Goal: Information Seeking & Learning: Check status

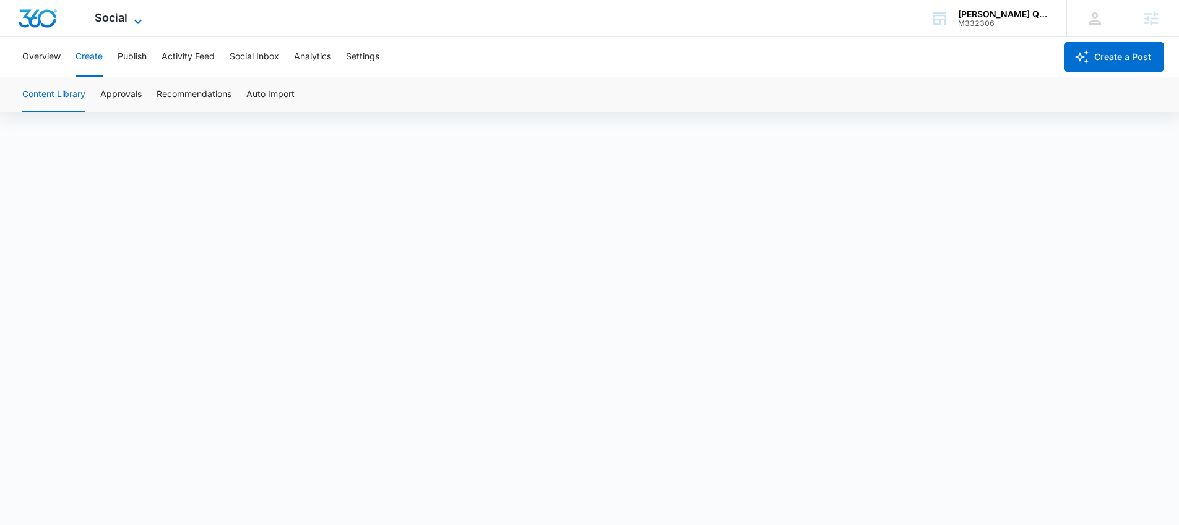
click at [124, 19] on span "Social" at bounding box center [111, 17] width 33 height 13
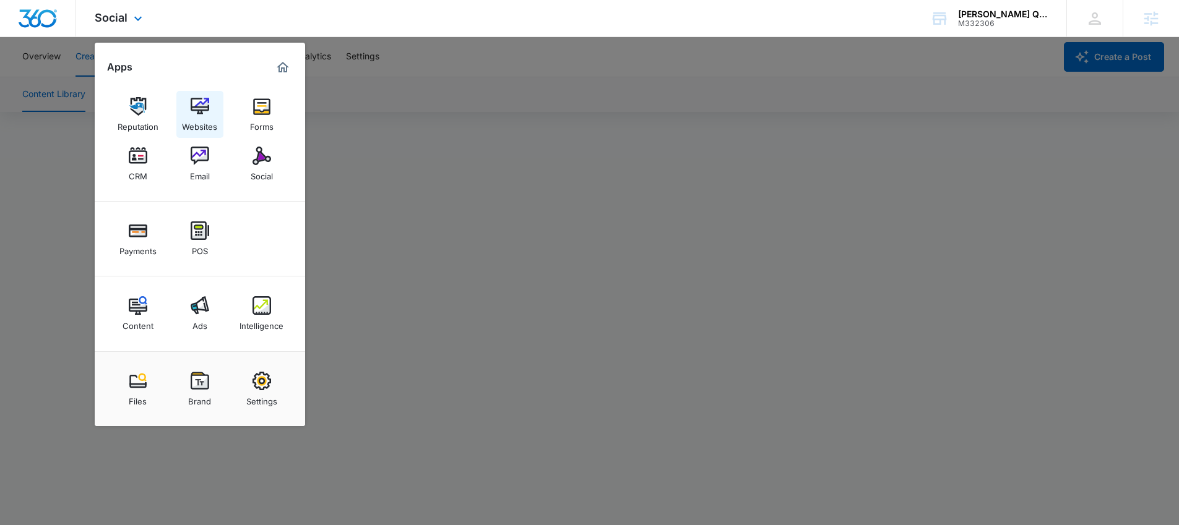
click at [202, 135] on link "Websites" at bounding box center [199, 114] width 47 height 47
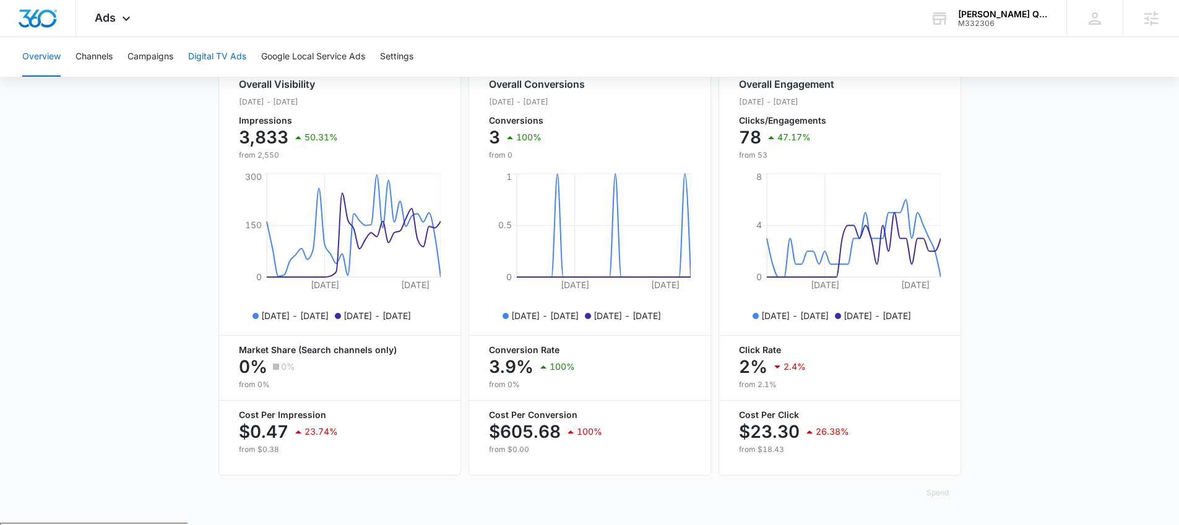
scroll to position [489, 0]
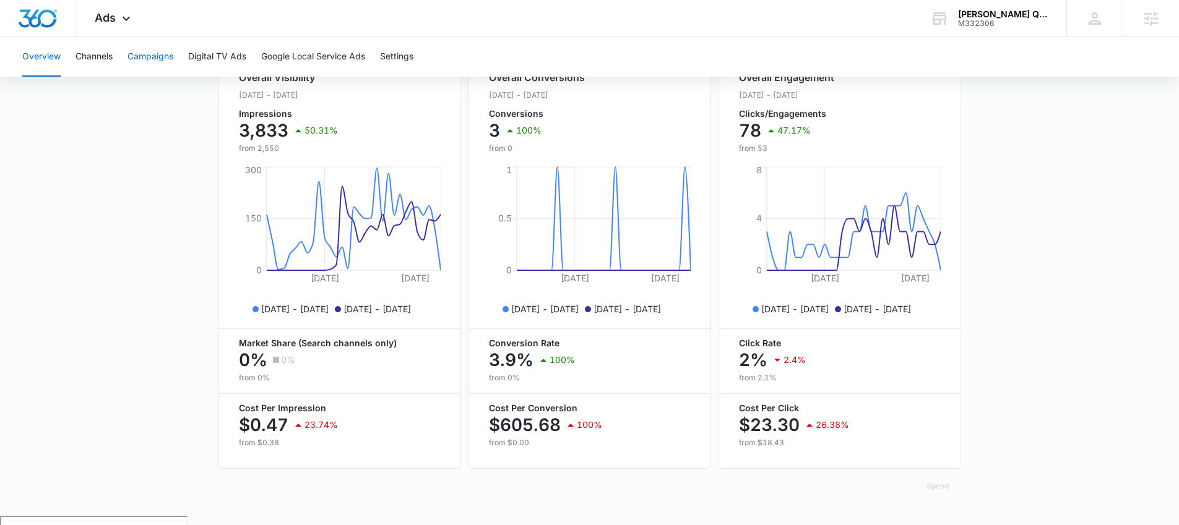
click at [149, 49] on button "Campaigns" at bounding box center [150, 57] width 46 height 40
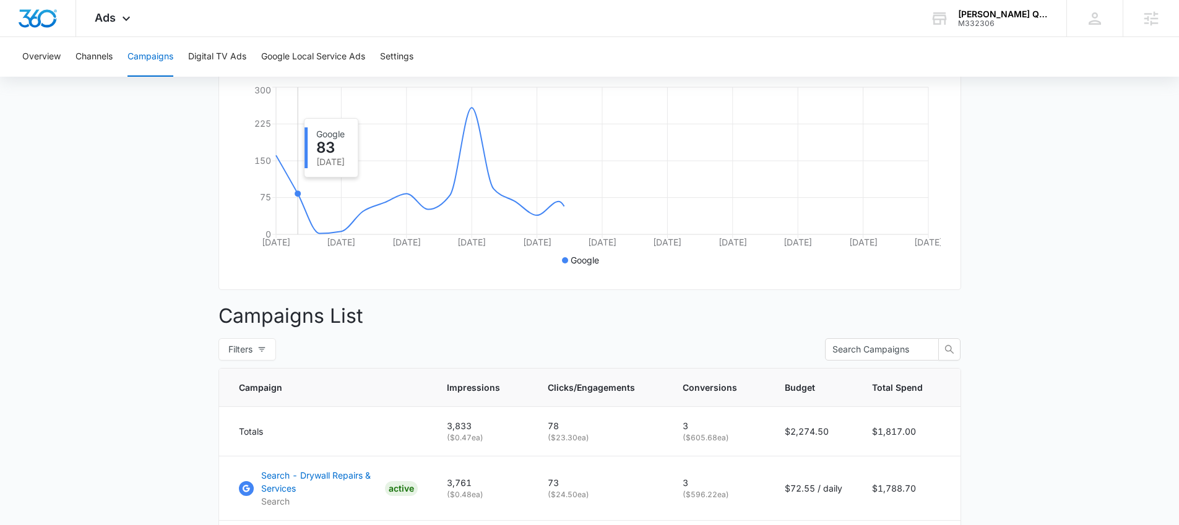
scroll to position [379, 0]
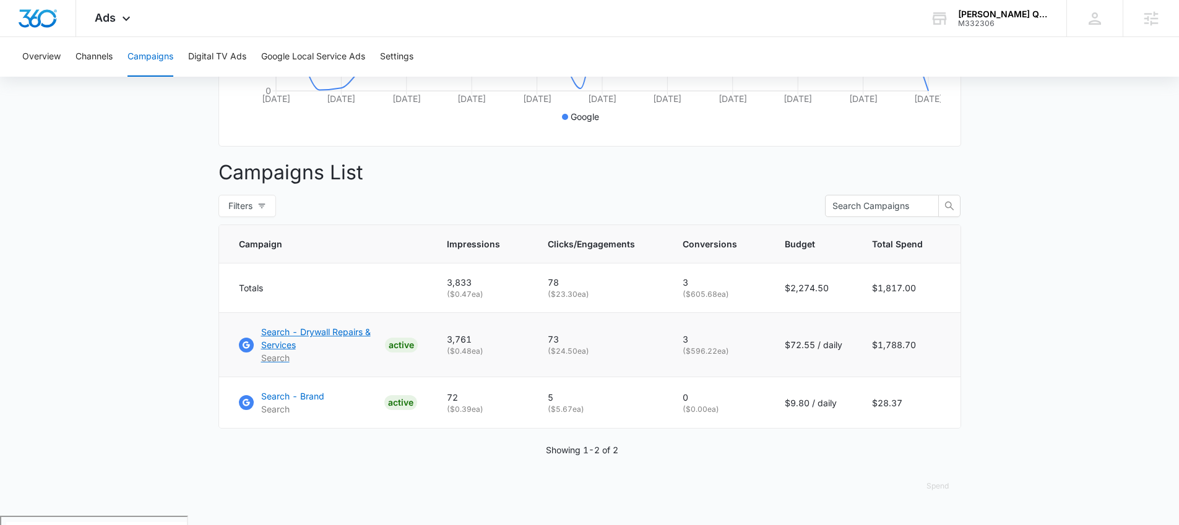
click at [322, 340] on p "Search - Drywall Repairs & Services" at bounding box center [320, 339] width 119 height 26
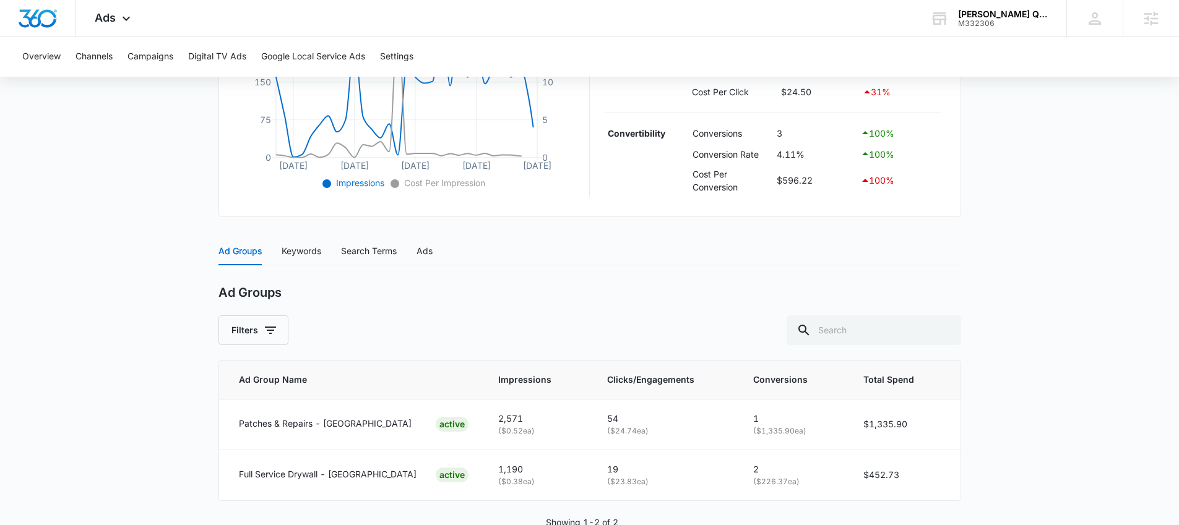
scroll to position [389, 0]
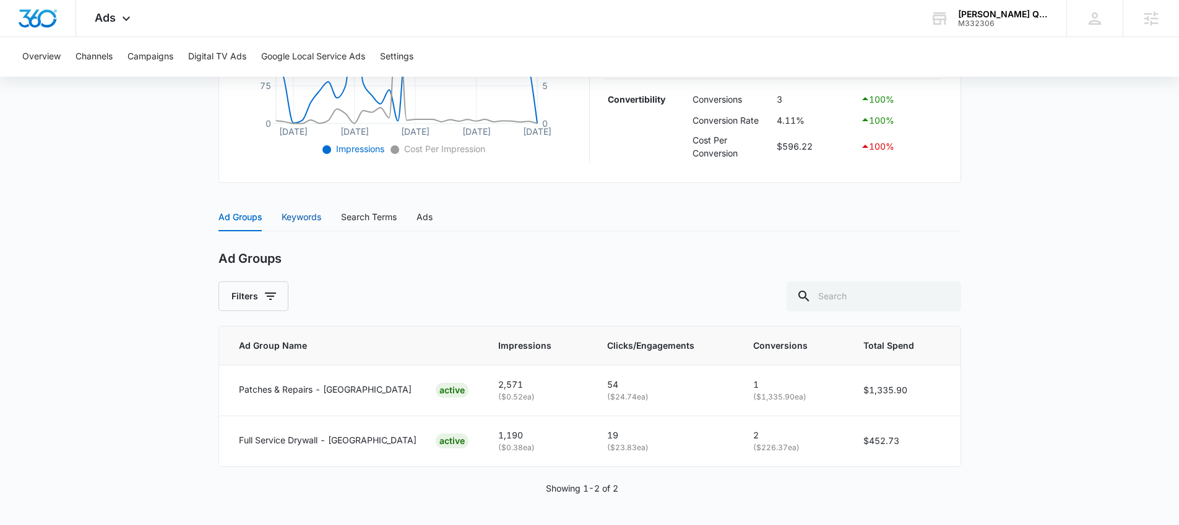
click at [321, 222] on div "Keywords" at bounding box center [302, 217] width 40 height 14
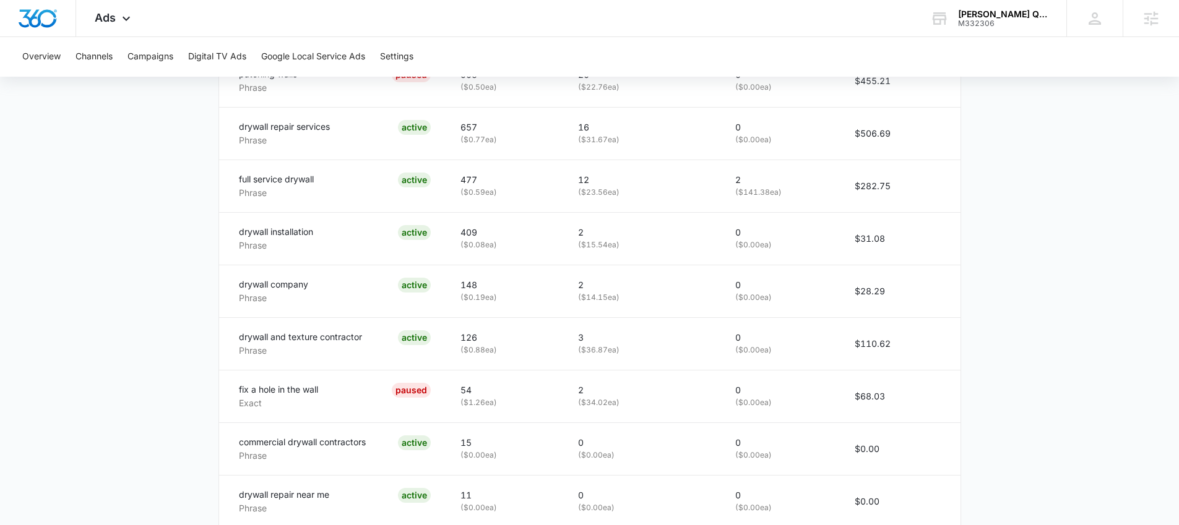
scroll to position [777, 0]
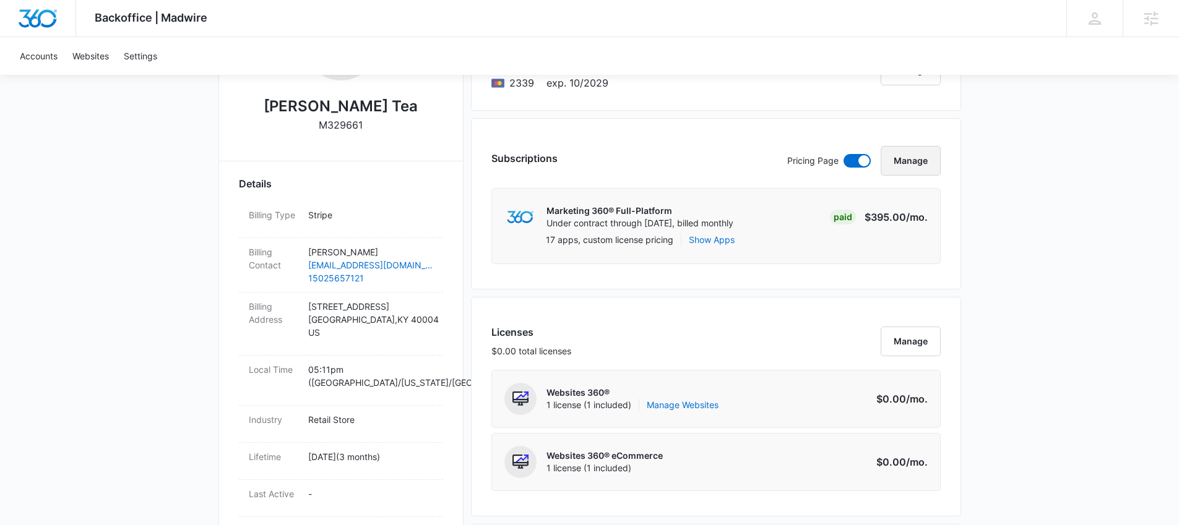
scroll to position [263, 0]
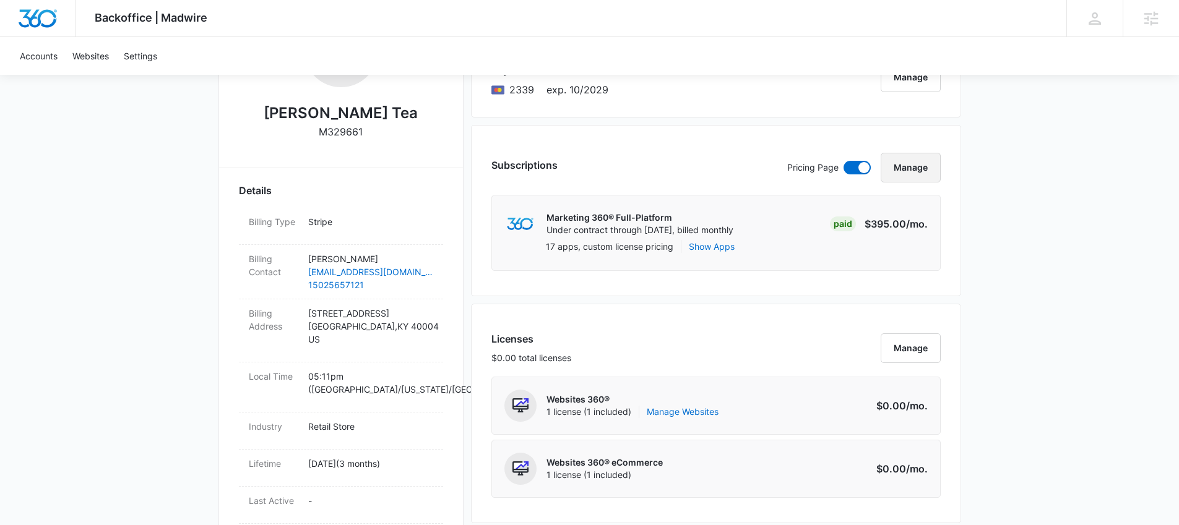
click at [902, 168] on button "Manage" at bounding box center [911, 168] width 60 height 30
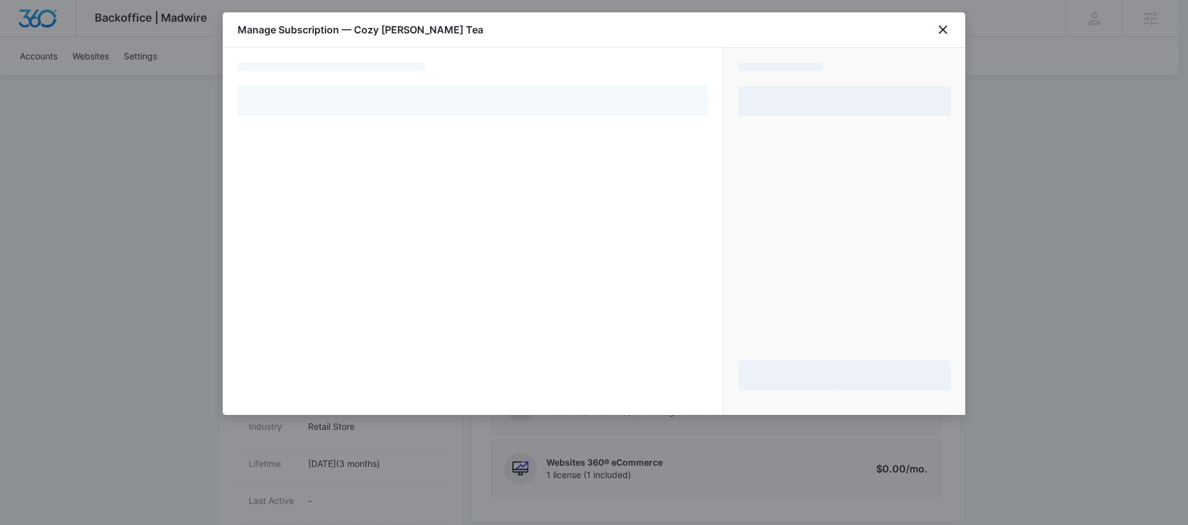
select select "pm_1RMFWDA4n8RTgNjUhvHHWR63"
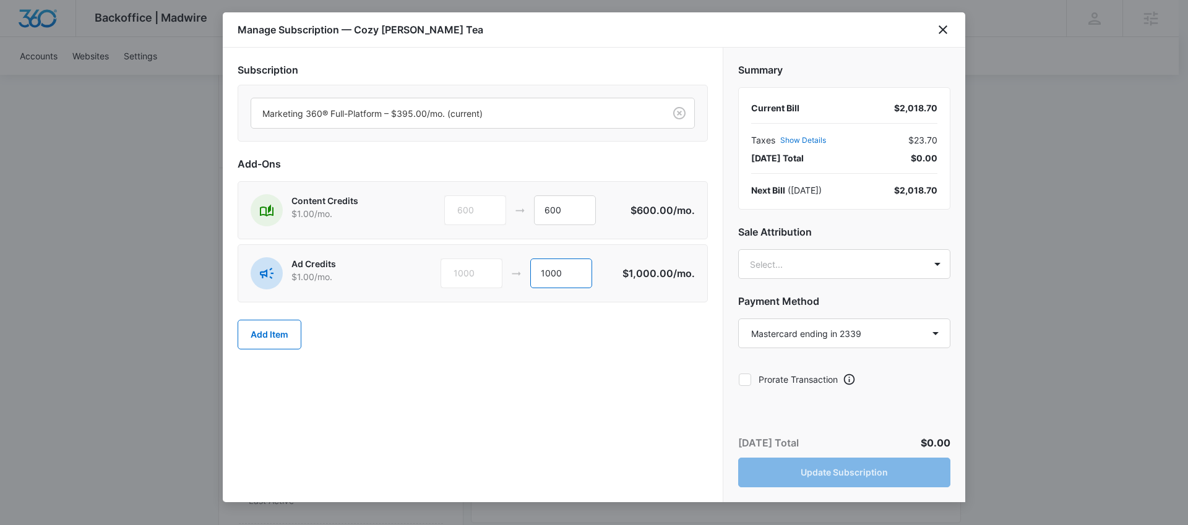
drag, startPoint x: 552, startPoint y: 272, endPoint x: 518, endPoint y: 270, distance: 34.1
click at [518, 270] on div "1000 1000" at bounding box center [532, 274] width 183 height 30
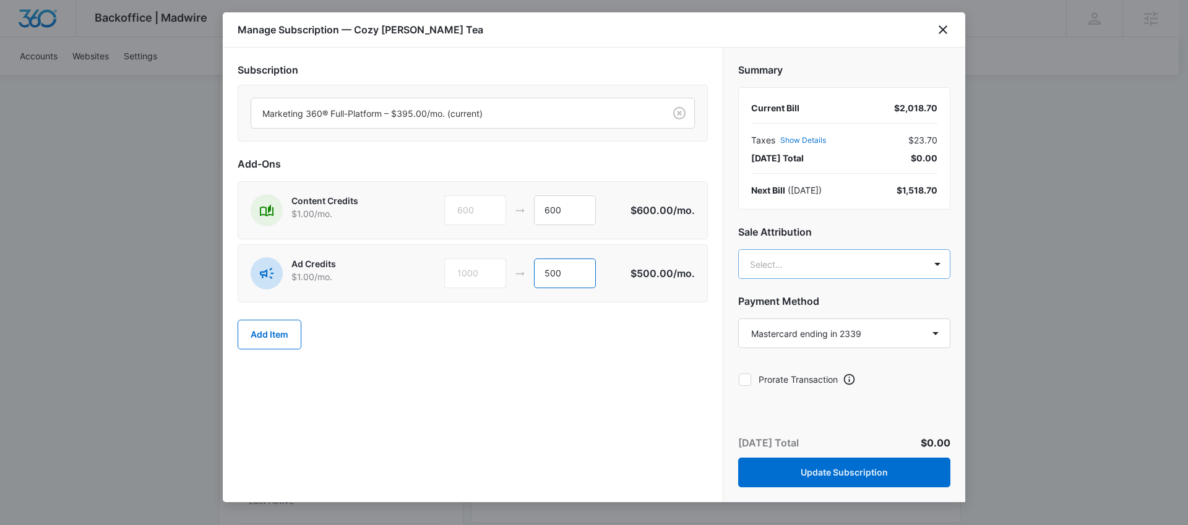
type input "500"
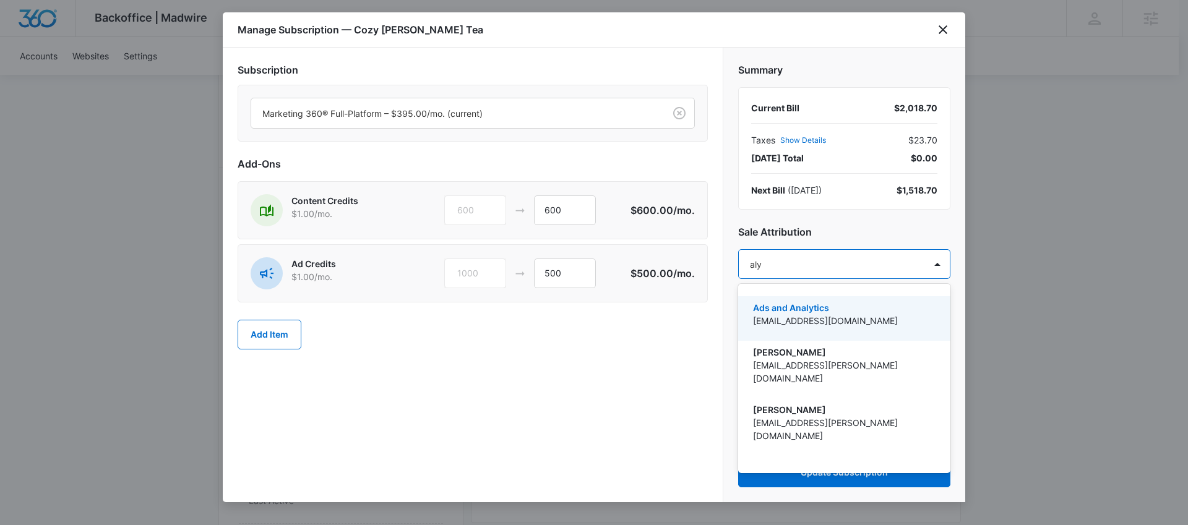
type input "alys"
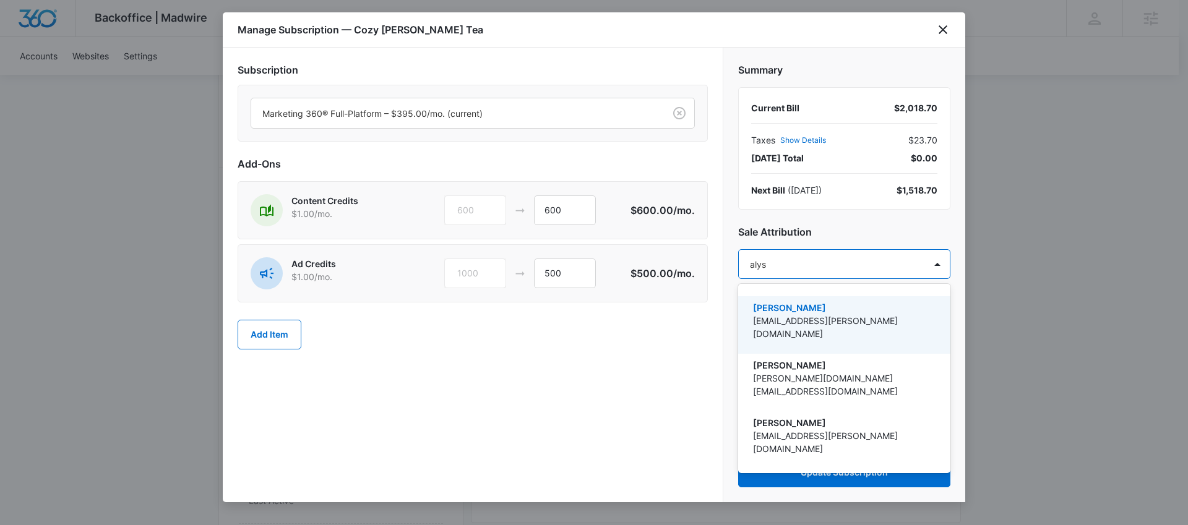
click at [865, 322] on p "[EMAIL_ADDRESS][PERSON_NAME][DOMAIN_NAME]" at bounding box center [843, 327] width 180 height 26
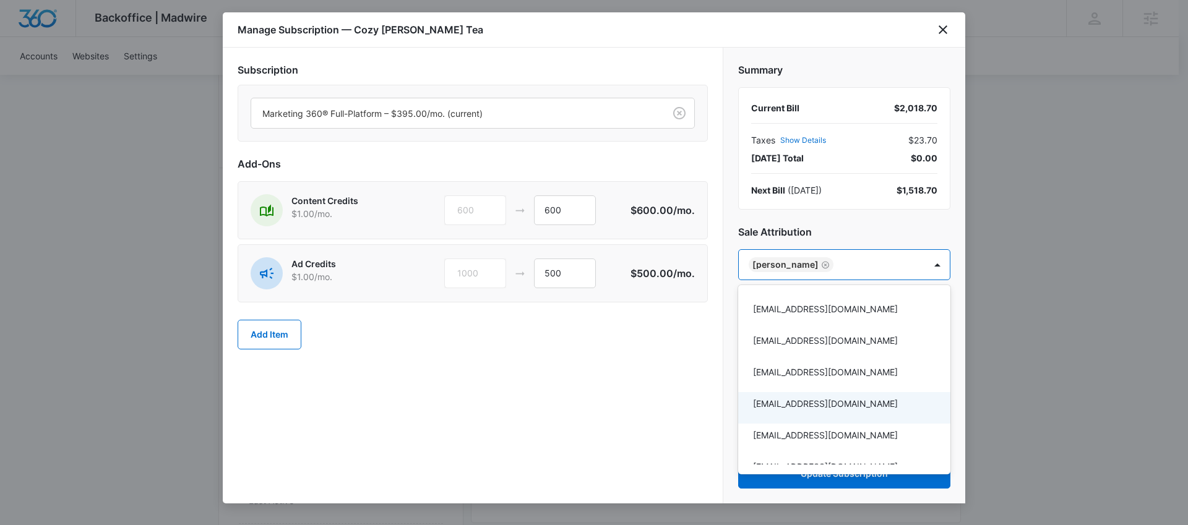
click at [959, 449] on div at bounding box center [594, 262] width 1188 height 525
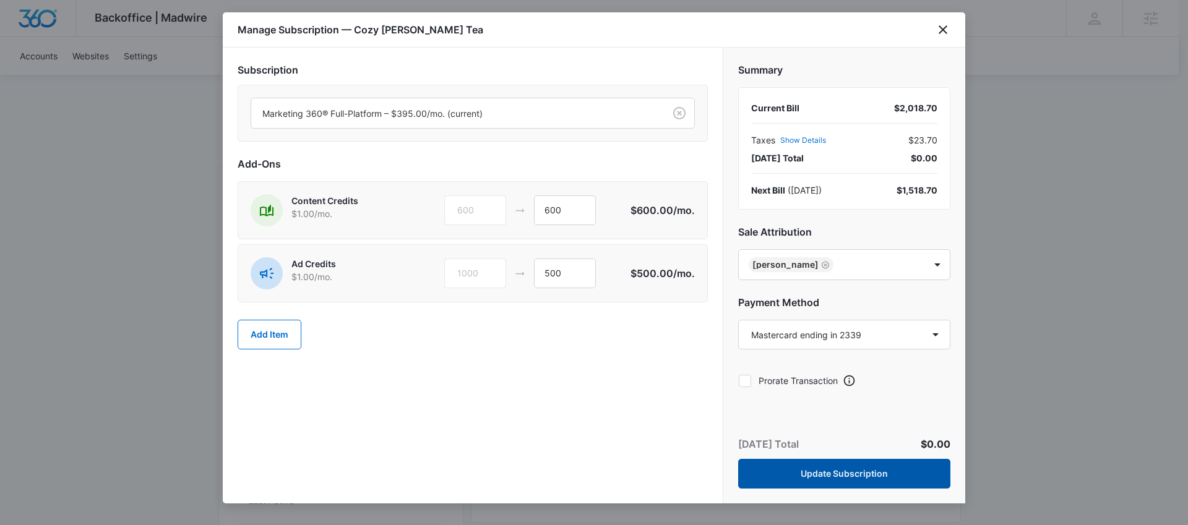
click at [899, 474] on button "Update Subscription" at bounding box center [844, 474] width 212 height 30
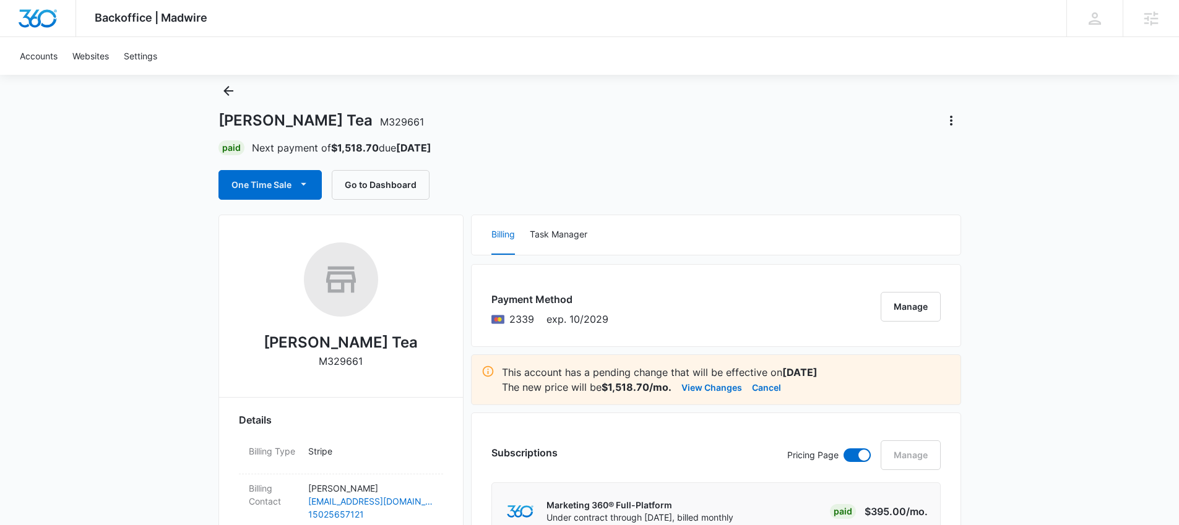
scroll to position [27, 0]
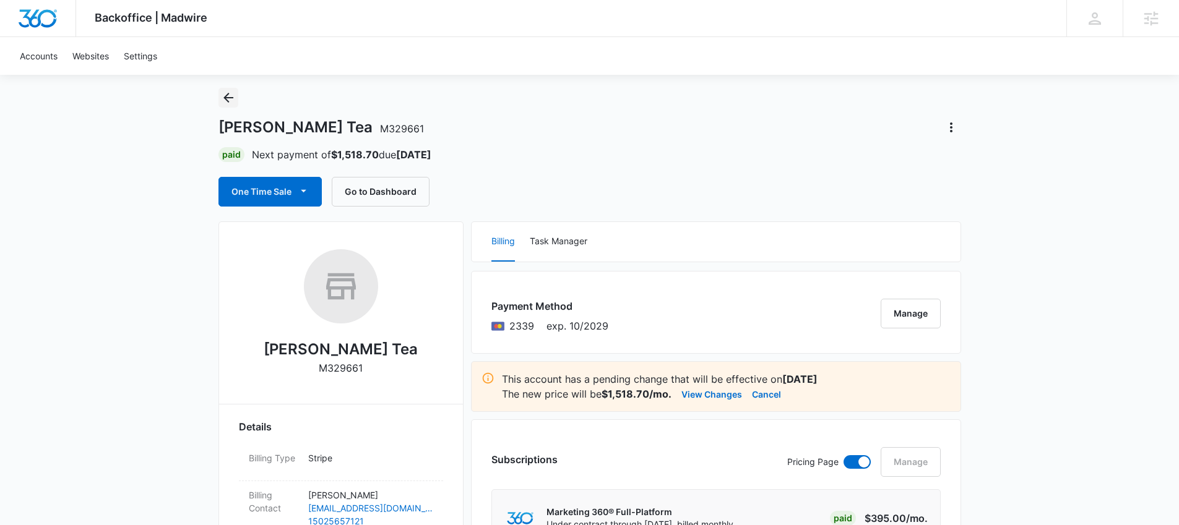
click at [225, 97] on icon "Back" at bounding box center [228, 98] width 10 height 10
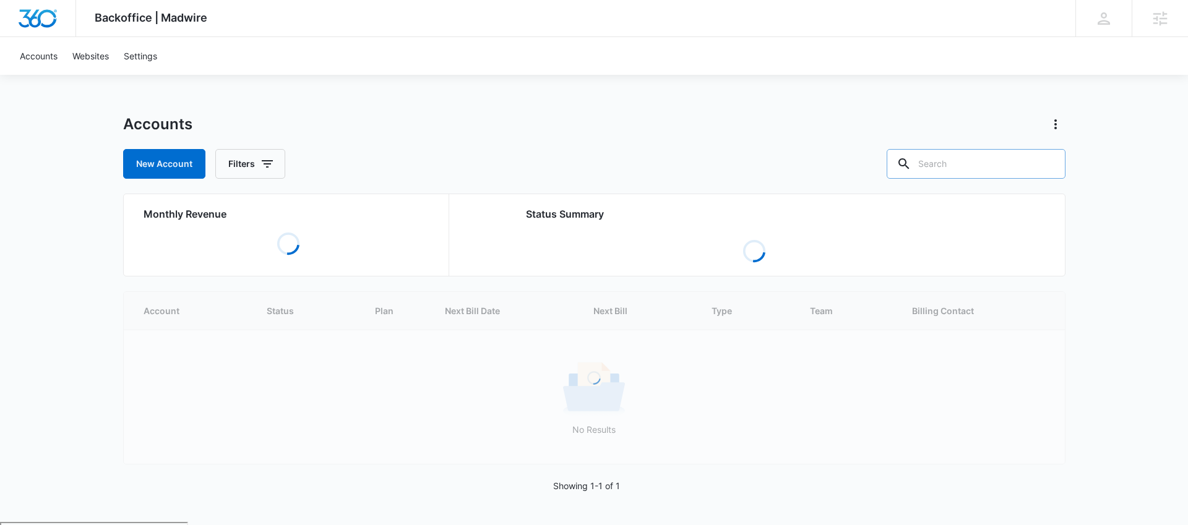
click at [948, 173] on input "text" at bounding box center [976, 164] width 179 height 30
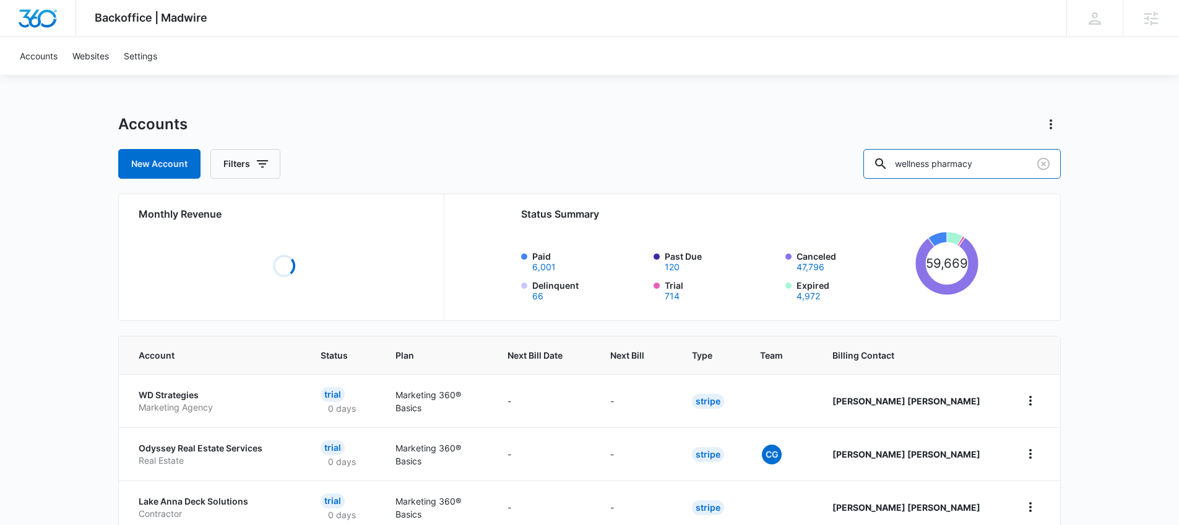
type input "wellness pharmacy"
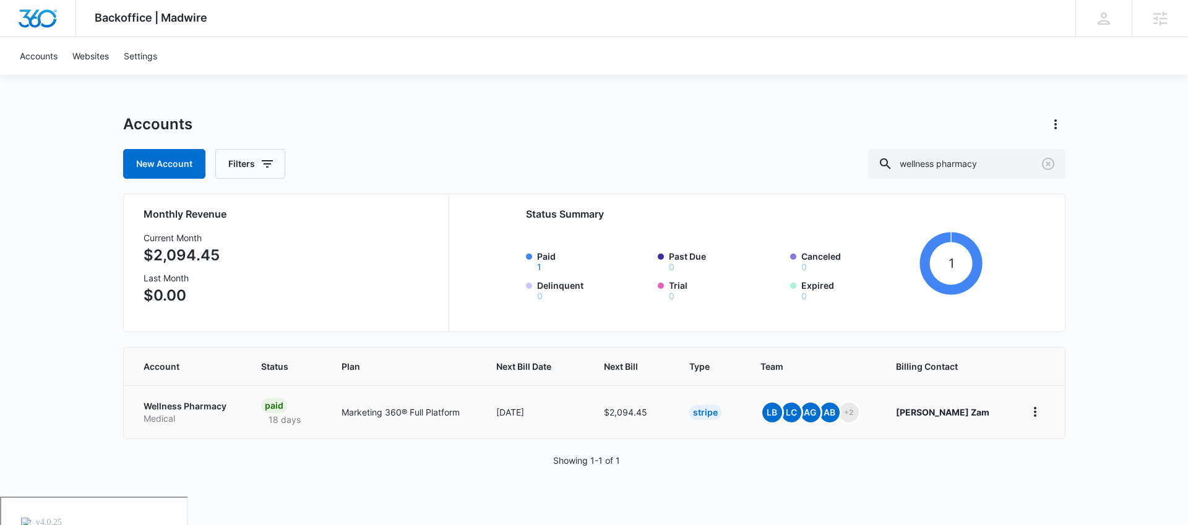
click at [219, 412] on p "Wellness Pharmacy" at bounding box center [188, 406] width 89 height 12
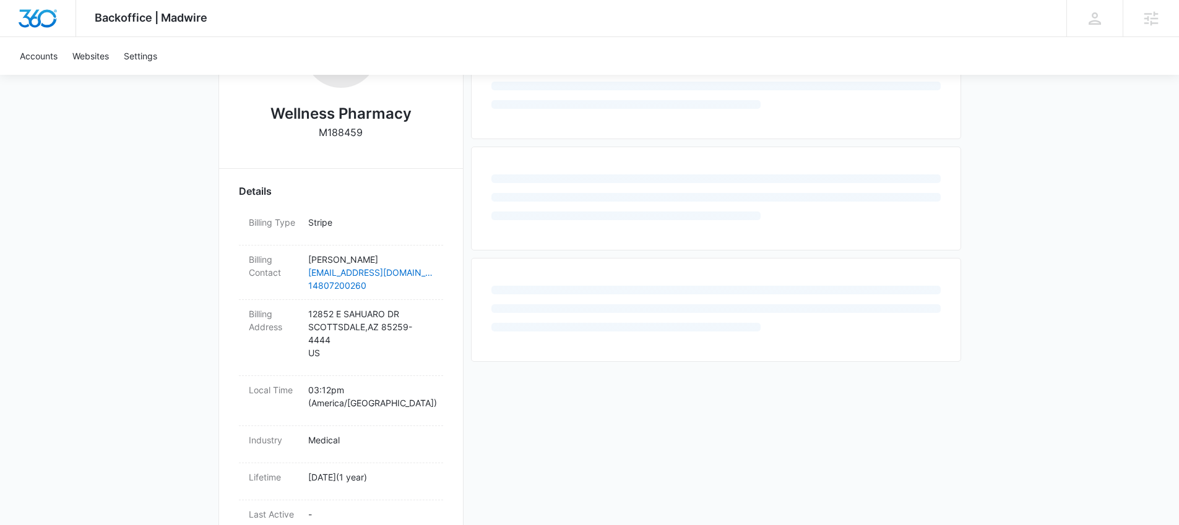
scroll to position [308, 0]
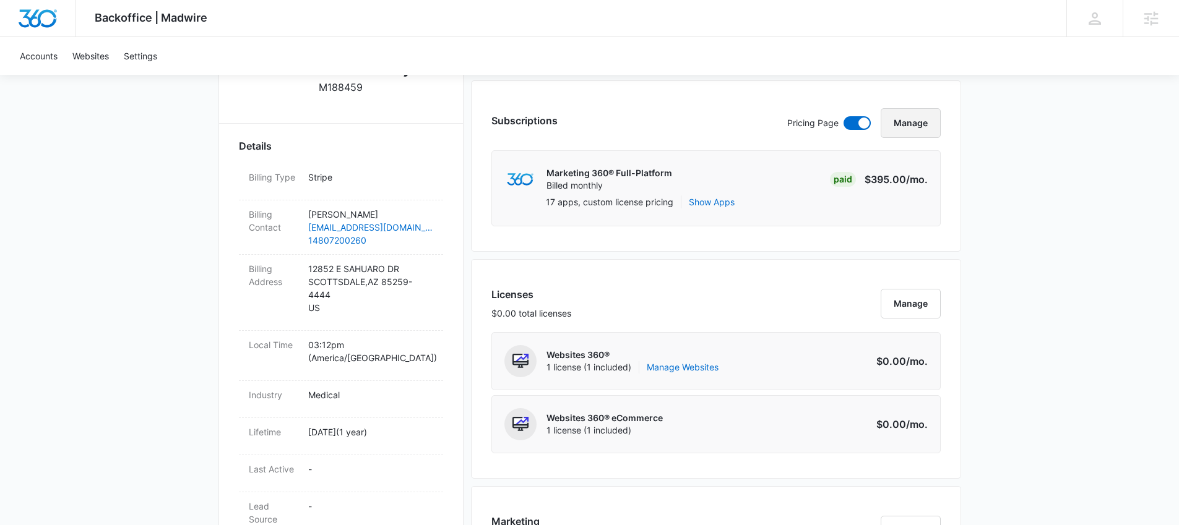
click at [925, 120] on button "Manage" at bounding box center [911, 123] width 60 height 30
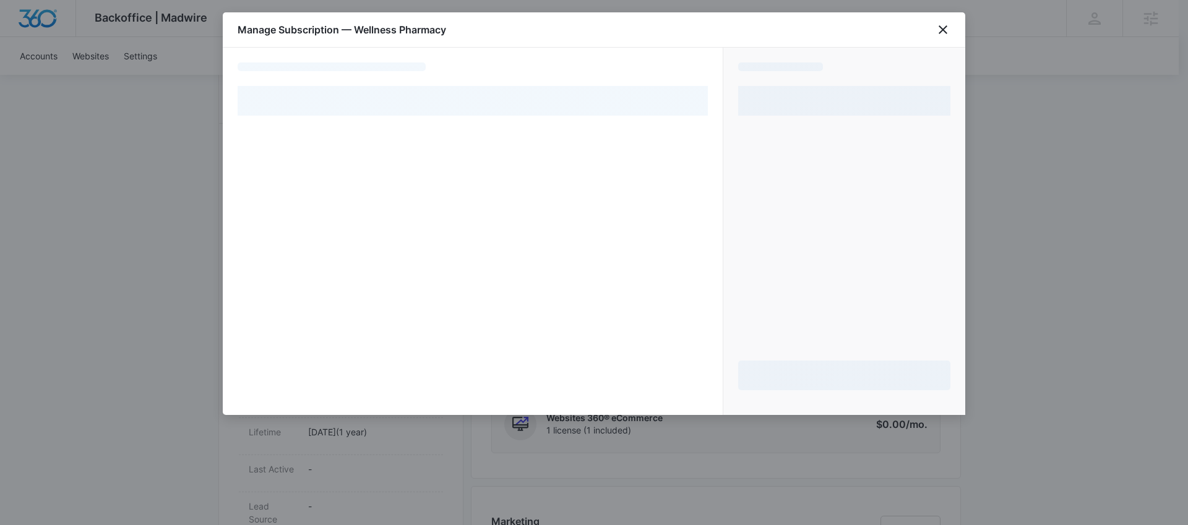
select select "pm_1REZy1A4n8RTgNjU1sQiJQwP"
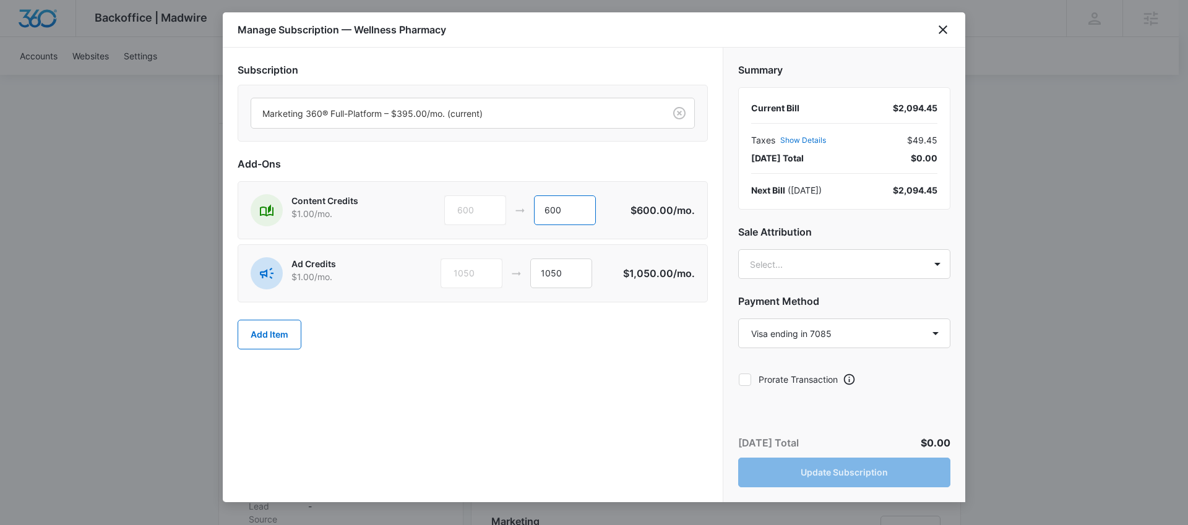
drag, startPoint x: 555, startPoint y: 212, endPoint x: 528, endPoint y: 207, distance: 27.8
click at [529, 207] on div "600 600" at bounding box center [537, 211] width 186 height 30
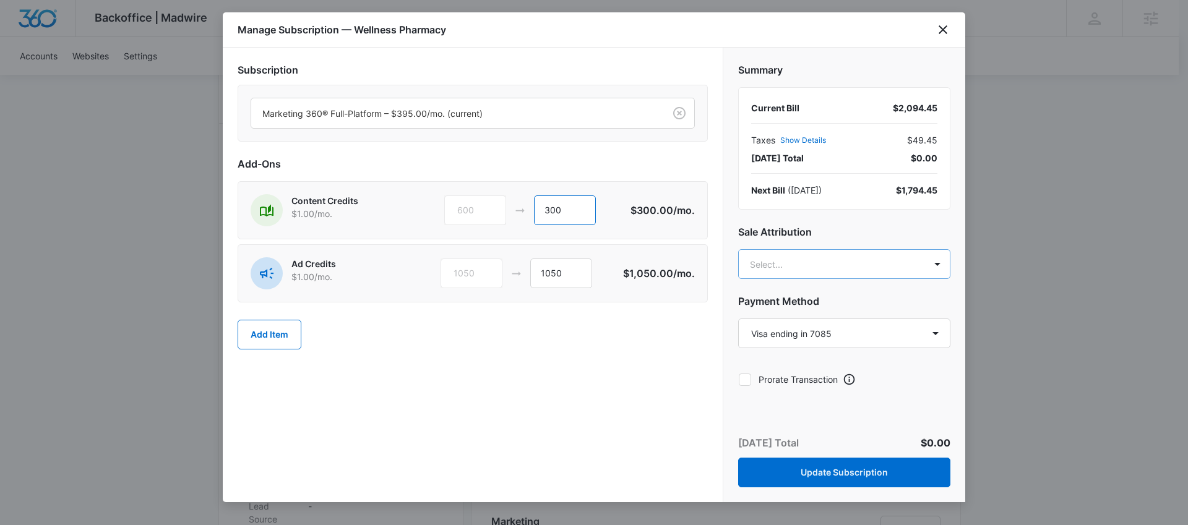
type input "300"
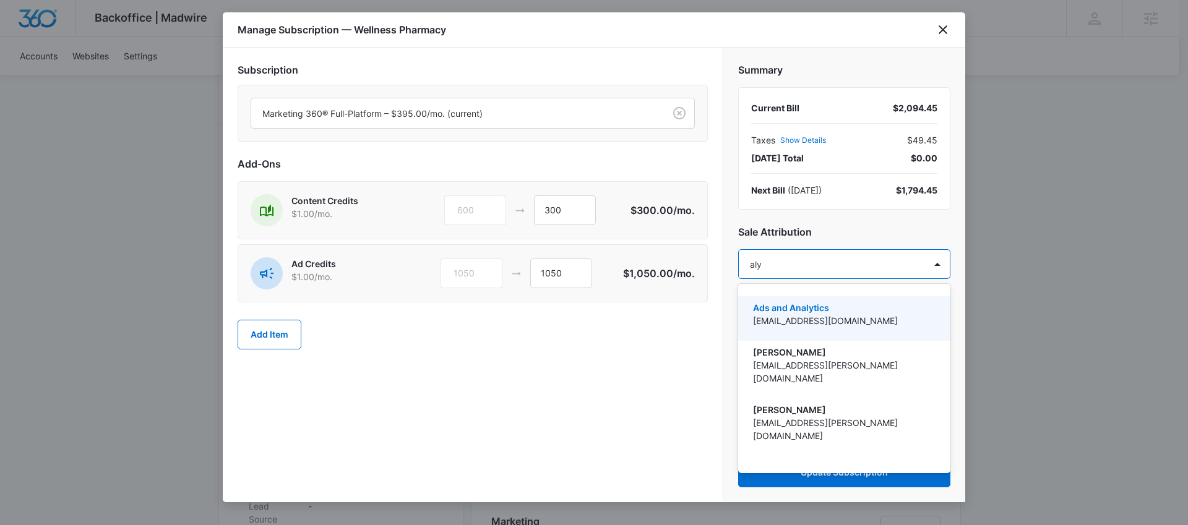
type input "alys"
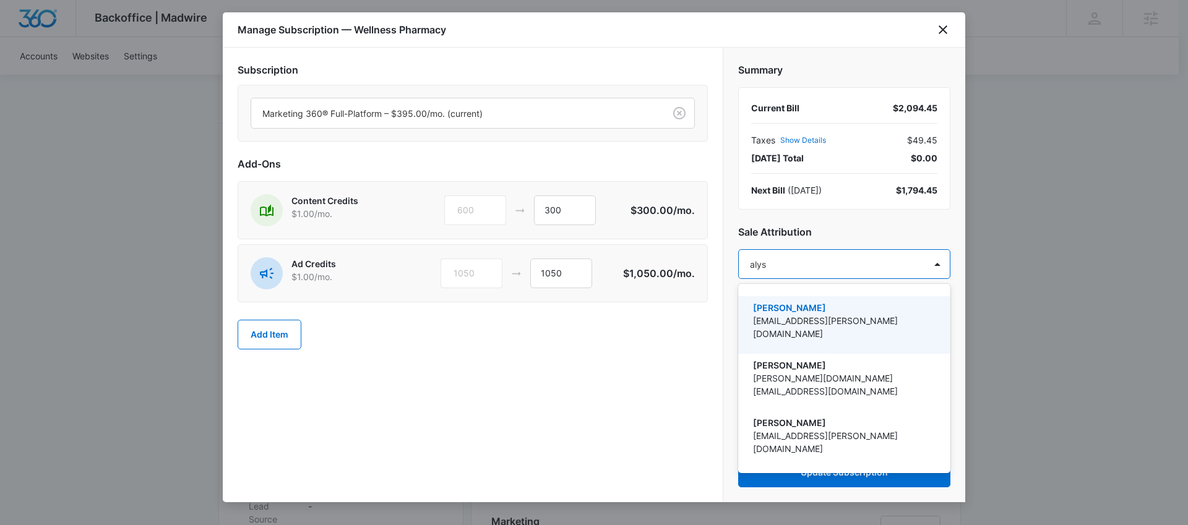
click at [823, 322] on p "[EMAIL_ADDRESS][PERSON_NAME][DOMAIN_NAME]" at bounding box center [843, 327] width 180 height 26
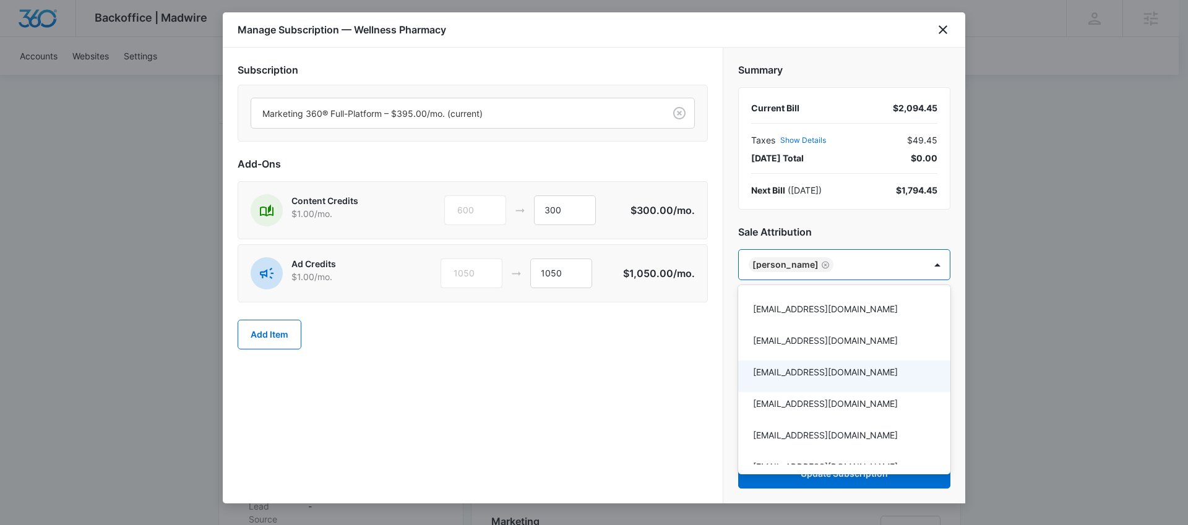
click at [697, 405] on div at bounding box center [594, 262] width 1188 height 525
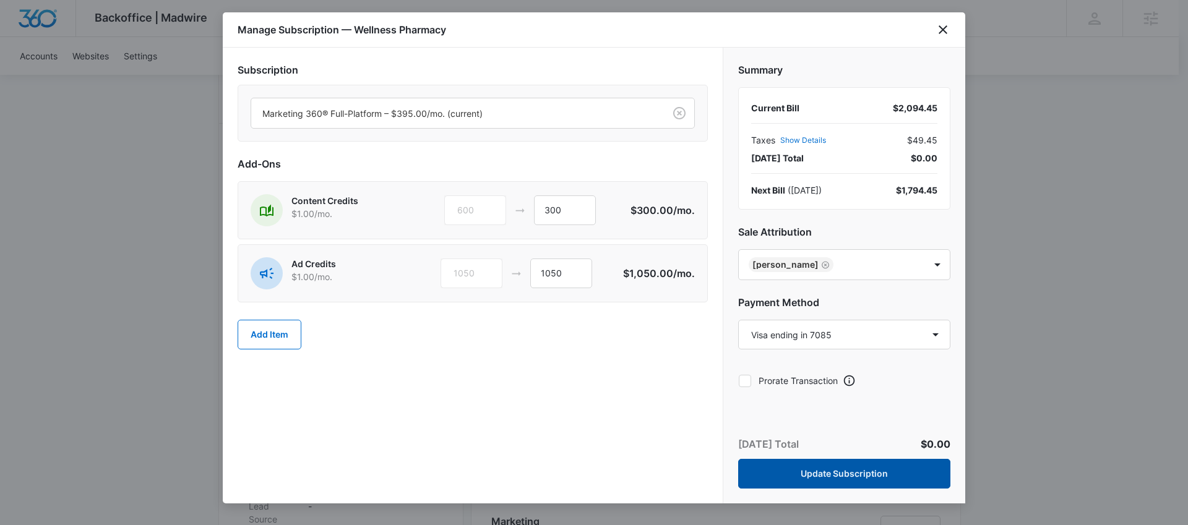
click at [891, 470] on button "Update Subscription" at bounding box center [844, 474] width 212 height 30
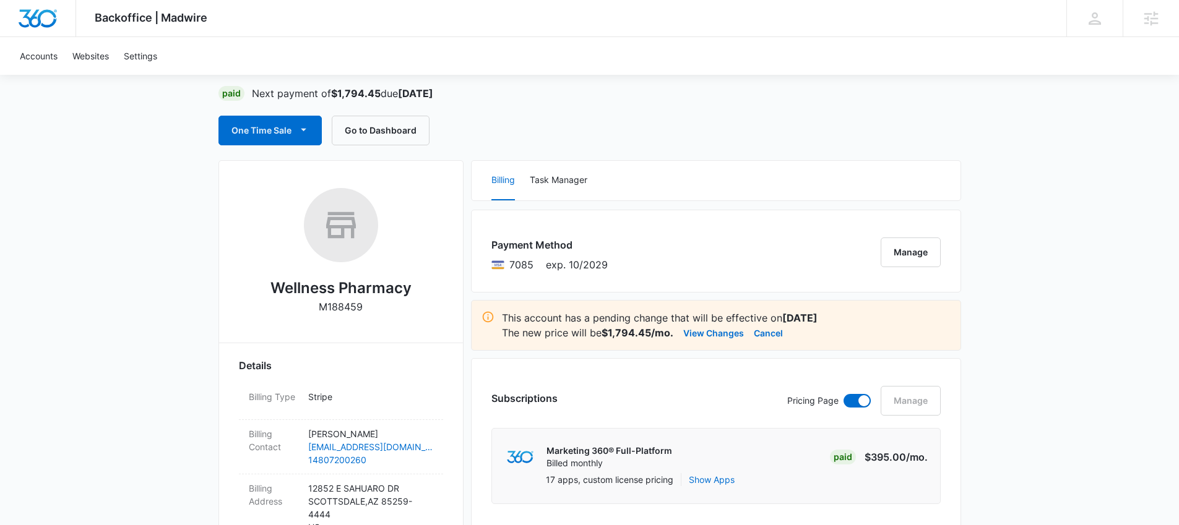
scroll to position [0, 0]
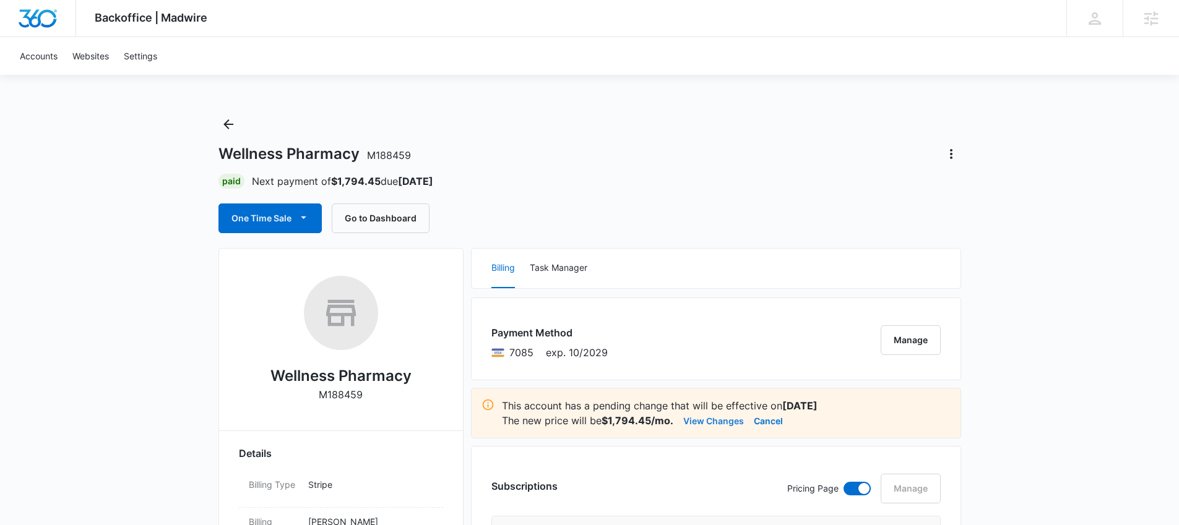
click at [730, 423] on button "View Changes" at bounding box center [713, 420] width 61 height 15
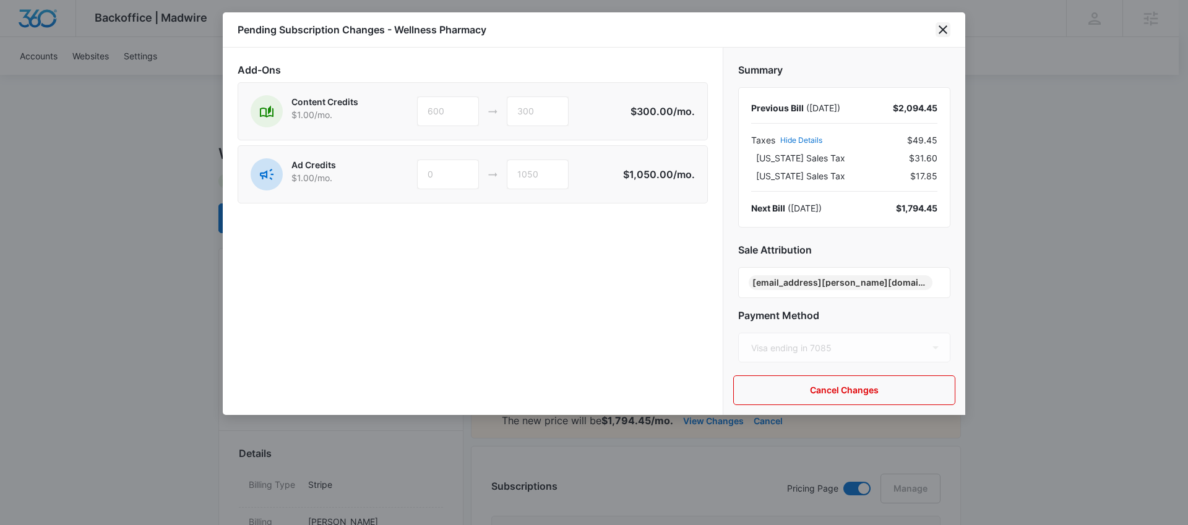
click at [939, 30] on icon "close" at bounding box center [943, 29] width 15 height 15
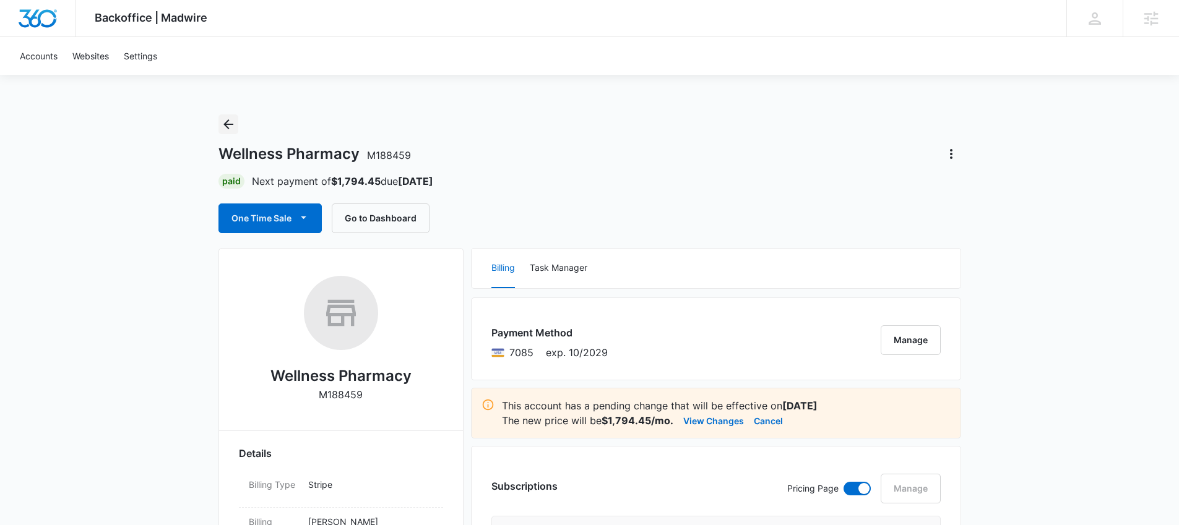
click at [227, 129] on icon "Back" at bounding box center [228, 124] width 15 height 15
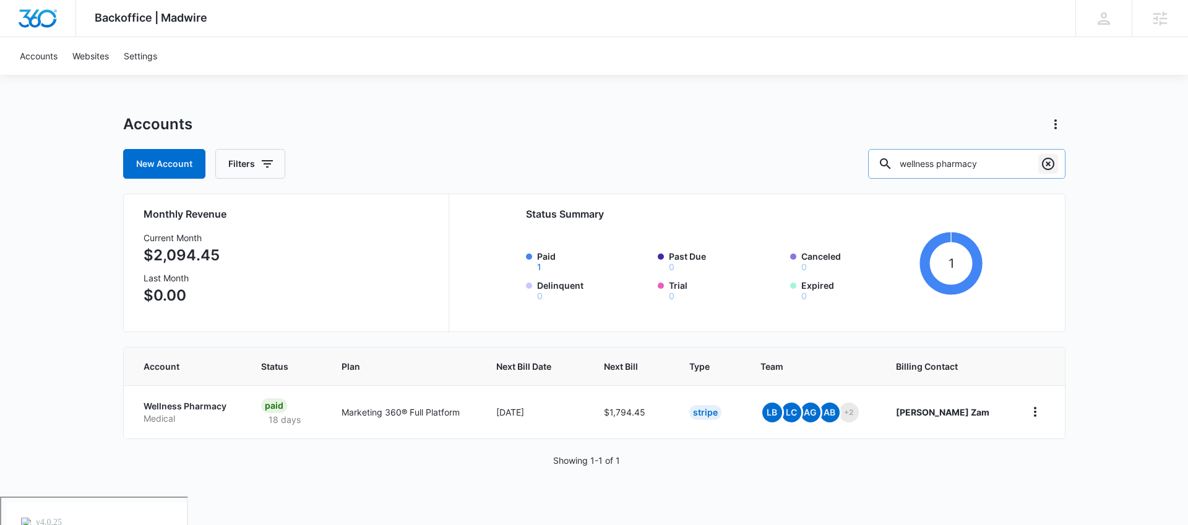
click at [1045, 164] on icon "Clear" at bounding box center [1048, 164] width 15 height 15
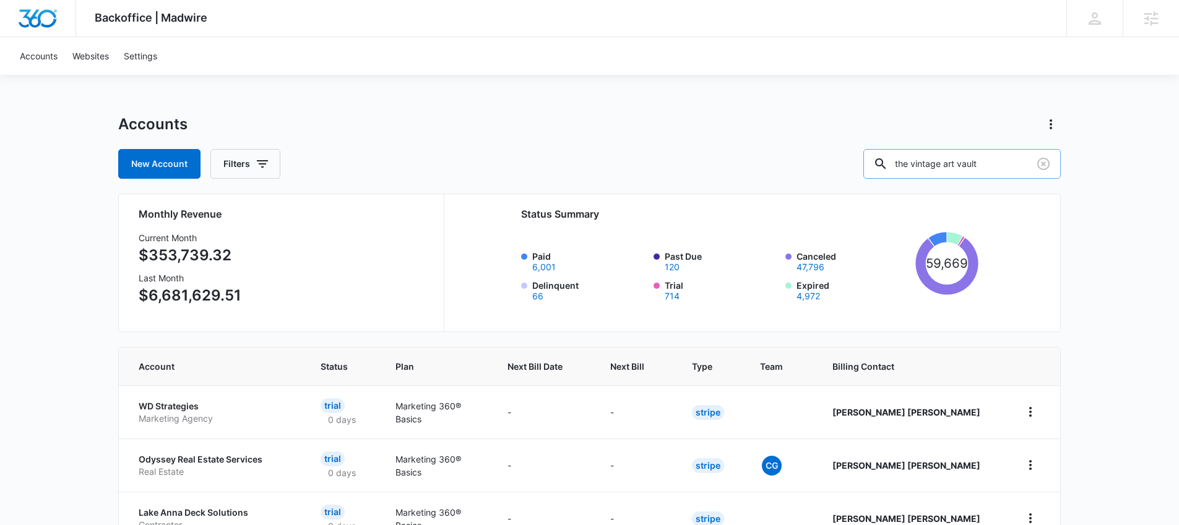
type input "the vintage art vault"
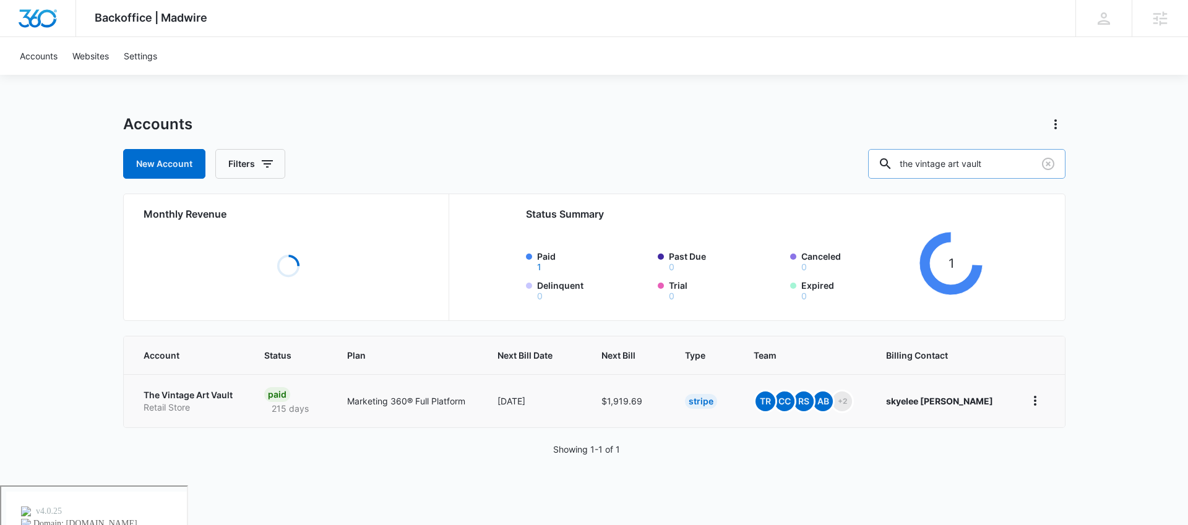
click at [215, 397] on p "The Vintage Art Vault" at bounding box center [189, 395] width 91 height 12
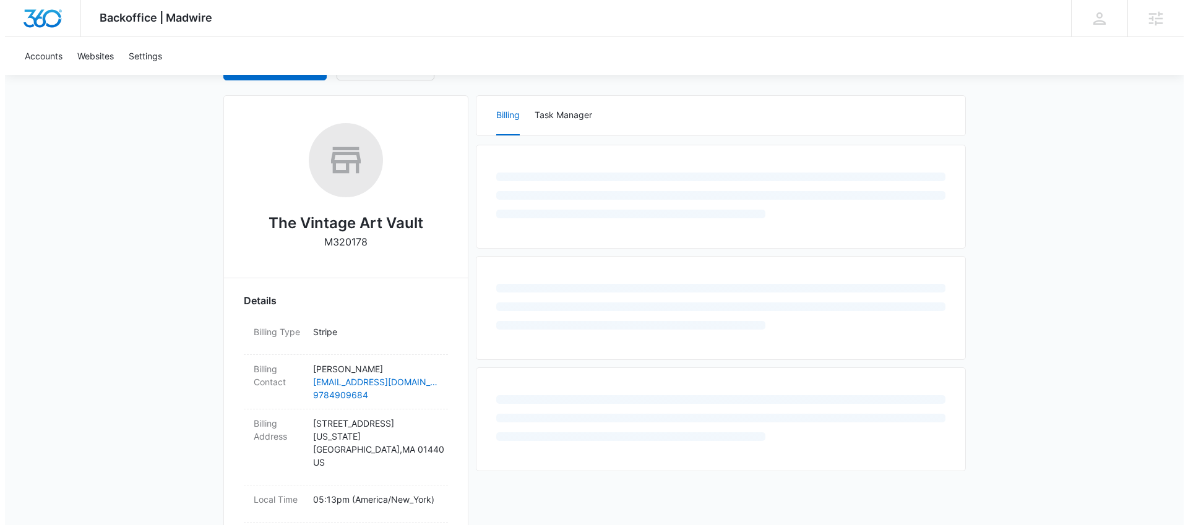
scroll to position [155, 0]
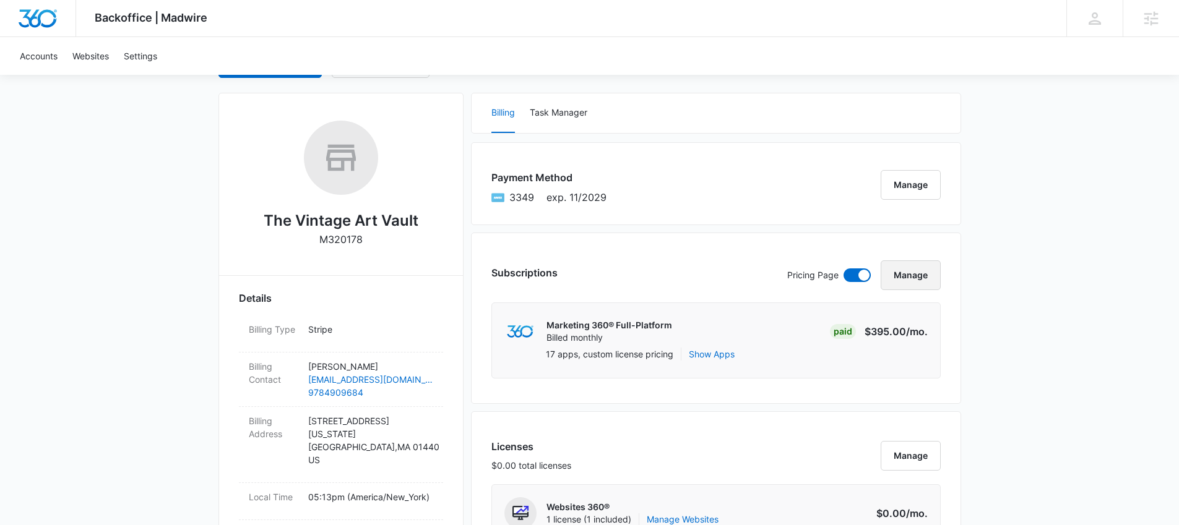
click at [918, 271] on button "Manage" at bounding box center [911, 276] width 60 height 30
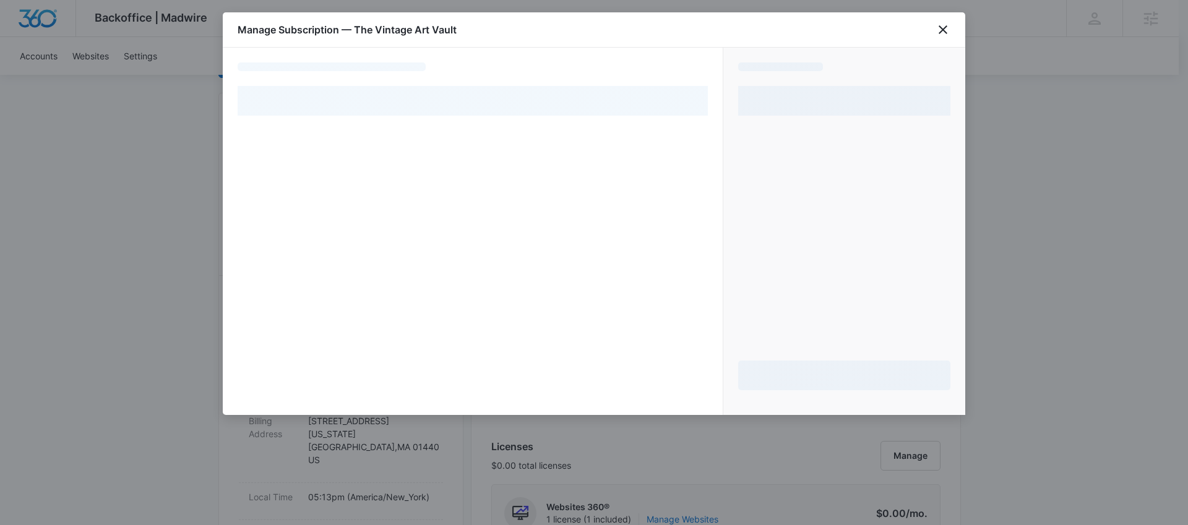
select select "pm_1QnTQpA4n8RTgNjUkCZQ07aQ"
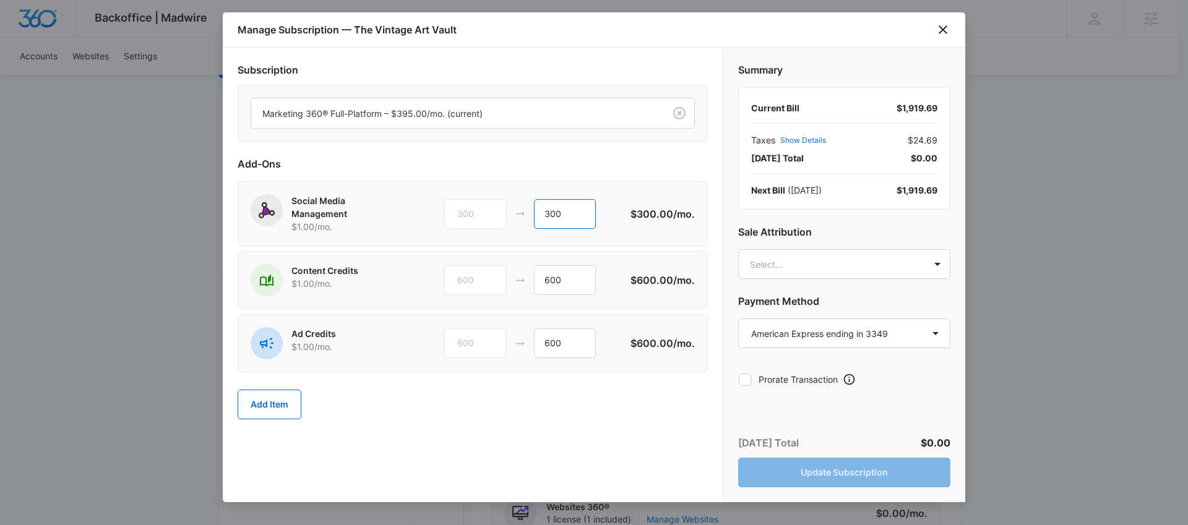
drag, startPoint x: 581, startPoint y: 217, endPoint x: 512, endPoint y: 209, distance: 69.1
click at [512, 209] on div "300 300" at bounding box center [537, 214] width 186 height 30
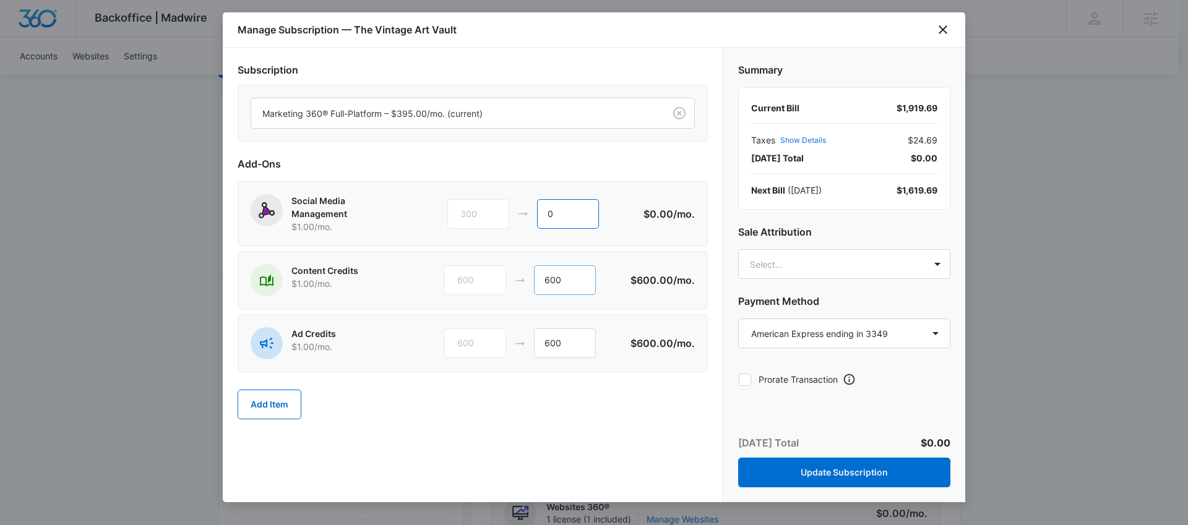
type input "0"
drag, startPoint x: 567, startPoint y: 273, endPoint x: 525, endPoint y: 271, distance: 42.1
click at [525, 271] on div "600 600" at bounding box center [537, 281] width 186 height 30
type input "0"
drag, startPoint x: 578, startPoint y: 341, endPoint x: 517, endPoint y: 333, distance: 61.2
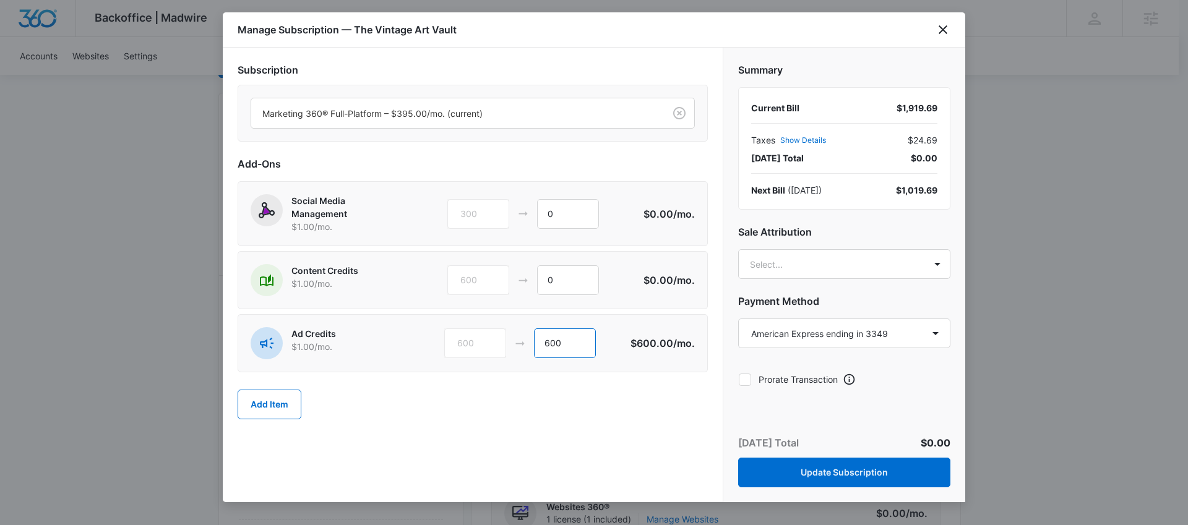
click at [517, 334] on div "600 600" at bounding box center [537, 344] width 186 height 30
type input "0"
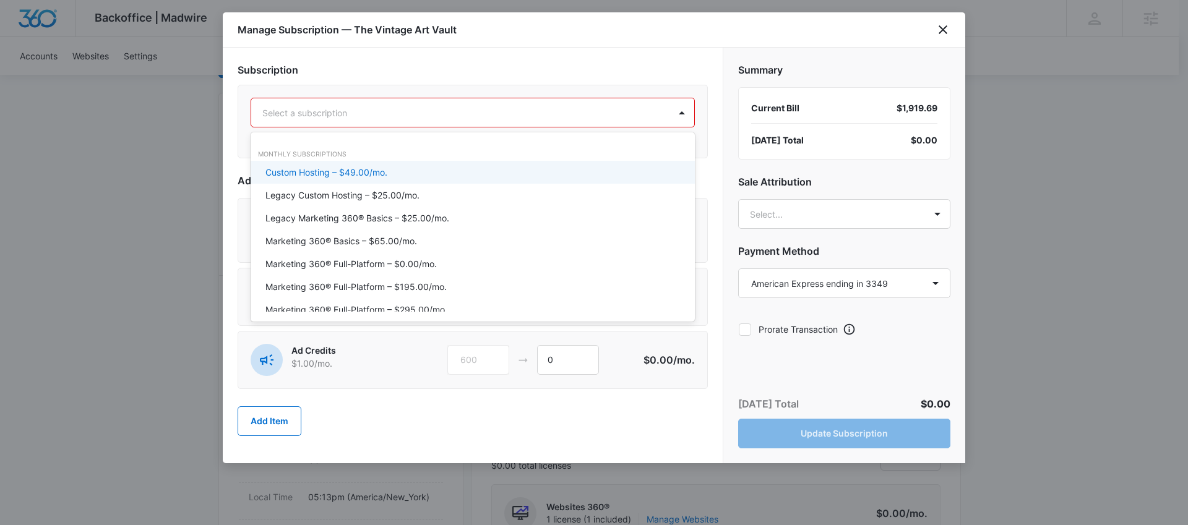
click at [415, 111] on div at bounding box center [457, 112] width 391 height 15
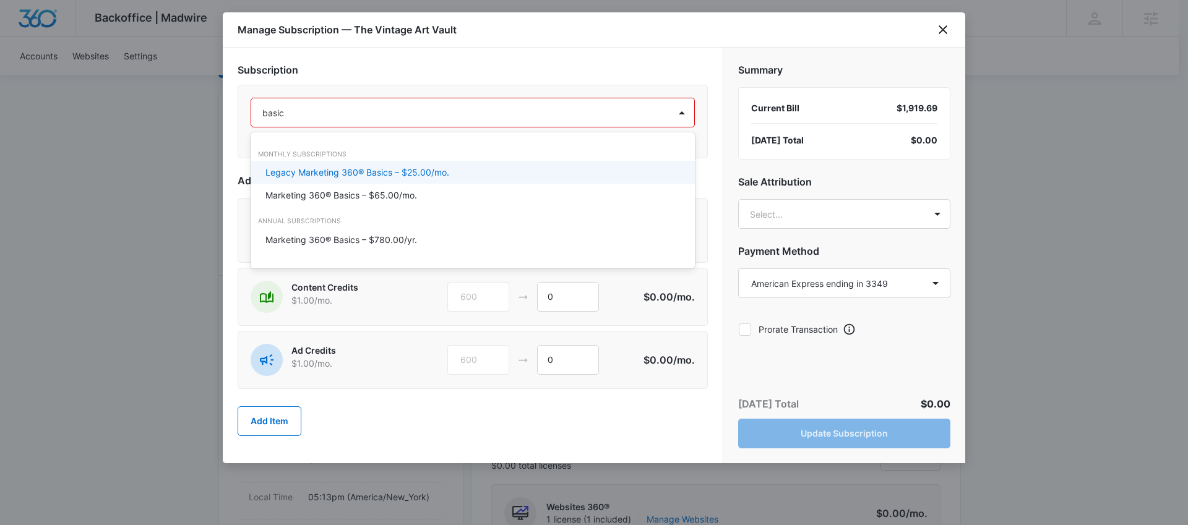
type input "basic"
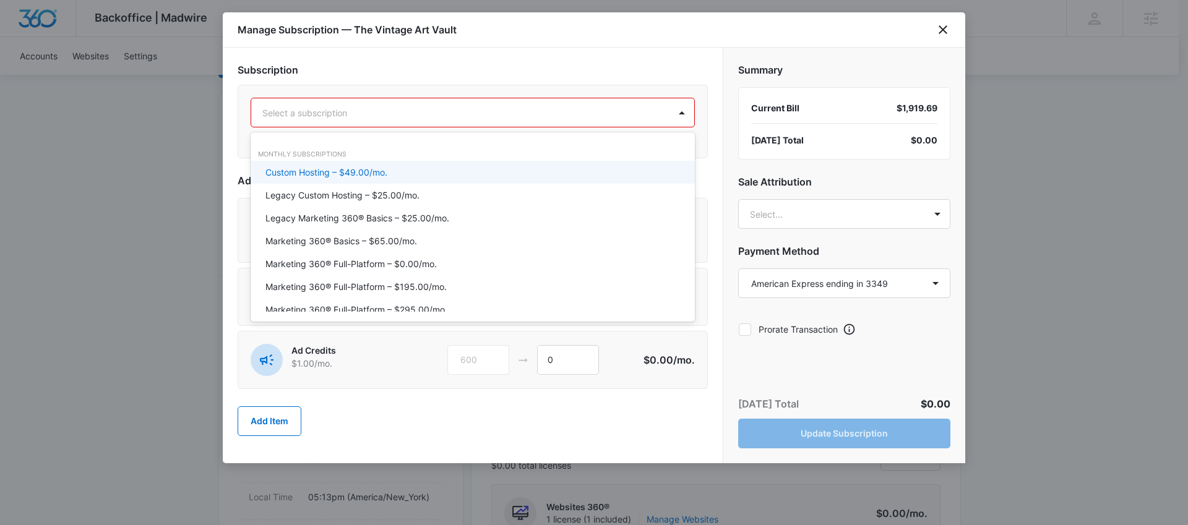
click at [376, 127] on div "Select a subscription" at bounding box center [473, 113] width 444 height 30
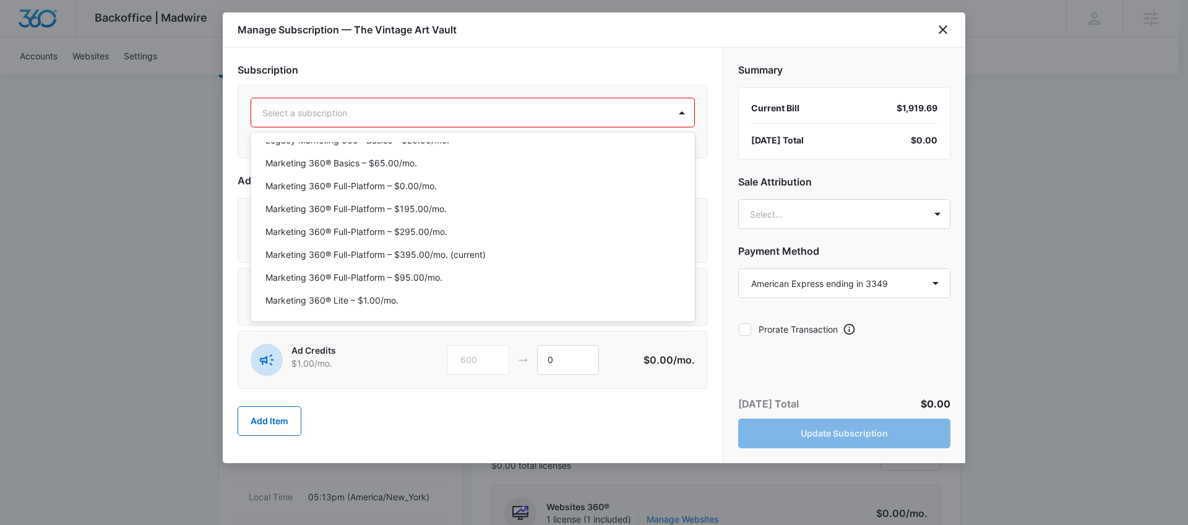
scroll to position [0, 0]
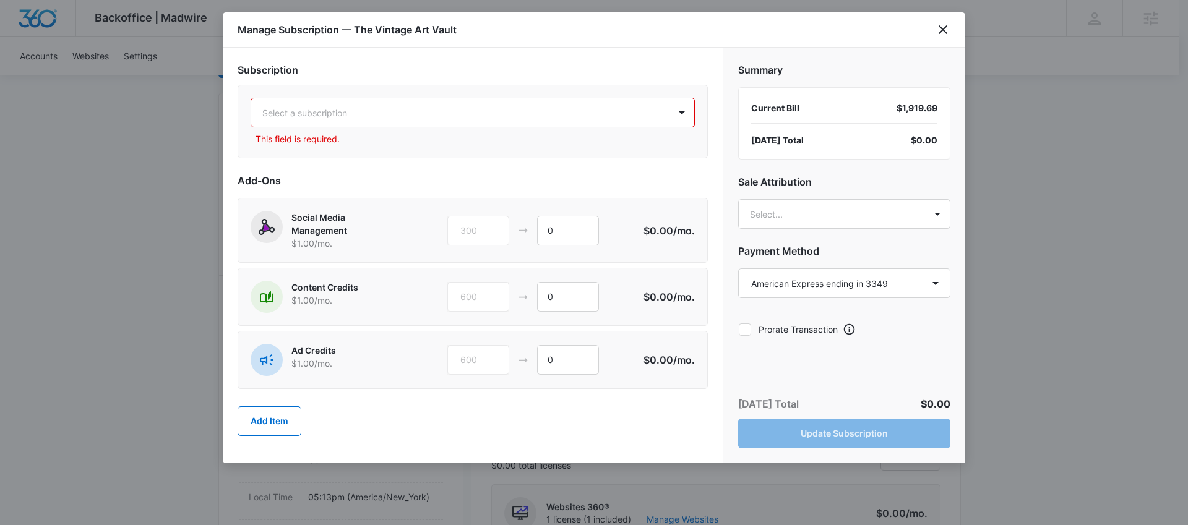
click at [391, 119] on div at bounding box center [457, 112] width 391 height 15
click at [391, 120] on div "Select a subscription" at bounding box center [460, 113] width 418 height 28
type input "ba"
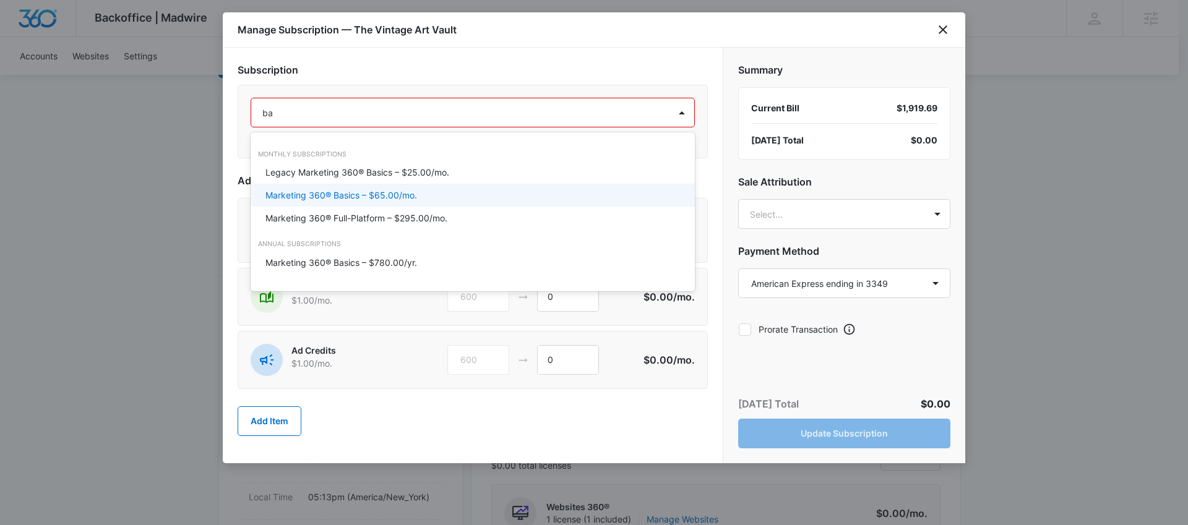
click at [418, 194] on div "Marketing 360® Basics – $65.00/mo." at bounding box center [472, 195] width 412 height 13
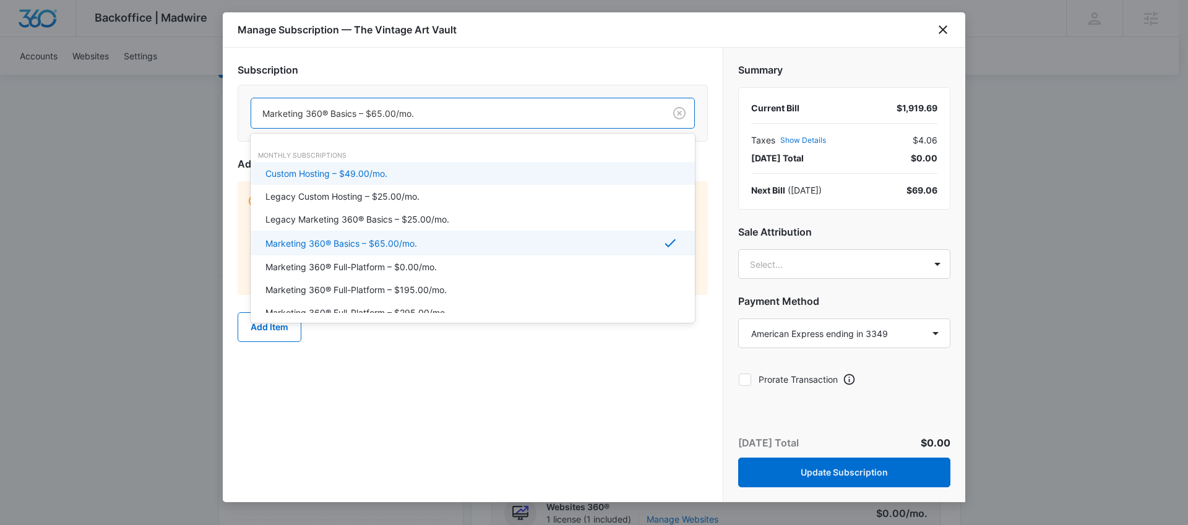
click at [460, 118] on div at bounding box center [455, 113] width 386 height 15
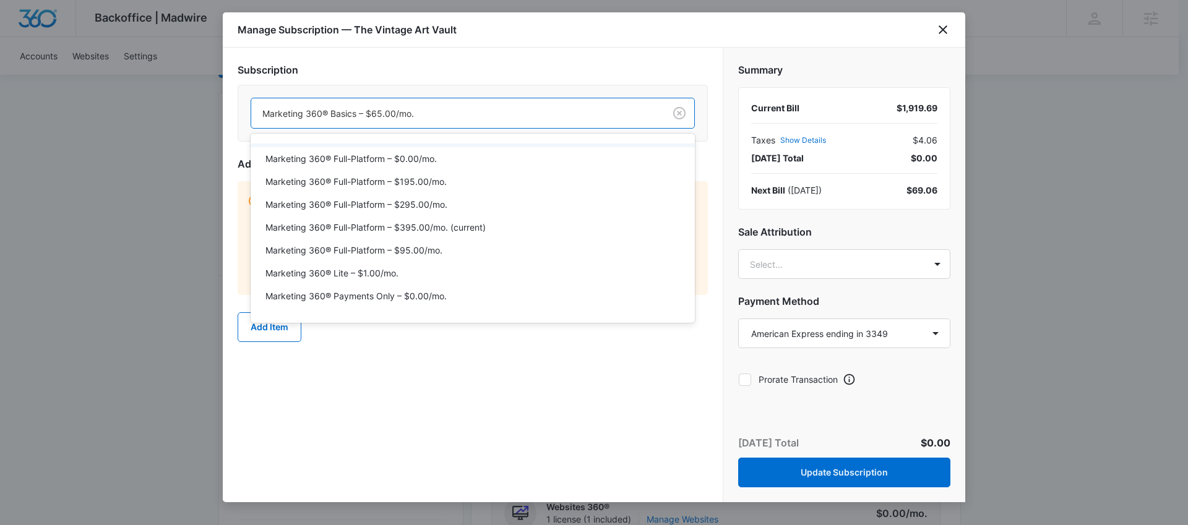
scroll to position [132, 0]
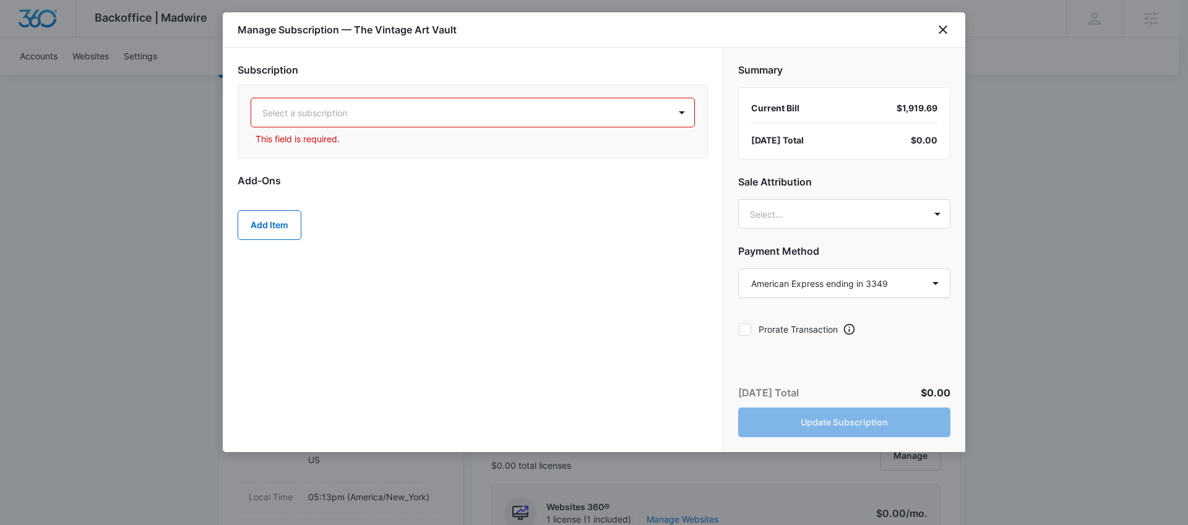
click at [410, 104] on div "Select a subscription" at bounding box center [460, 113] width 418 height 28
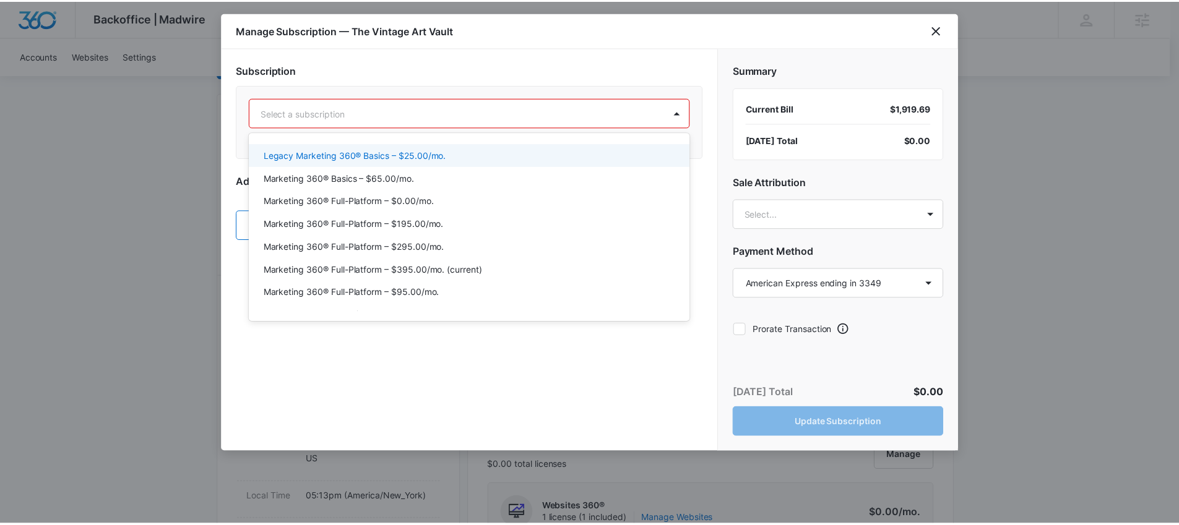
scroll to position [110, 0]
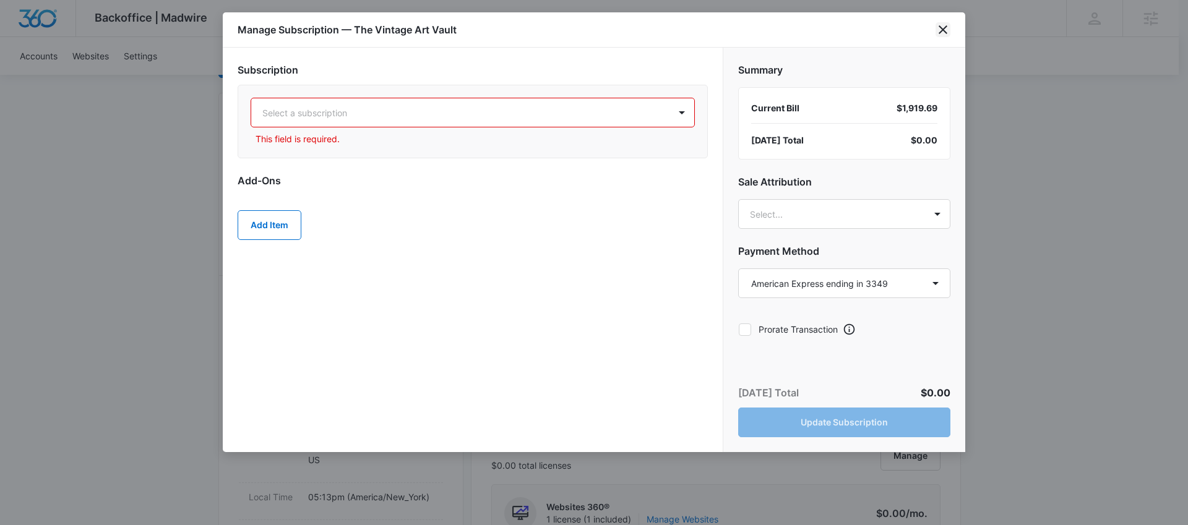
click at [943, 28] on icon "close" at bounding box center [943, 29] width 9 height 9
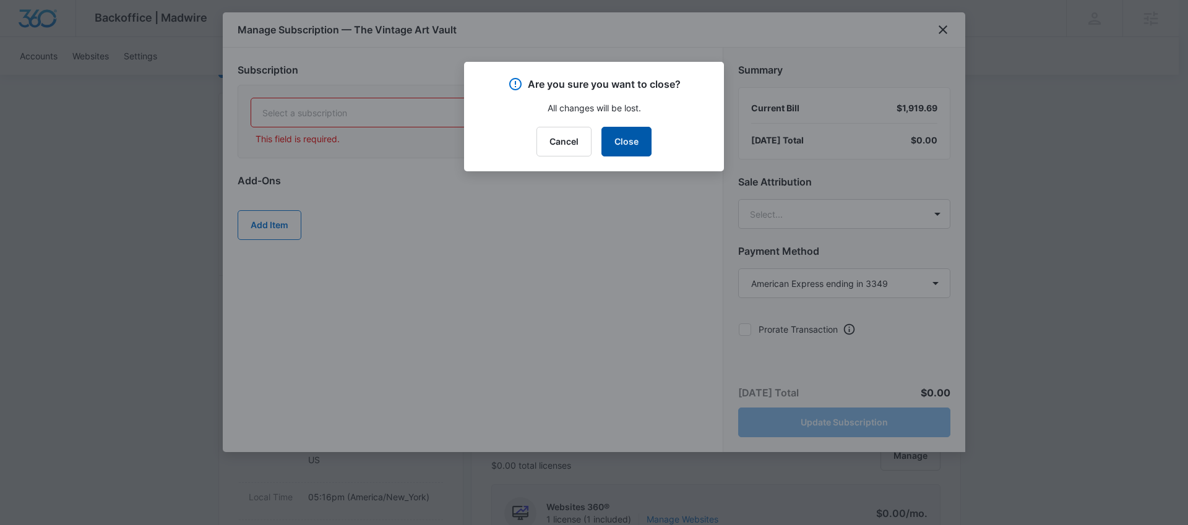
click at [634, 140] on button "Close" at bounding box center [627, 142] width 50 height 30
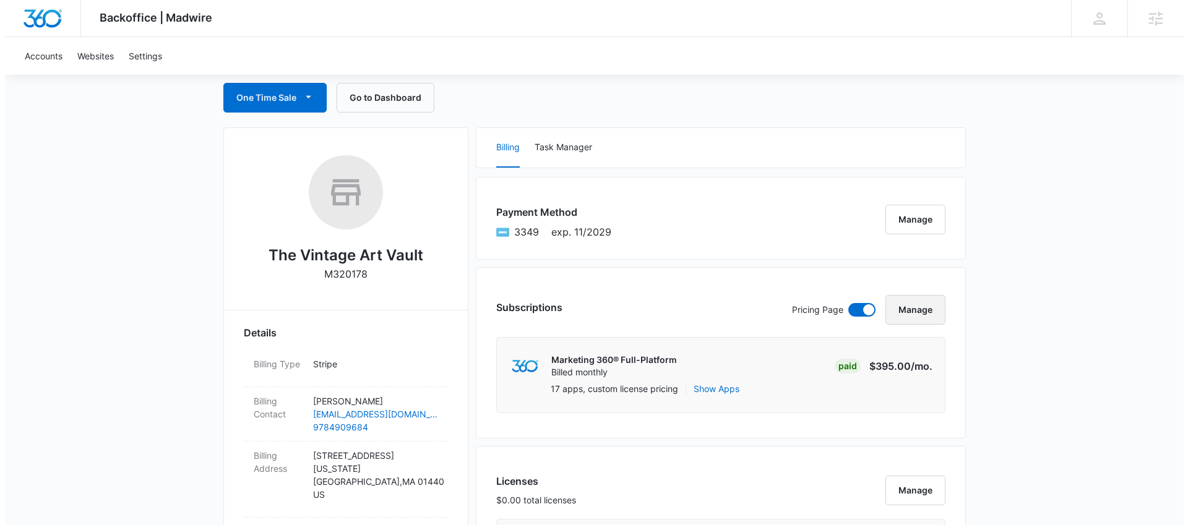
scroll to position [145, 0]
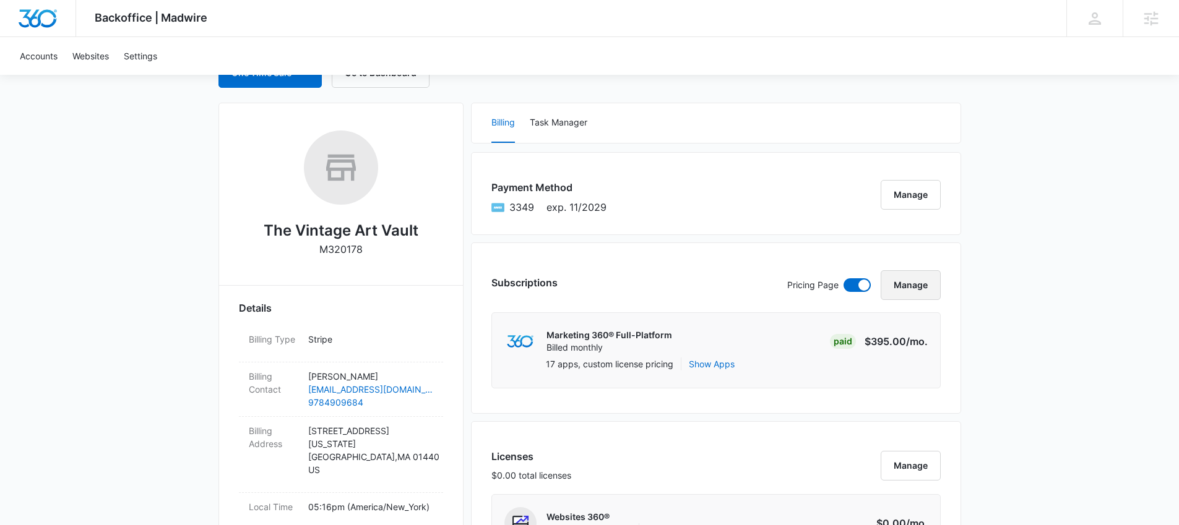
click at [933, 289] on button "Manage" at bounding box center [911, 285] width 60 height 30
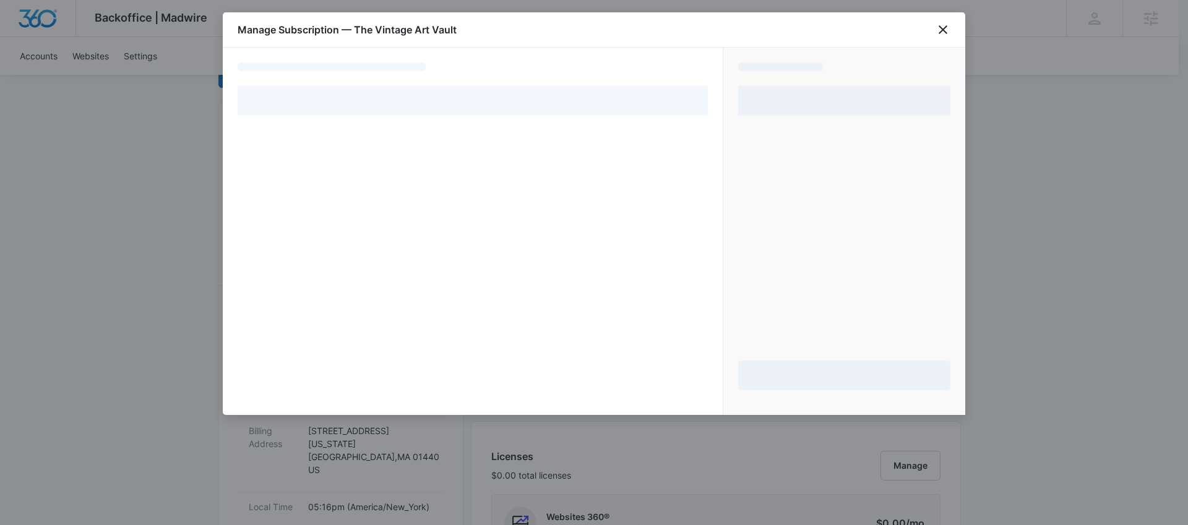
select select "pm_1QnTQpA4n8RTgNjUkCZQ07aQ"
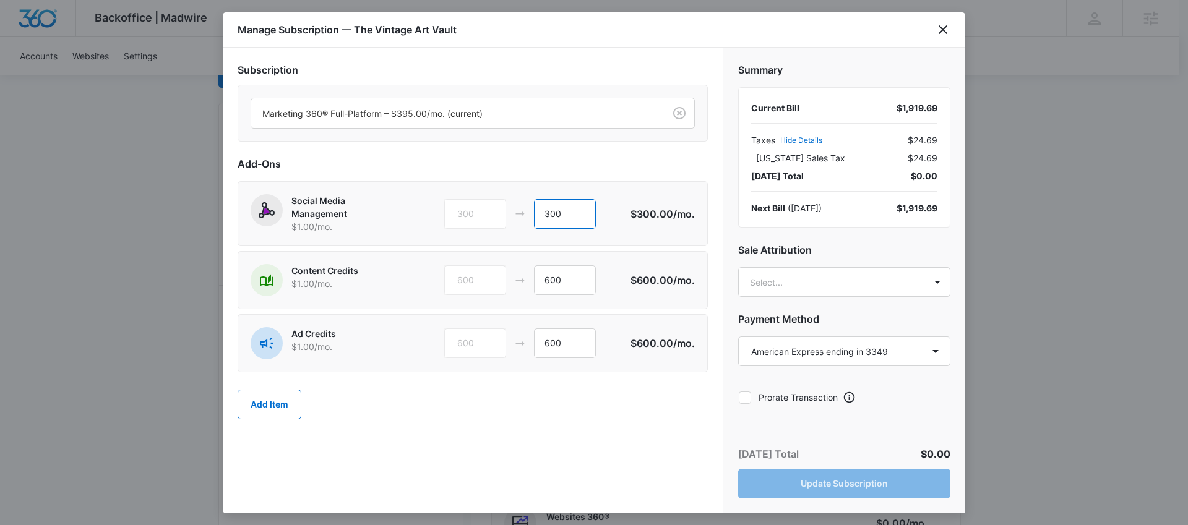
drag, startPoint x: 548, startPoint y: 214, endPoint x: 533, endPoint y: 214, distance: 14.2
click at [533, 214] on div "300 300" at bounding box center [537, 214] width 186 height 30
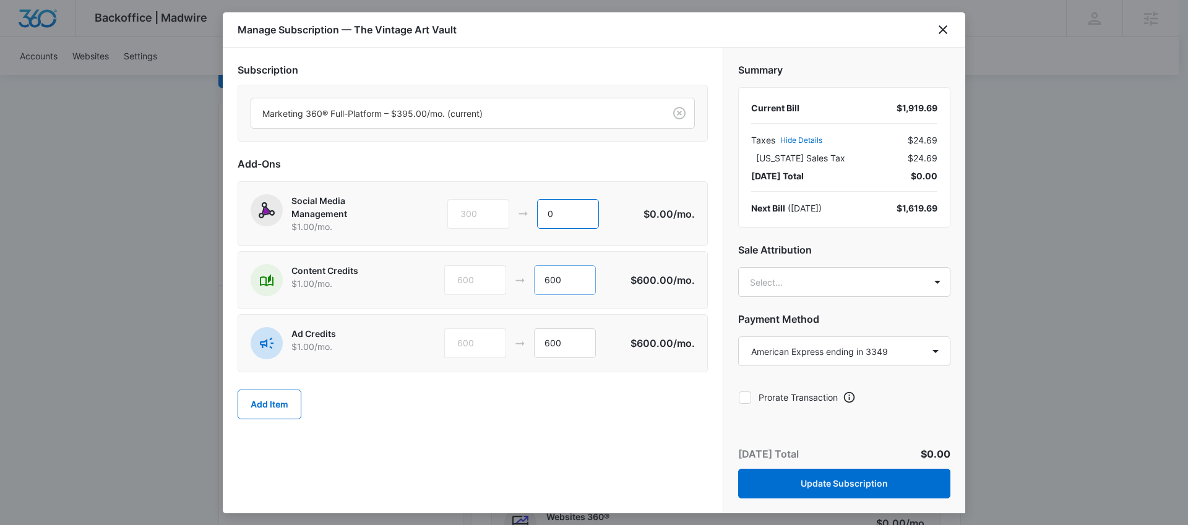
type input "0"
drag, startPoint x: 566, startPoint y: 277, endPoint x: 570, endPoint y: 177, distance: 99.7
click at [544, 273] on input "600" at bounding box center [565, 281] width 62 height 30
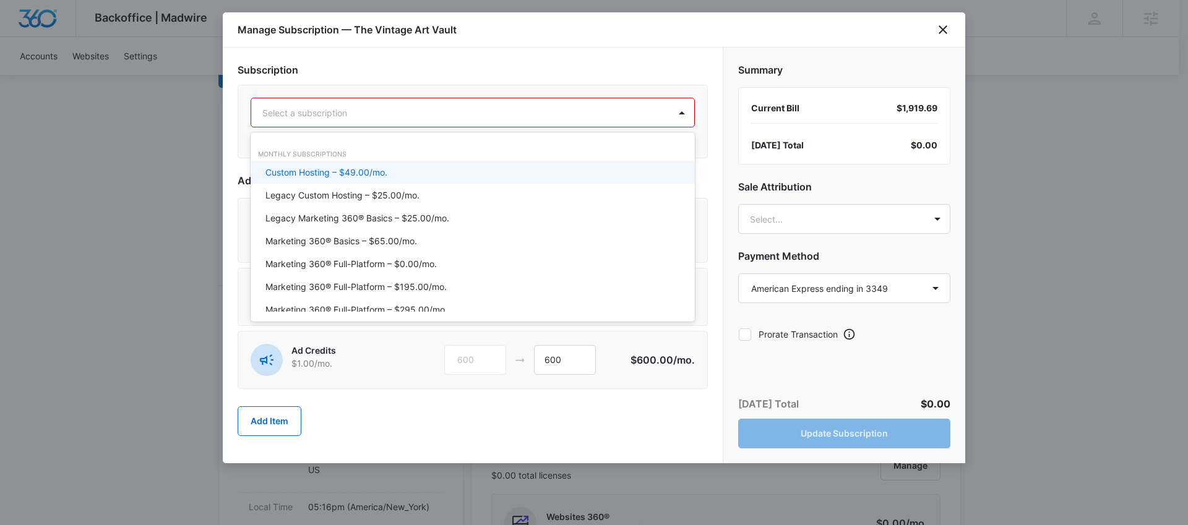
click at [412, 111] on div at bounding box center [457, 112] width 391 height 15
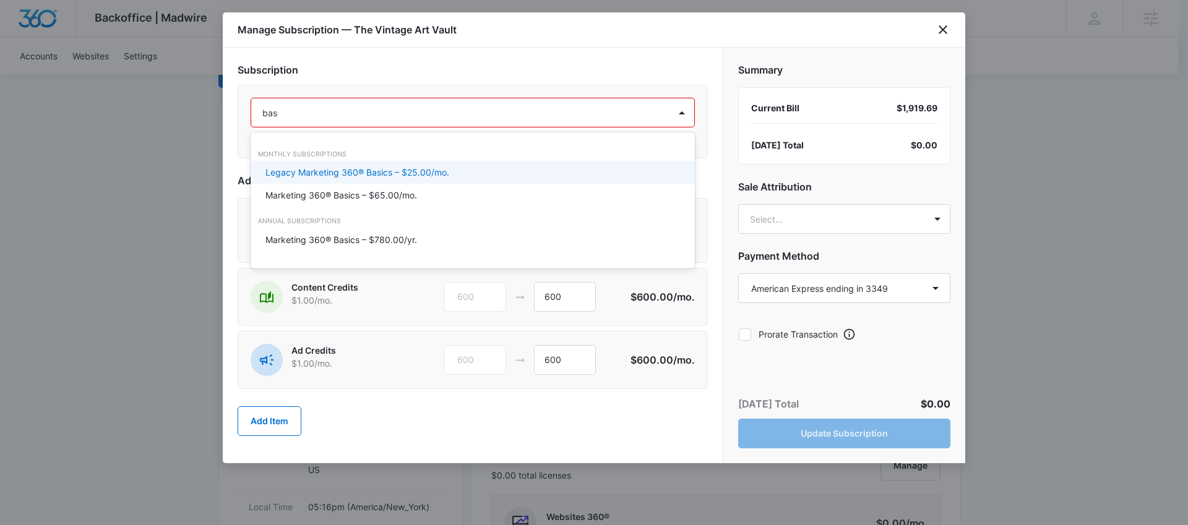
type input "basi"
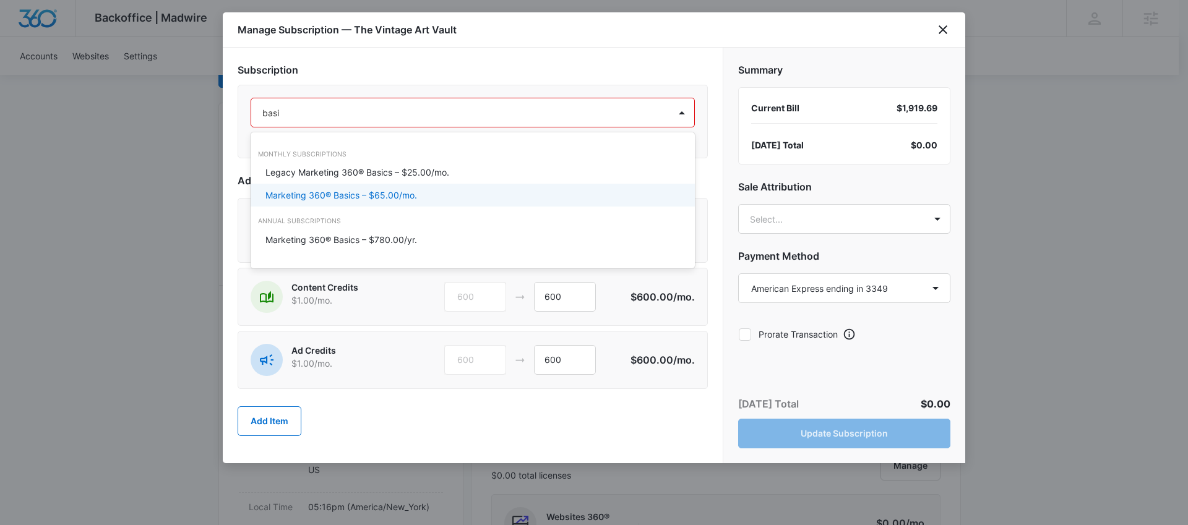
click at [404, 192] on p "Marketing 360® Basics – $65.00/mo." at bounding box center [342, 195] width 152 height 13
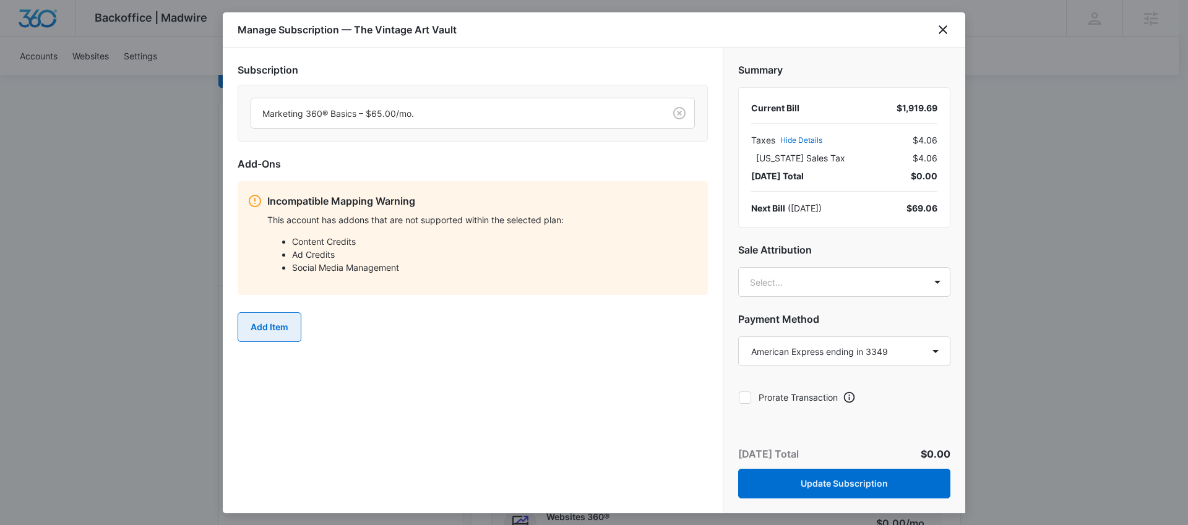
click at [272, 323] on button "Add Item" at bounding box center [270, 328] width 64 height 30
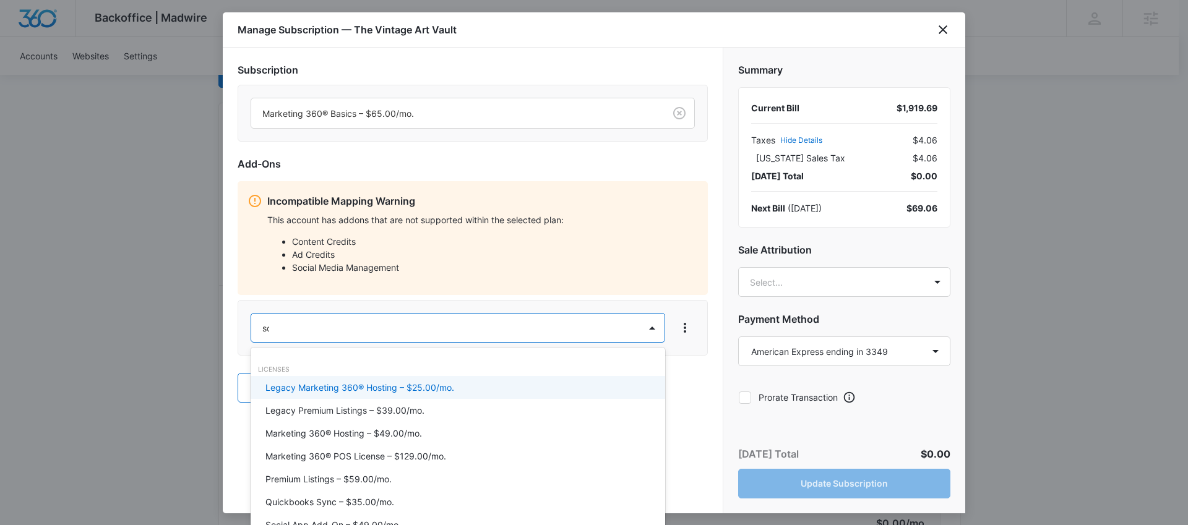
type input "soci"
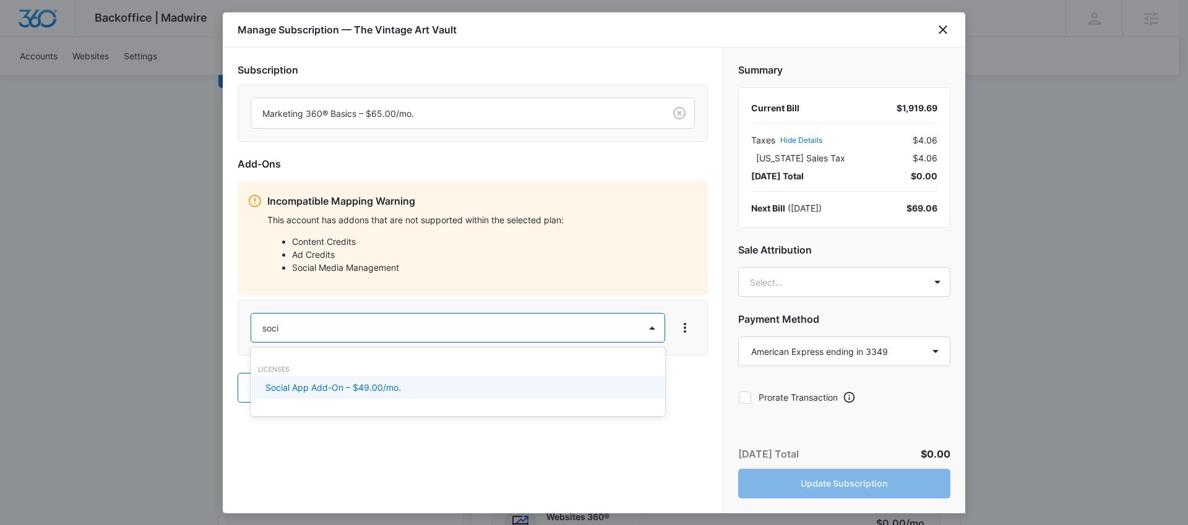
click at [359, 387] on p "Social App Add-On – $49.00/mo." at bounding box center [334, 387] width 136 height 13
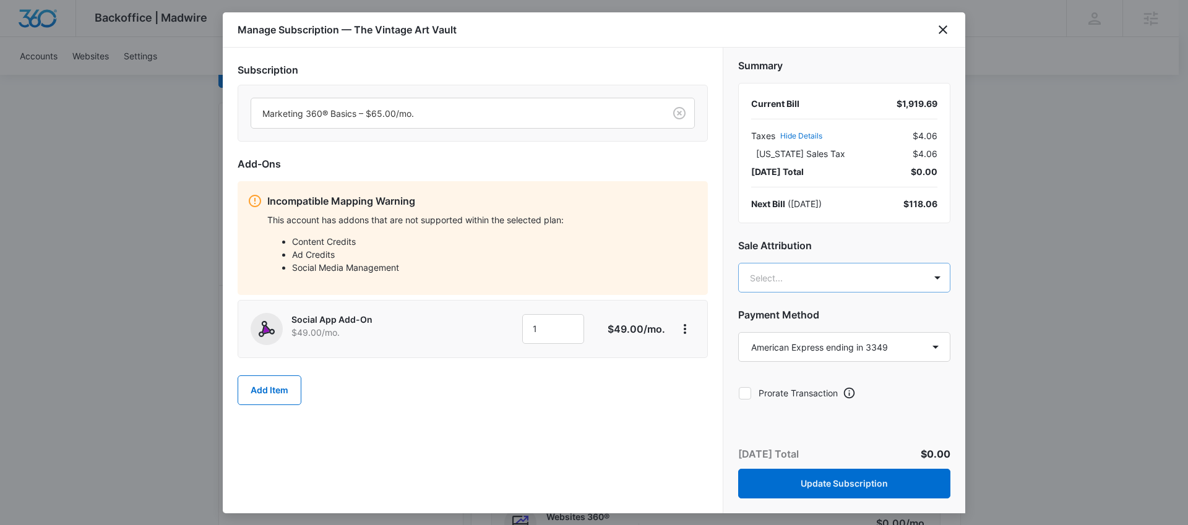
scroll to position [7, 0]
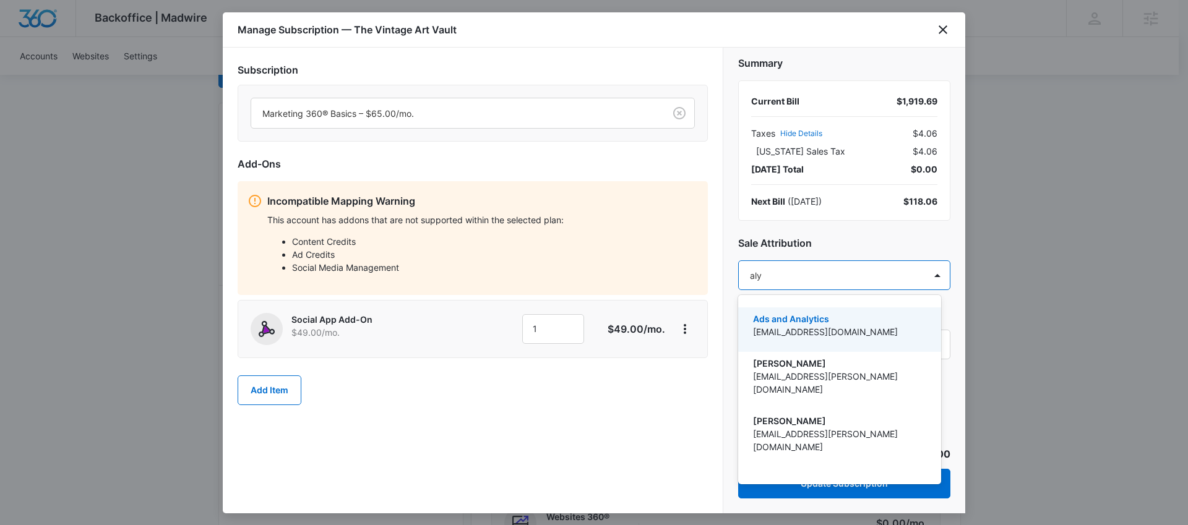
type input "alys"
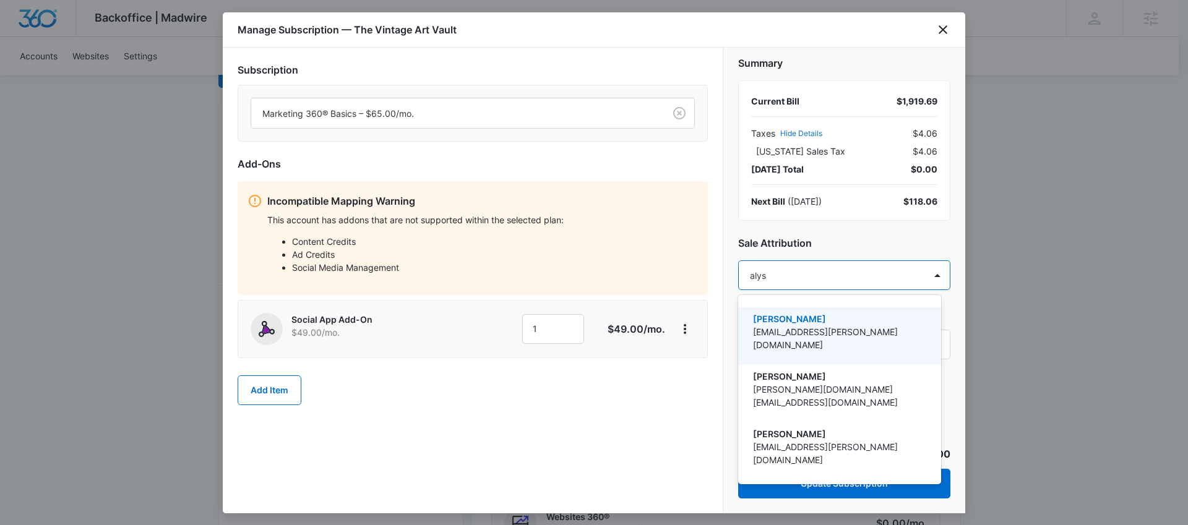
click at [824, 320] on p "[PERSON_NAME]" at bounding box center [838, 319] width 171 height 13
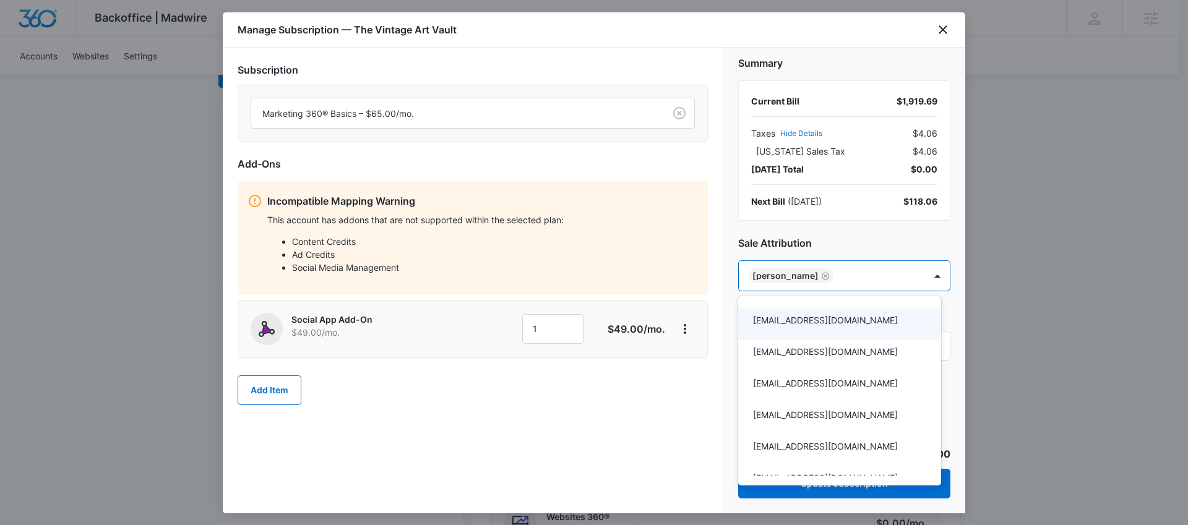
click at [680, 369] on div at bounding box center [594, 262] width 1188 height 525
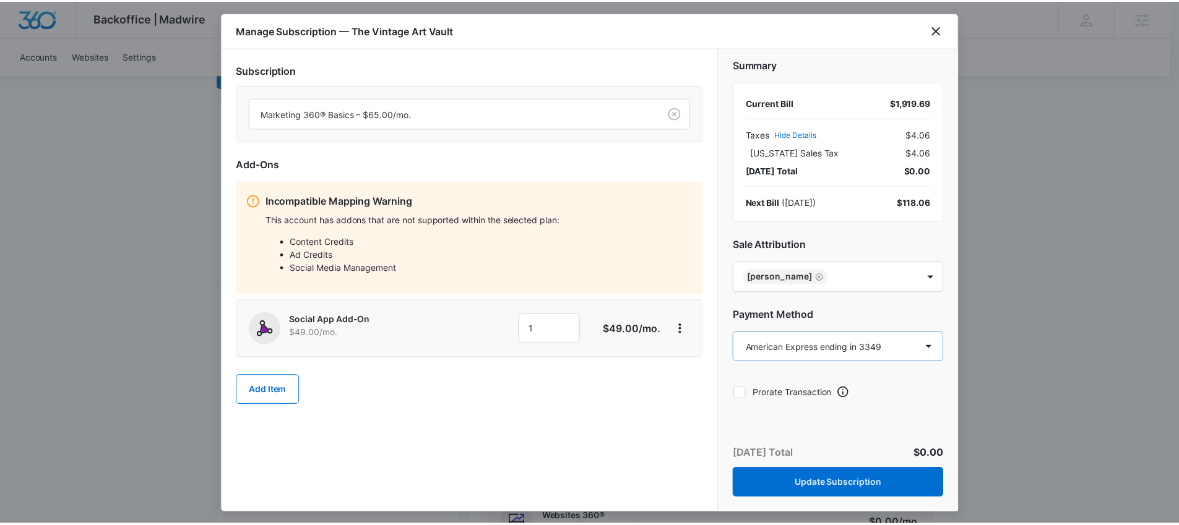
scroll to position [8, 0]
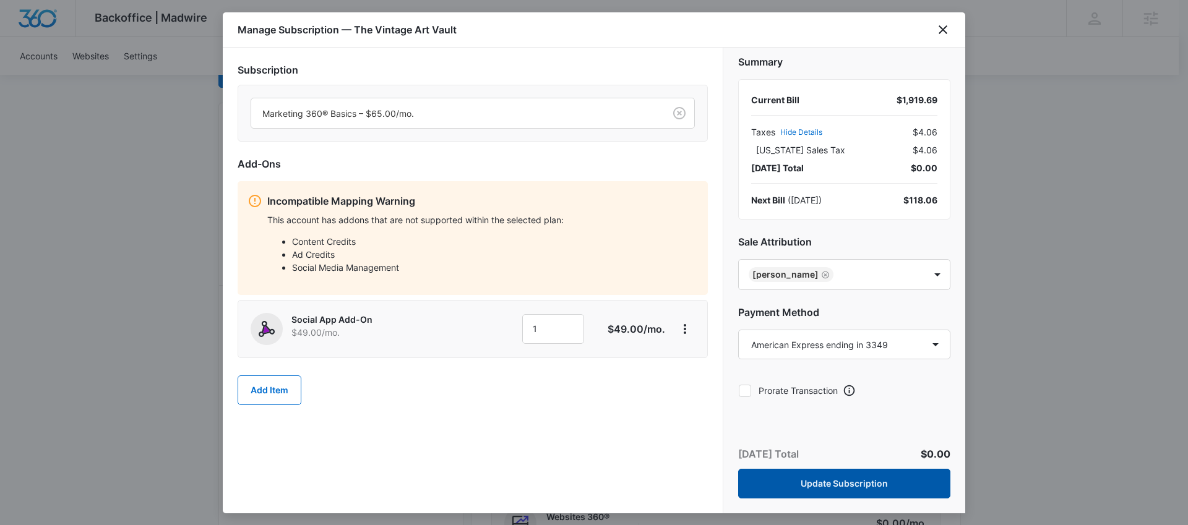
click at [905, 483] on button "Update Subscription" at bounding box center [844, 484] width 212 height 30
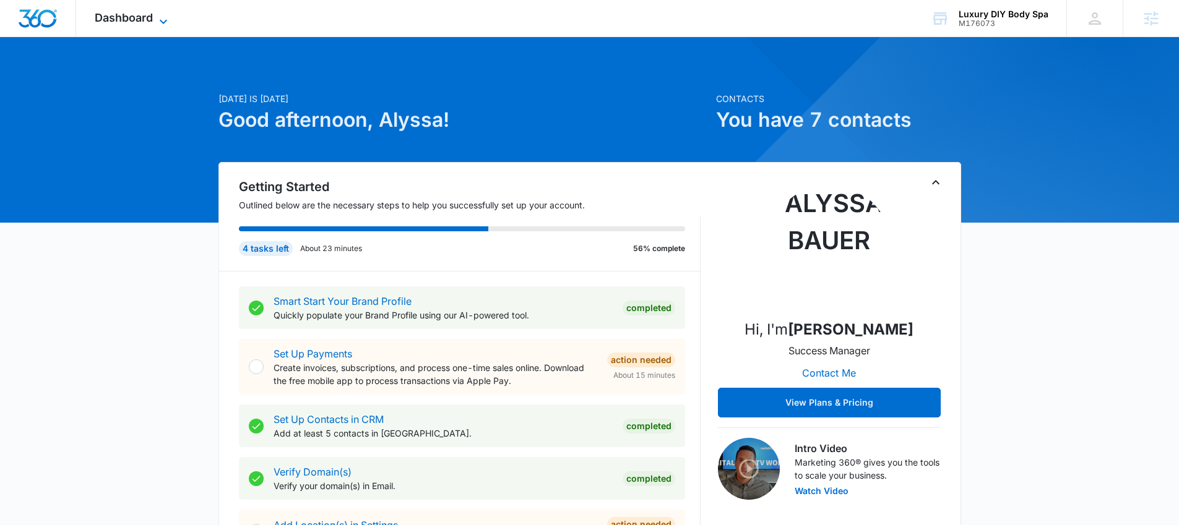
click at [136, 15] on span "Dashboard" at bounding box center [124, 17] width 58 height 13
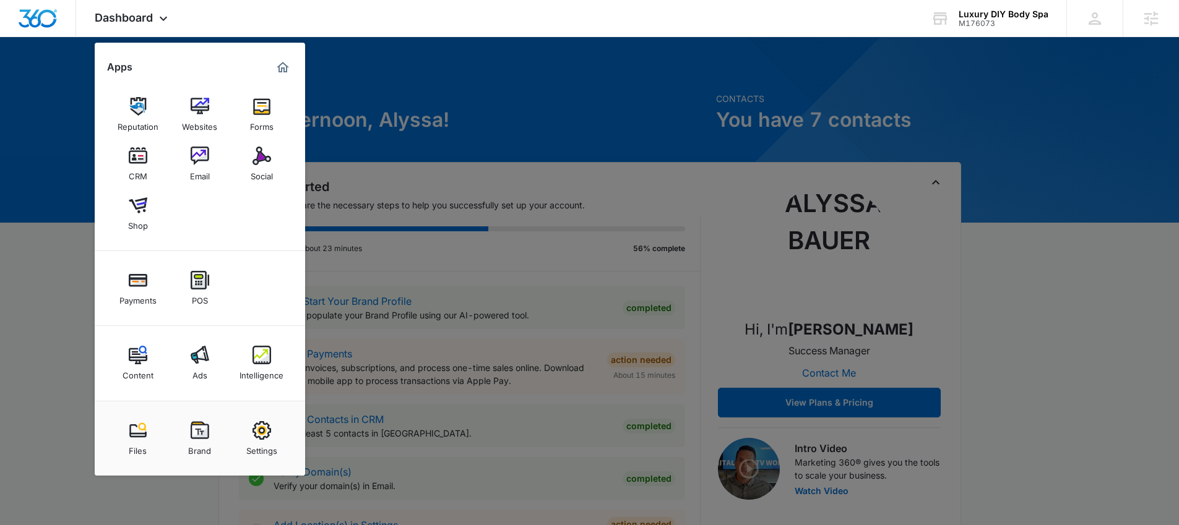
click at [376, 80] on div at bounding box center [589, 262] width 1179 height 525
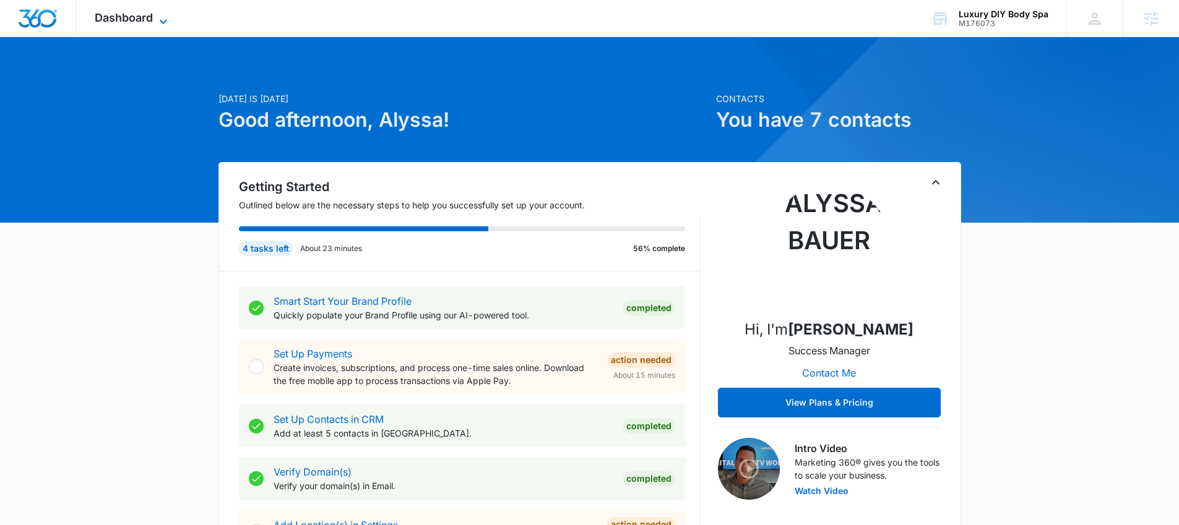
click at [152, 20] on span "Dashboard" at bounding box center [124, 17] width 58 height 13
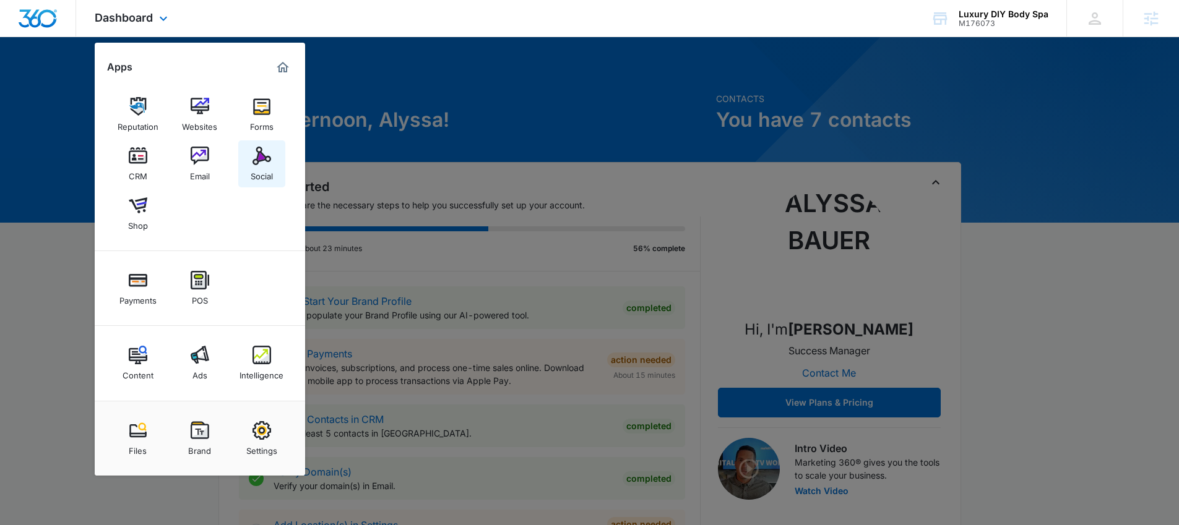
click at [254, 173] on div "Social" at bounding box center [262, 173] width 22 height 16
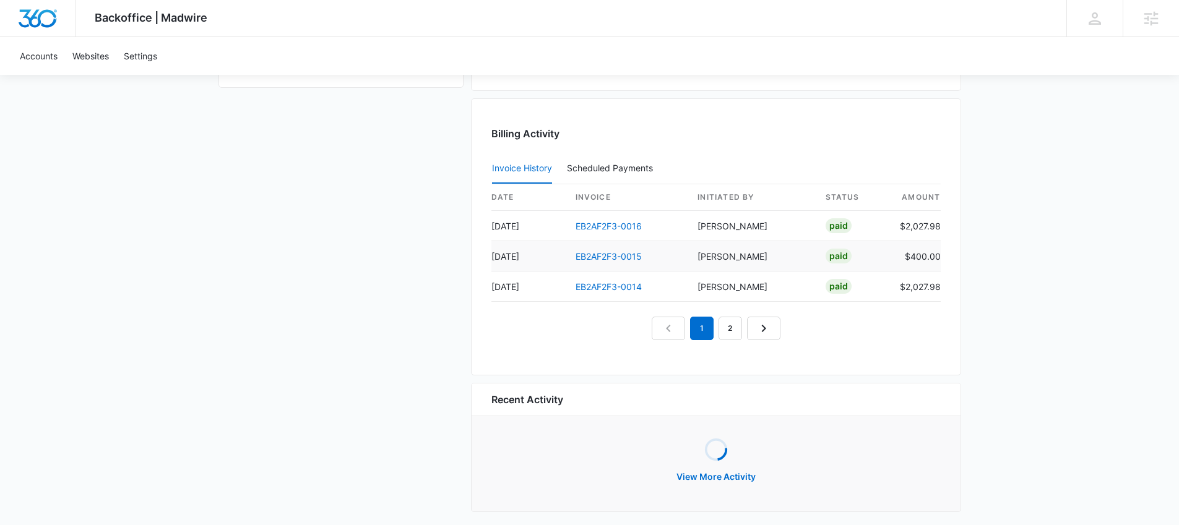
scroll to position [1176, 0]
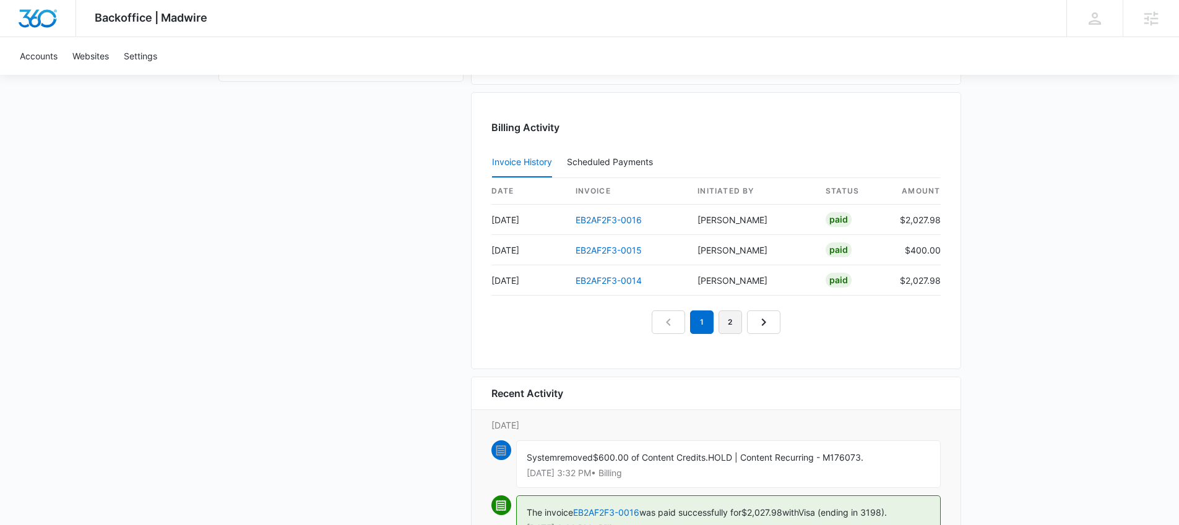
click at [731, 323] on link "2" at bounding box center [731, 323] width 24 height 24
click at [743, 326] on link "3" at bounding box center [745, 323] width 24 height 24
click at [707, 324] on link "2" at bounding box center [702, 323] width 24 height 24
click at [676, 322] on link "1" at bounding box center [674, 323] width 24 height 24
click at [649, 321] on nav "1 2 3 4" at bounding box center [716, 323] width 186 height 24
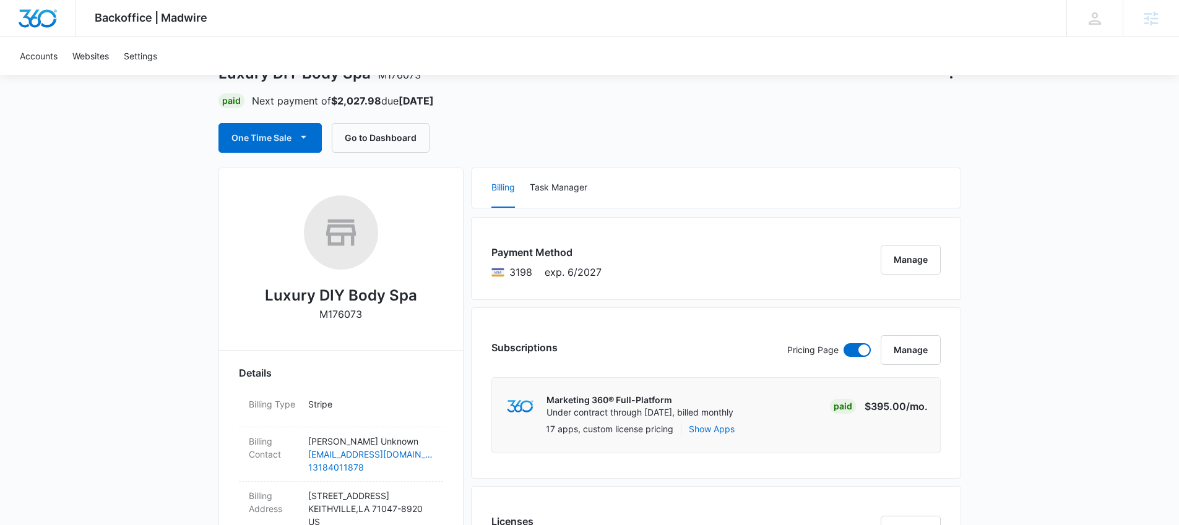
scroll to position [0, 0]
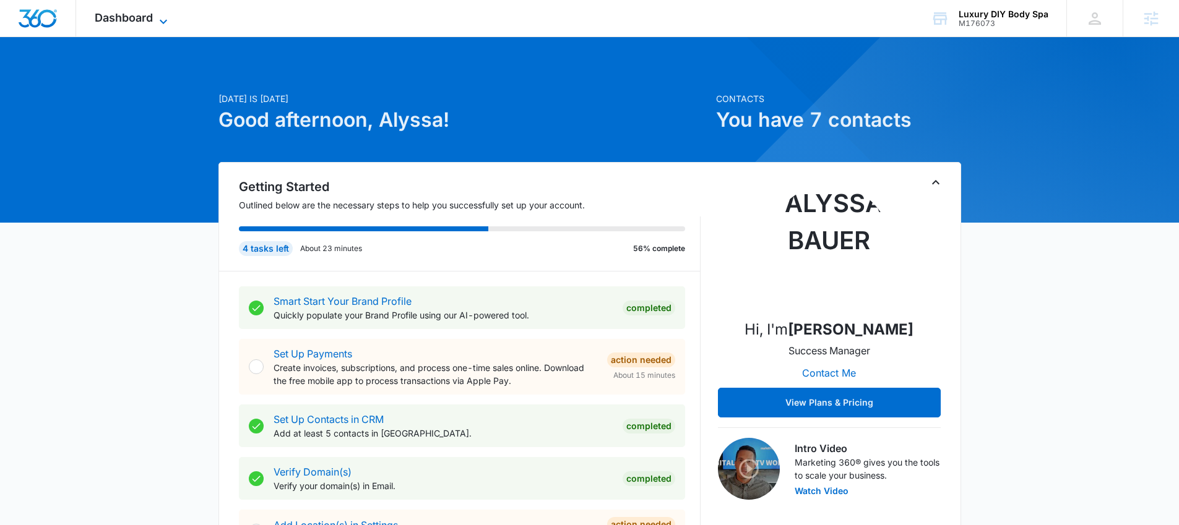
click at [139, 19] on span "Dashboard" at bounding box center [124, 17] width 58 height 13
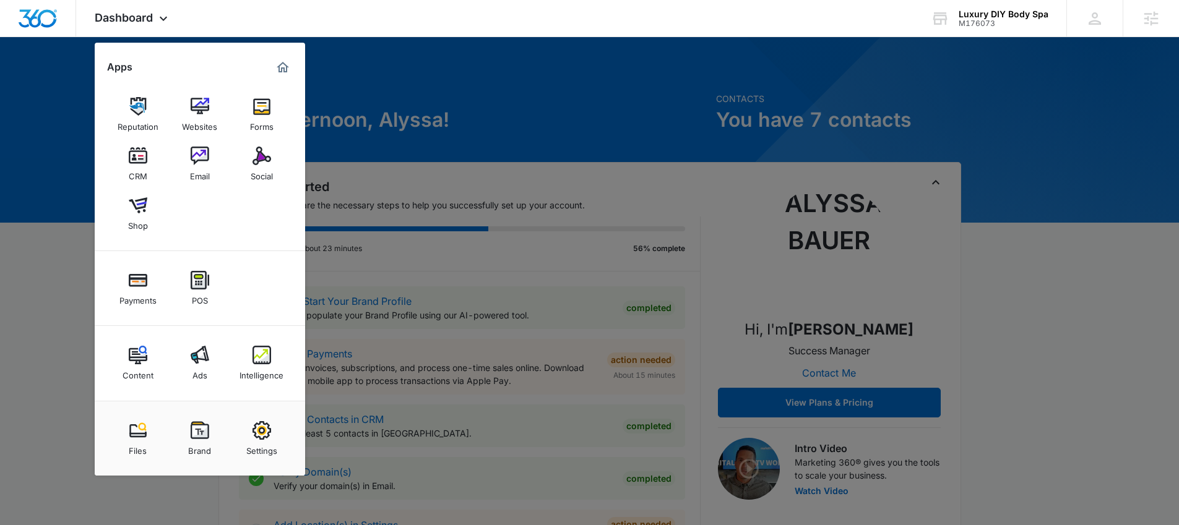
click at [202, 373] on div "Ads" at bounding box center [199, 373] width 15 height 16
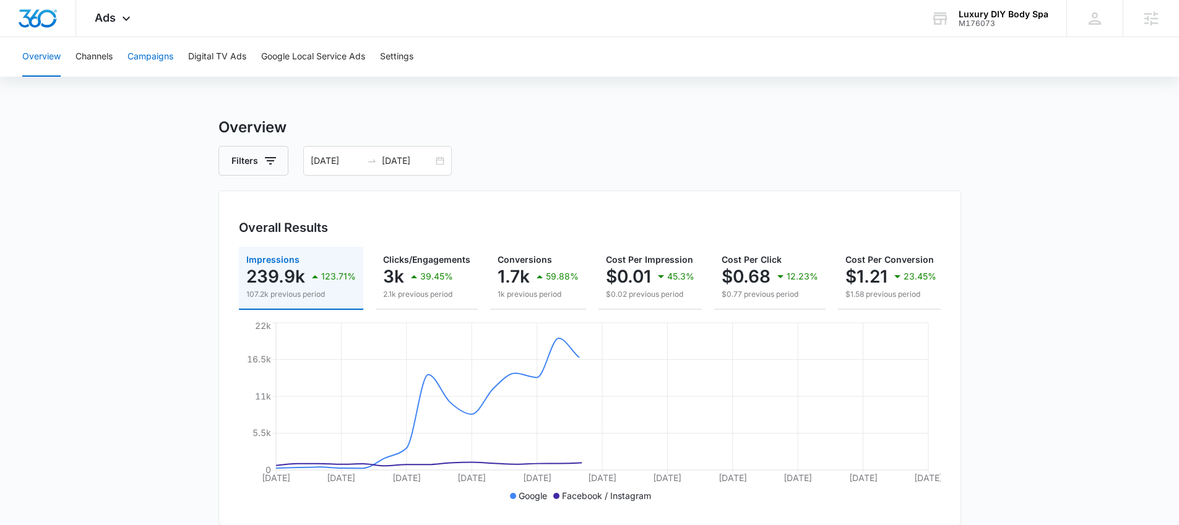
click at [168, 55] on button "Campaigns" at bounding box center [150, 57] width 46 height 40
click at [89, 61] on button "Channels" at bounding box center [94, 57] width 37 height 40
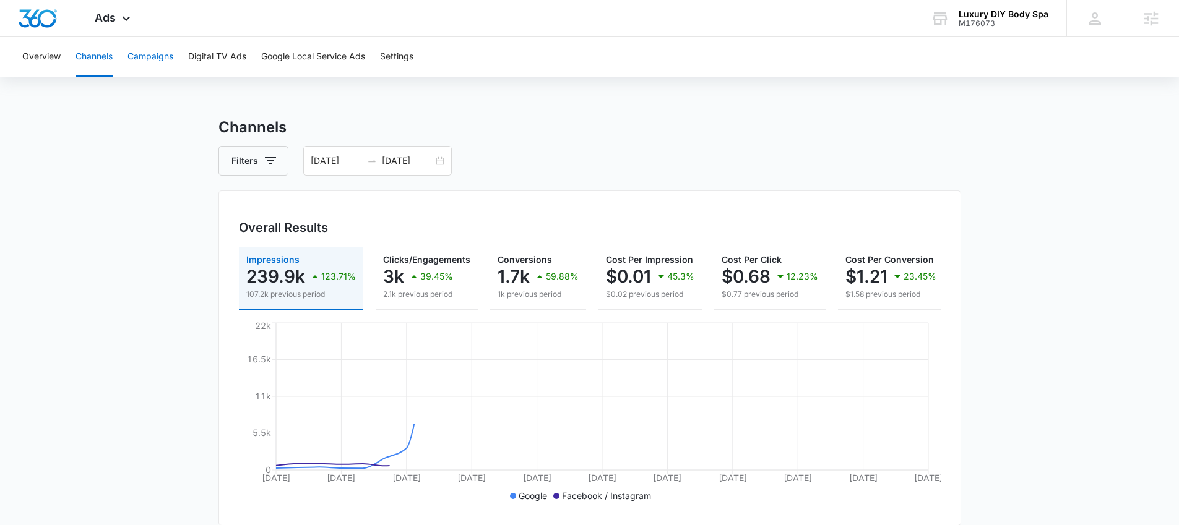
click at [153, 58] on button "Campaigns" at bounding box center [150, 57] width 46 height 40
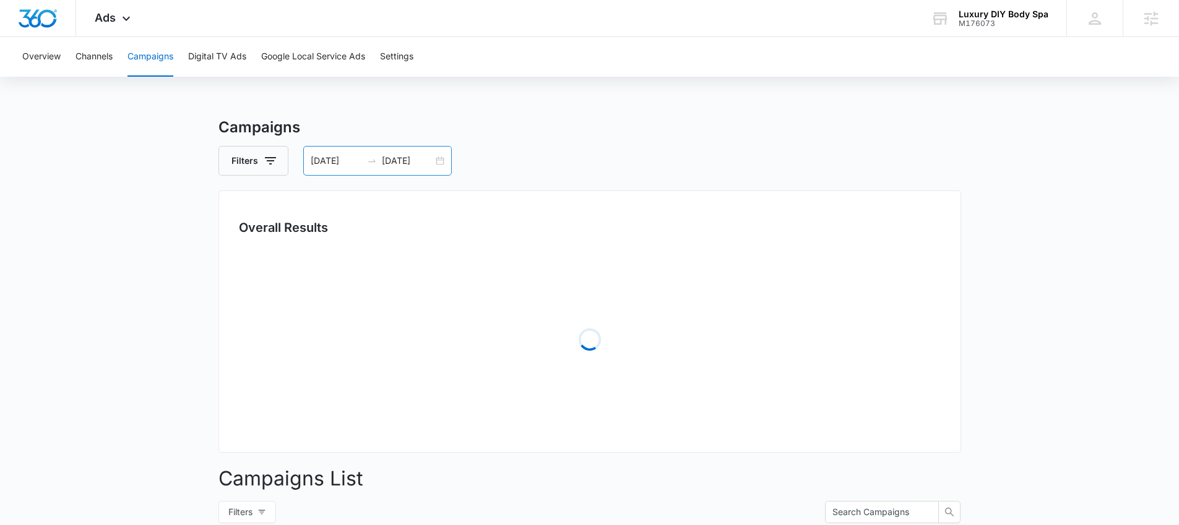
click at [442, 162] on div "08/02/2025 09/01/2025" at bounding box center [377, 161] width 149 height 30
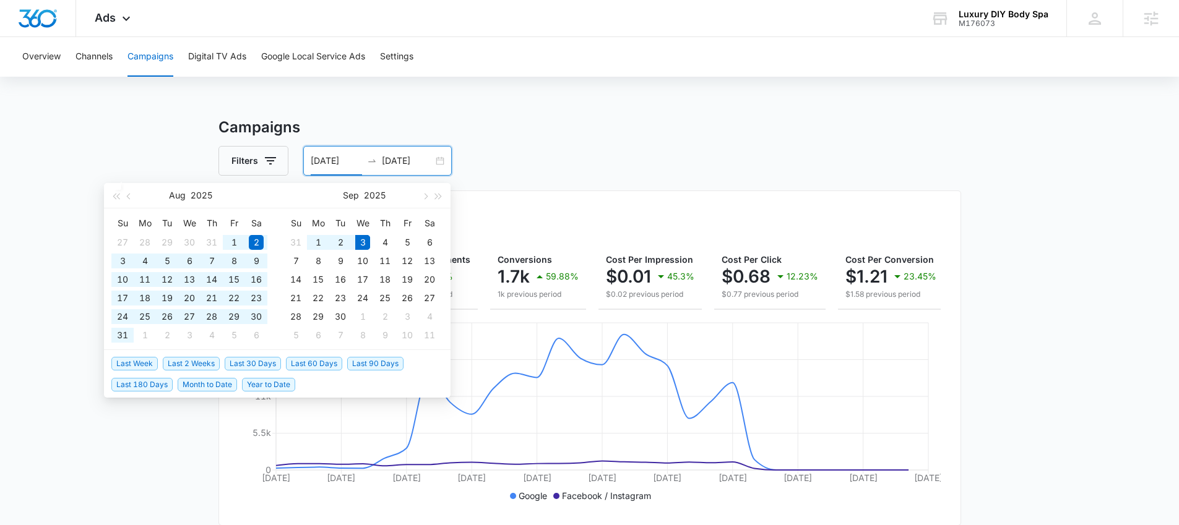
click at [363, 365] on span "Last 90 Days" at bounding box center [375, 364] width 56 height 14
type input "06/05/2025"
type input "09/03/2025"
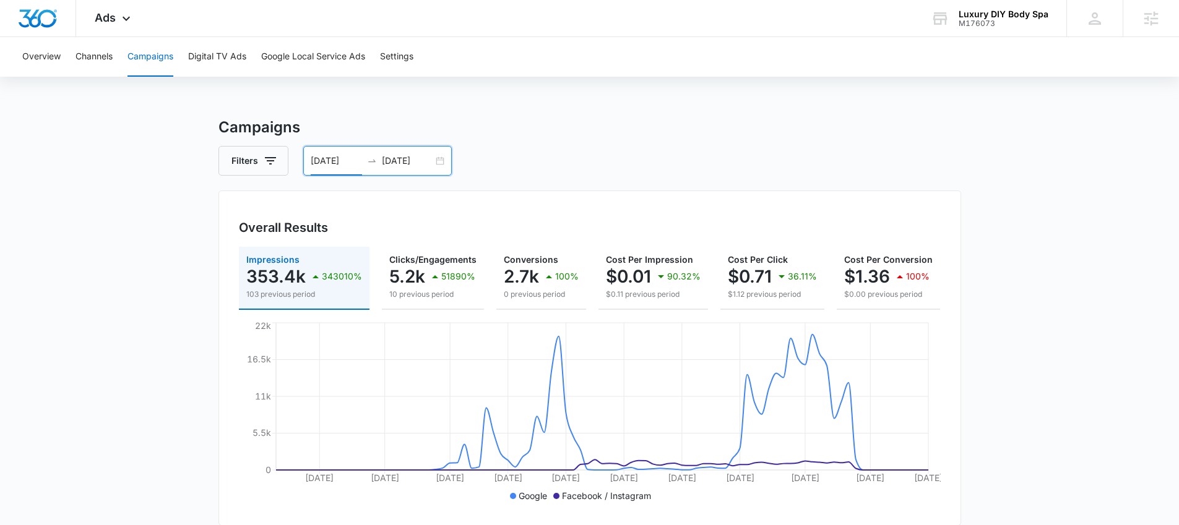
click at [962, 24] on div "M176073" at bounding box center [1004, 23] width 90 height 9
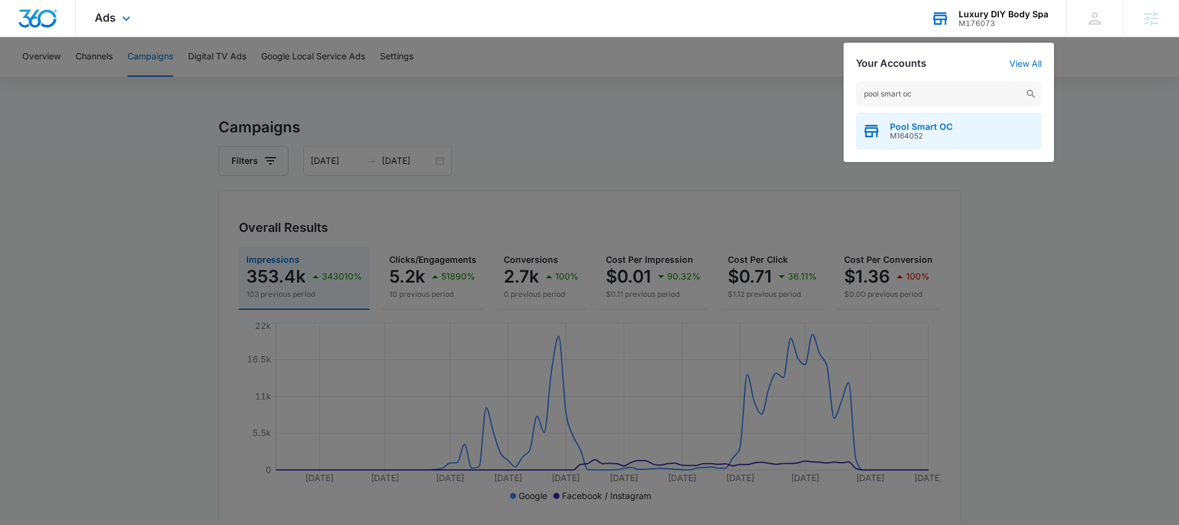
type input "pool smart oc"
click at [894, 132] on span "M164052" at bounding box center [921, 136] width 63 height 9
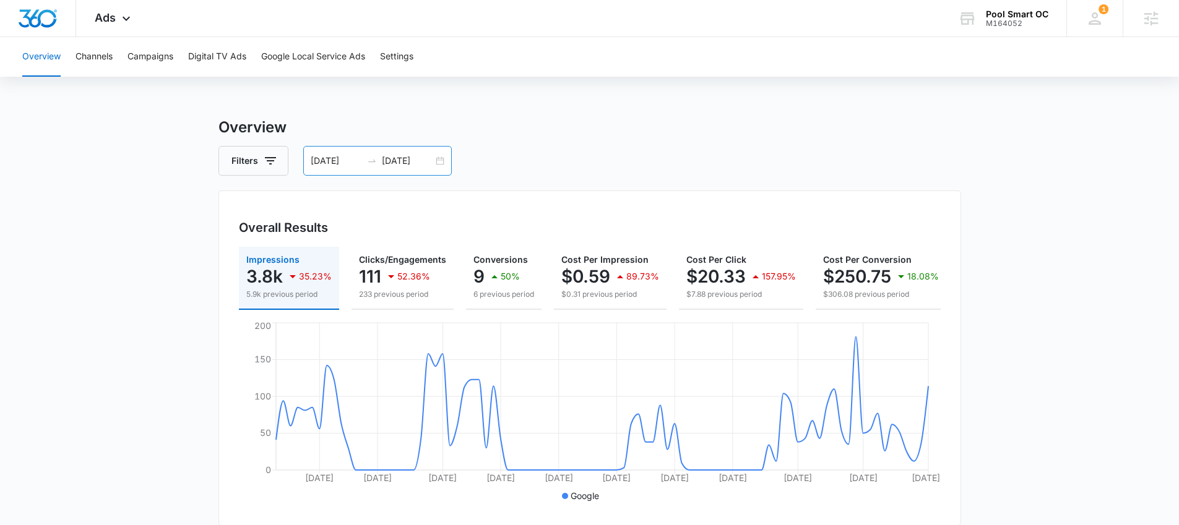
click at [443, 162] on div "05/31/2025 08/29/2025" at bounding box center [377, 161] width 149 height 30
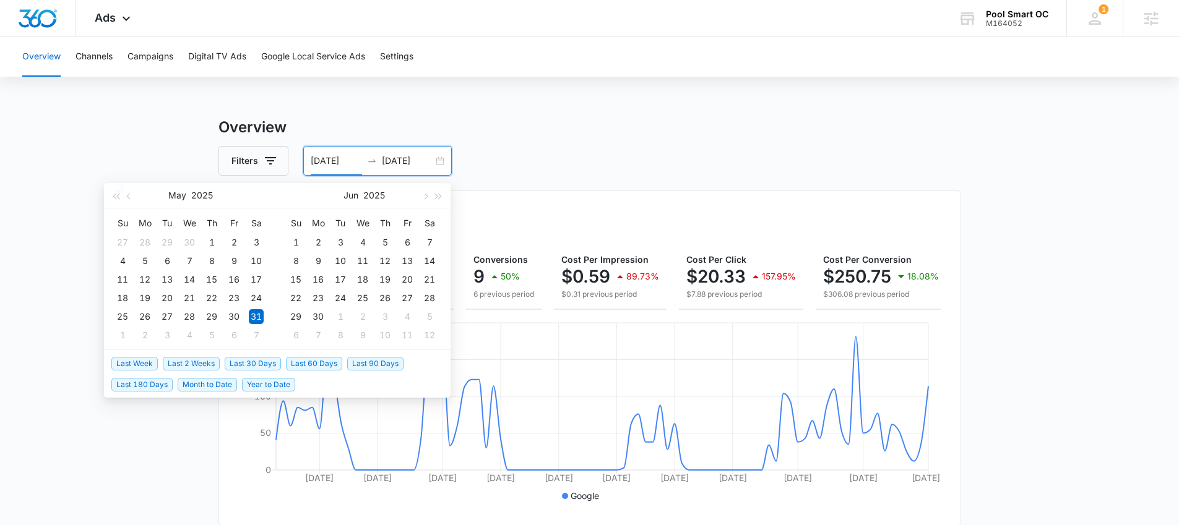
click at [305, 361] on span "Last 60 Days" at bounding box center [314, 364] width 56 height 14
type input "07/05/2025"
type input "09/03/2025"
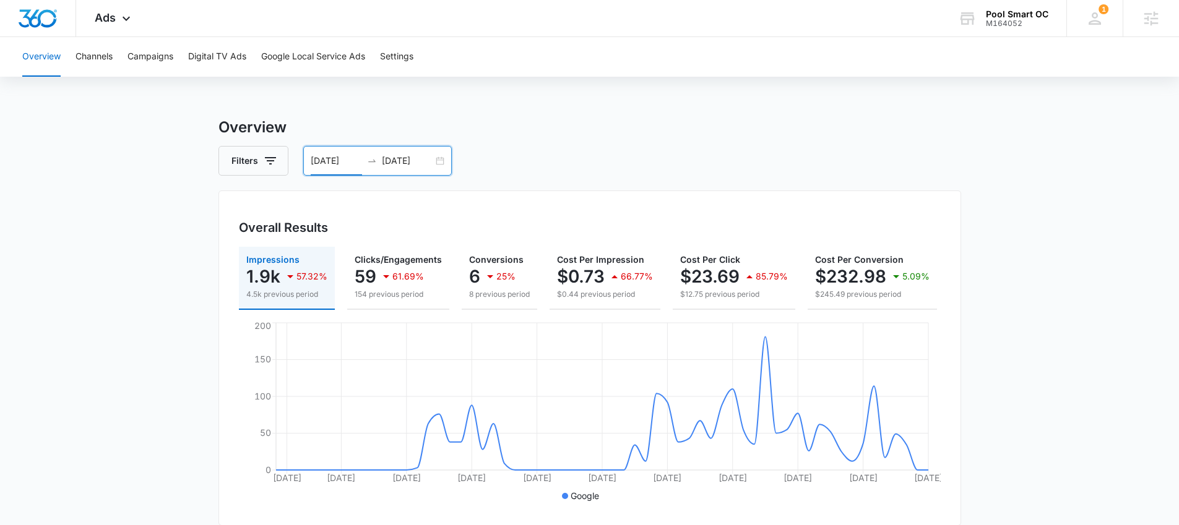
click at [554, 121] on h3 "Overview" at bounding box center [589, 127] width 743 height 22
click at [124, 17] on icon at bounding box center [126, 21] width 15 height 15
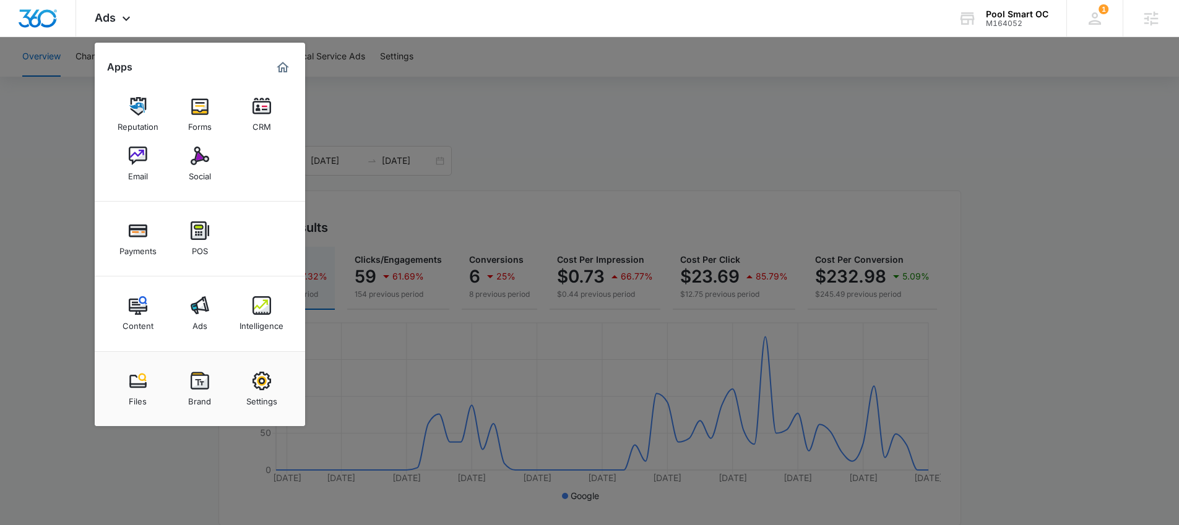
click at [149, 318] on div "Content" at bounding box center [138, 323] width 31 height 16
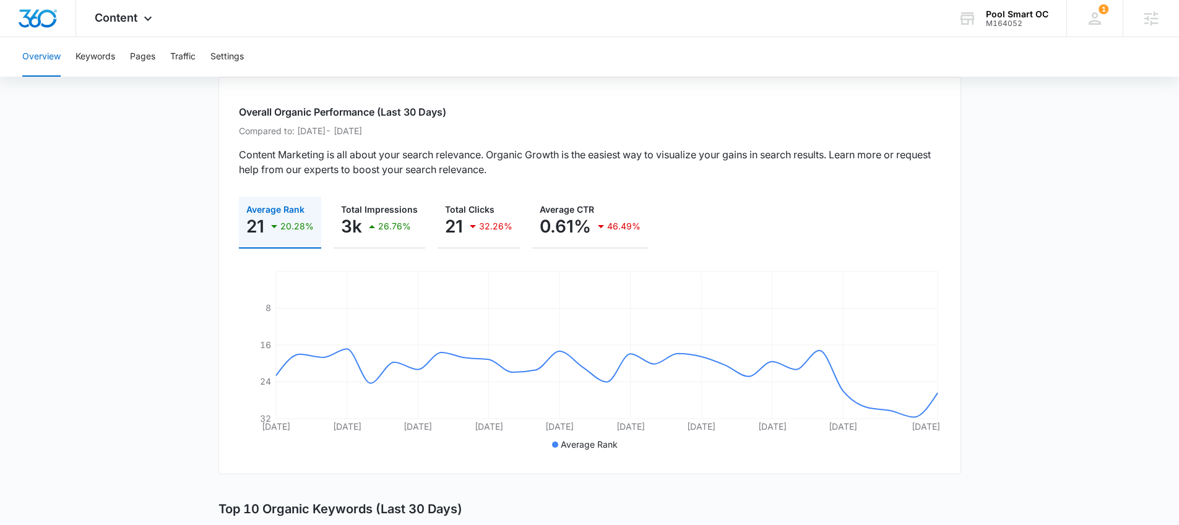
scroll to position [71, 0]
click at [72, 63] on div "Overview Keywords Pages Traffic Settings" at bounding box center [589, 57] width 1149 height 40
click at [93, 63] on button "Keywords" at bounding box center [96, 57] width 40 height 40
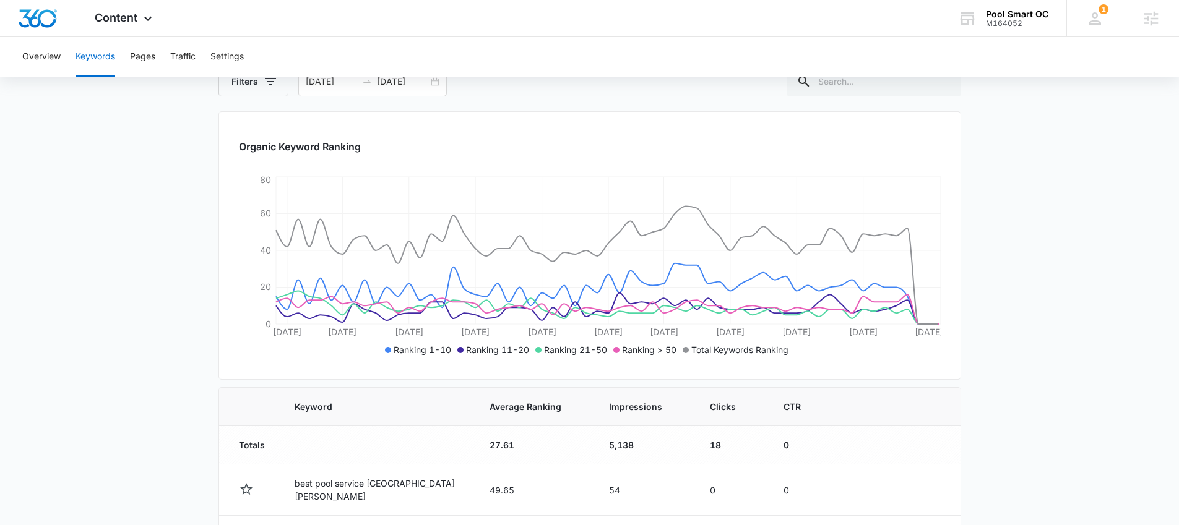
scroll to position [92, 0]
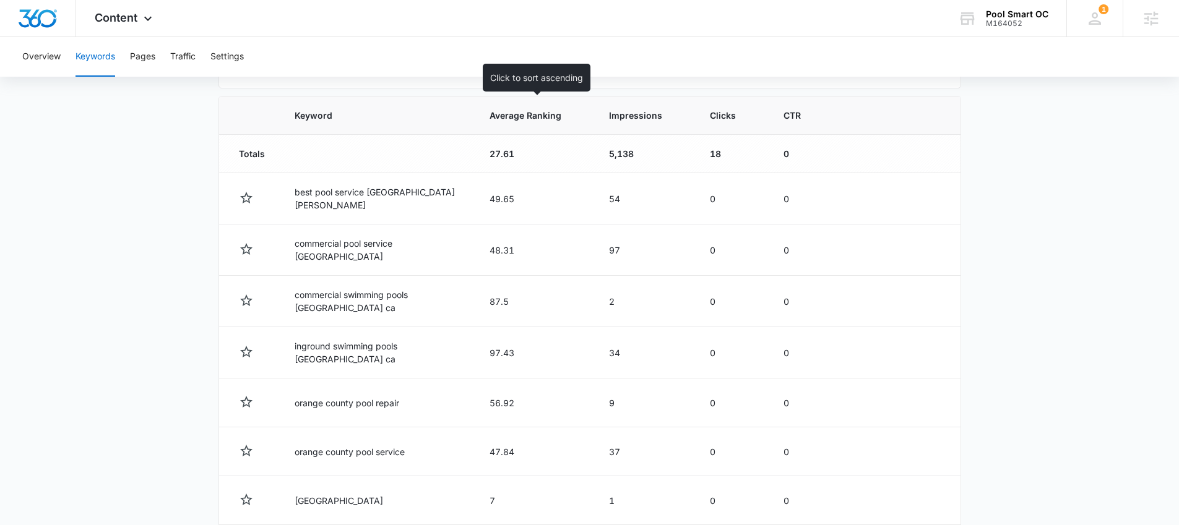
click at [529, 107] on th "Average Ranking" at bounding box center [534, 116] width 119 height 38
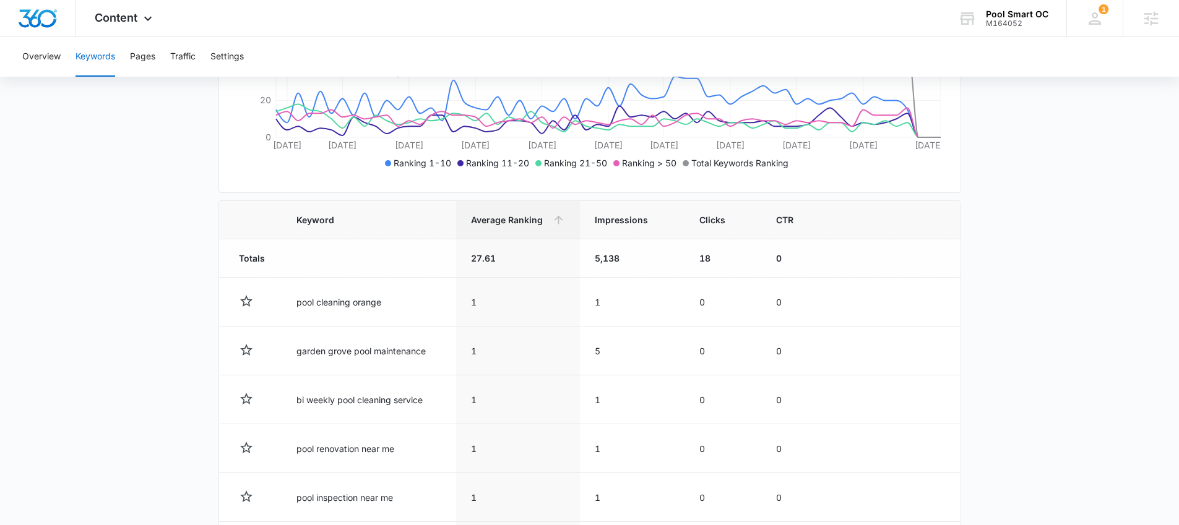
scroll to position [154, 0]
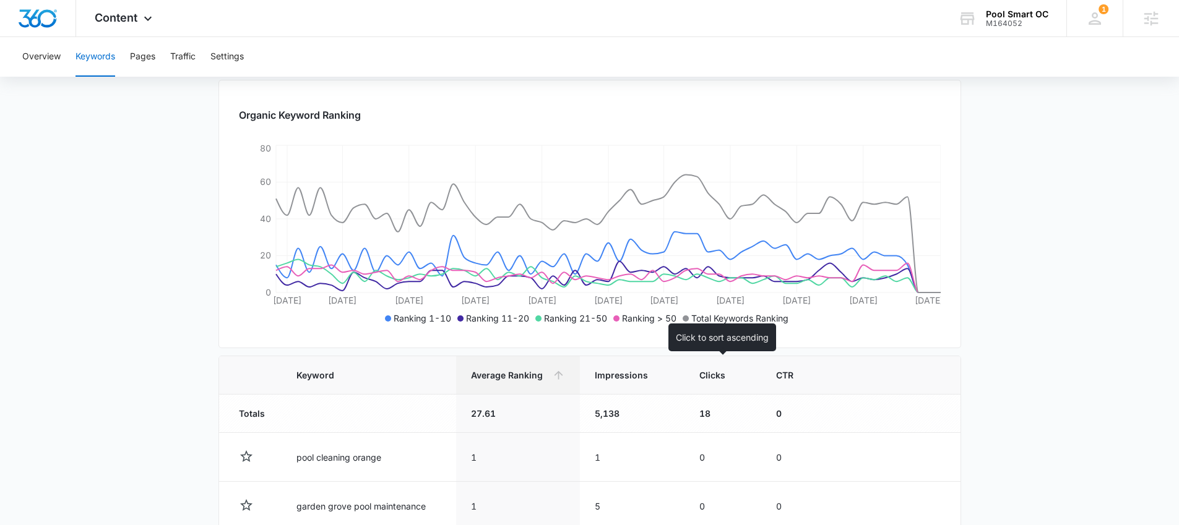
click at [715, 372] on span "Clicks" at bounding box center [713, 375] width 29 height 13
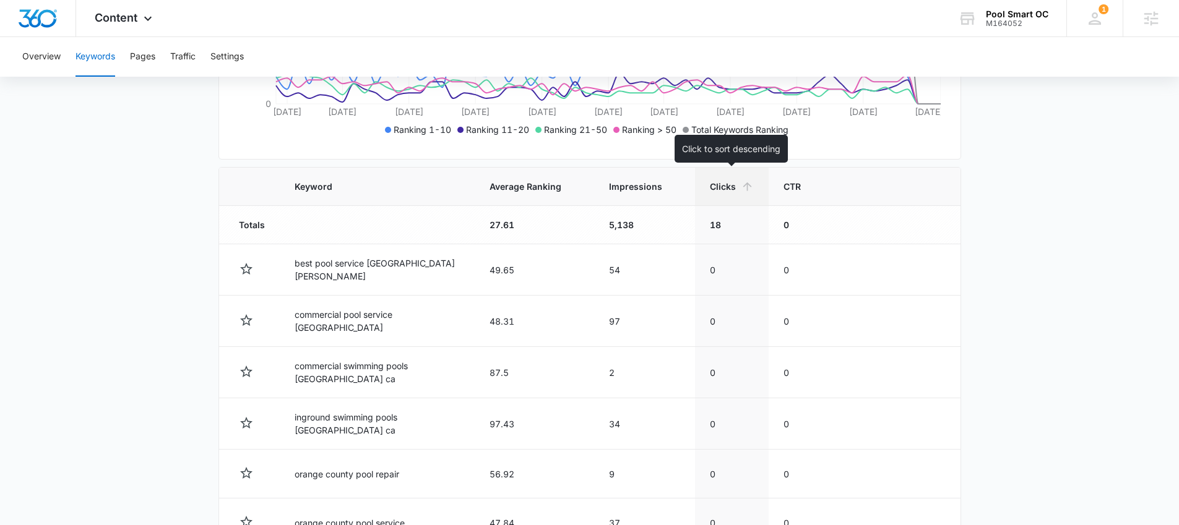
click at [743, 189] on icon at bounding box center [747, 186] width 13 height 13
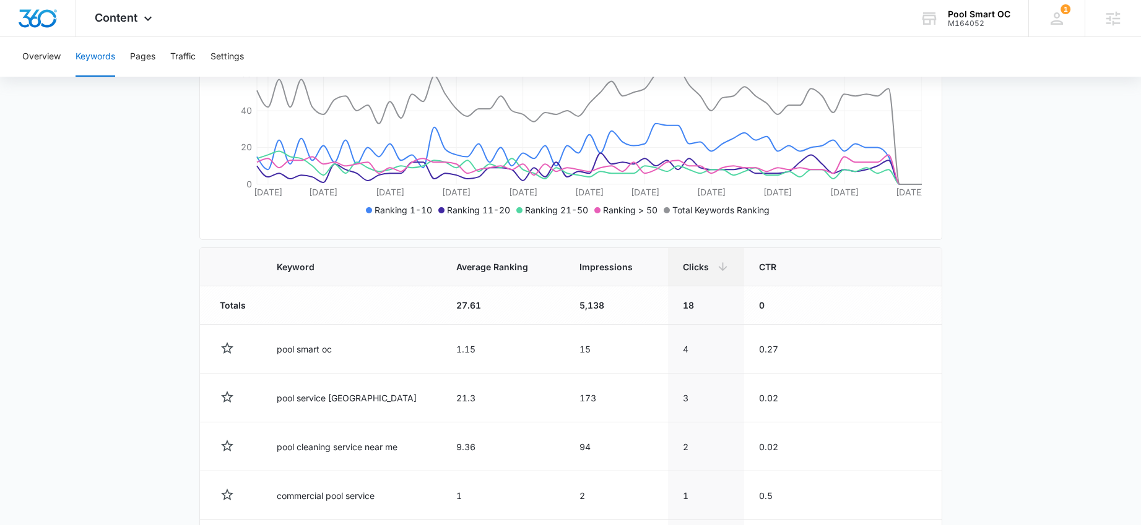
scroll to position [0, 0]
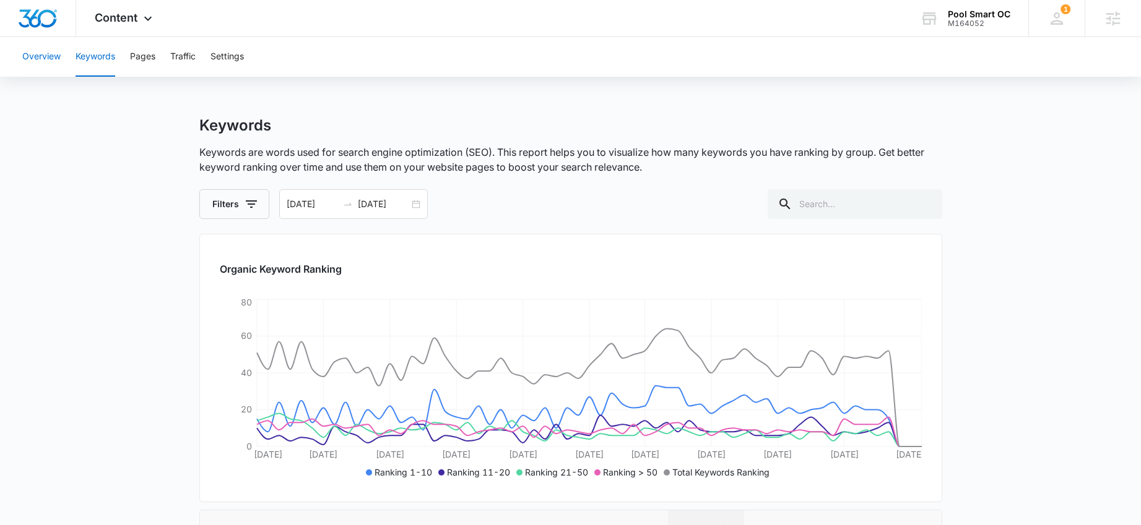
click at [46, 54] on button "Overview" at bounding box center [41, 57] width 38 height 40
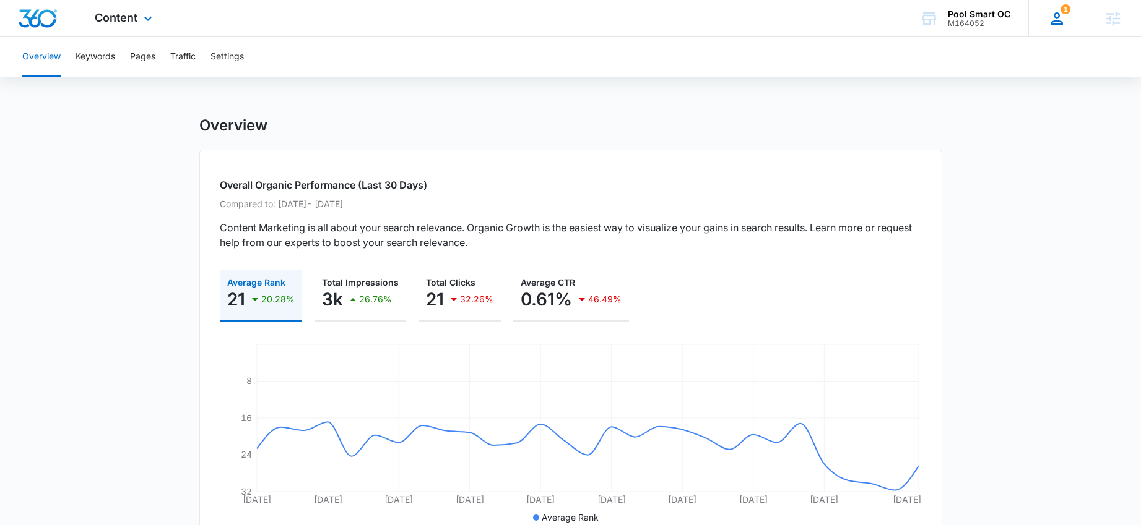
click at [1069, 20] on div "1 Alyssa Bauer alyssa.bauer@madwire.com My Profile 1 Notifications Support Logo…" at bounding box center [1056, 18] width 56 height 37
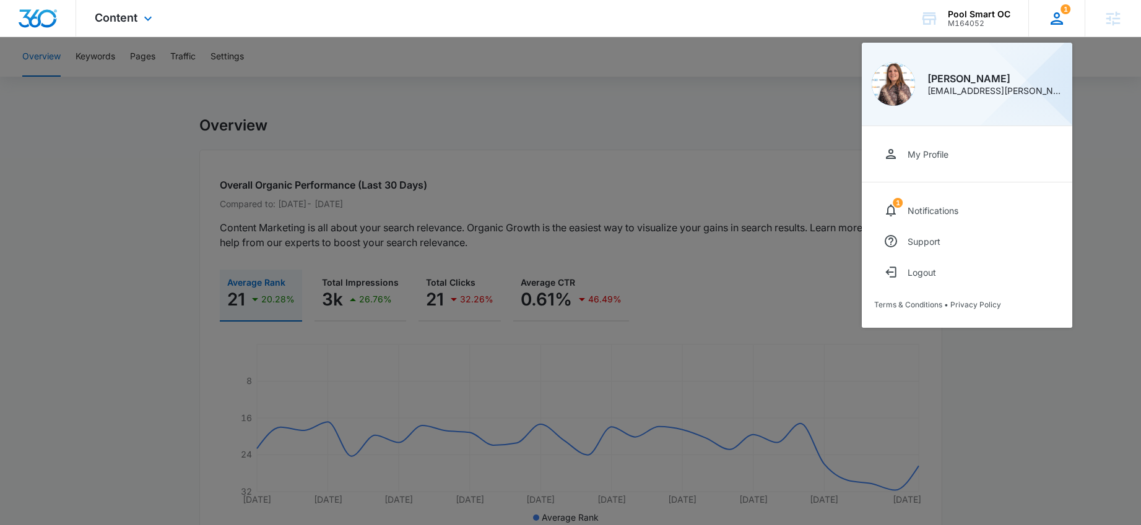
click at [1069, 20] on div "1 Alyssa Bauer alyssa.bauer@madwire.com My Profile 1 Notifications Support Logo…" at bounding box center [1056, 18] width 56 height 37
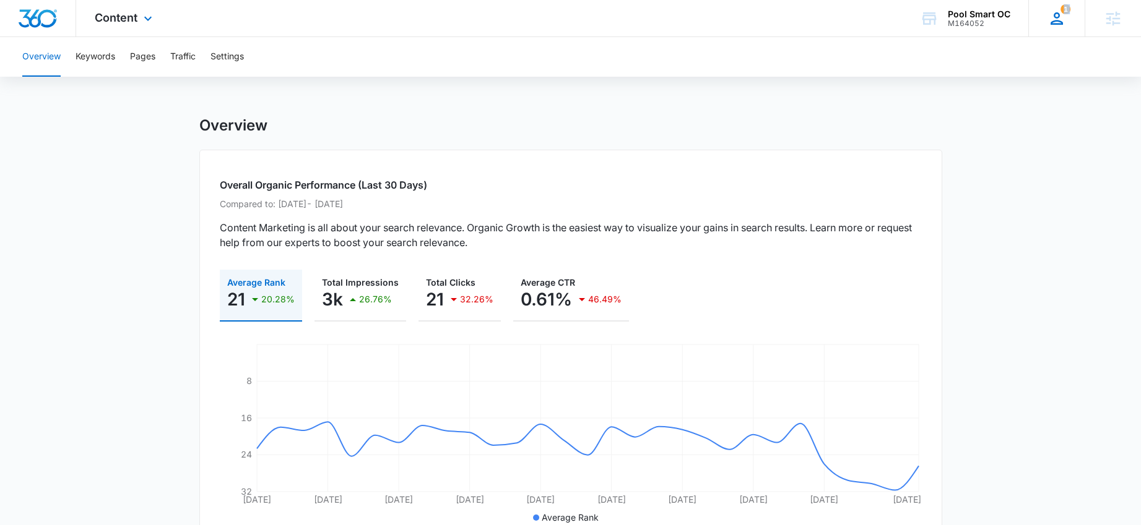
click at [1069, 20] on div "1 Alyssa Bauer alyssa.bauer@madwire.com My Profile 1 Notifications Support Logo…" at bounding box center [1056, 18] width 56 height 37
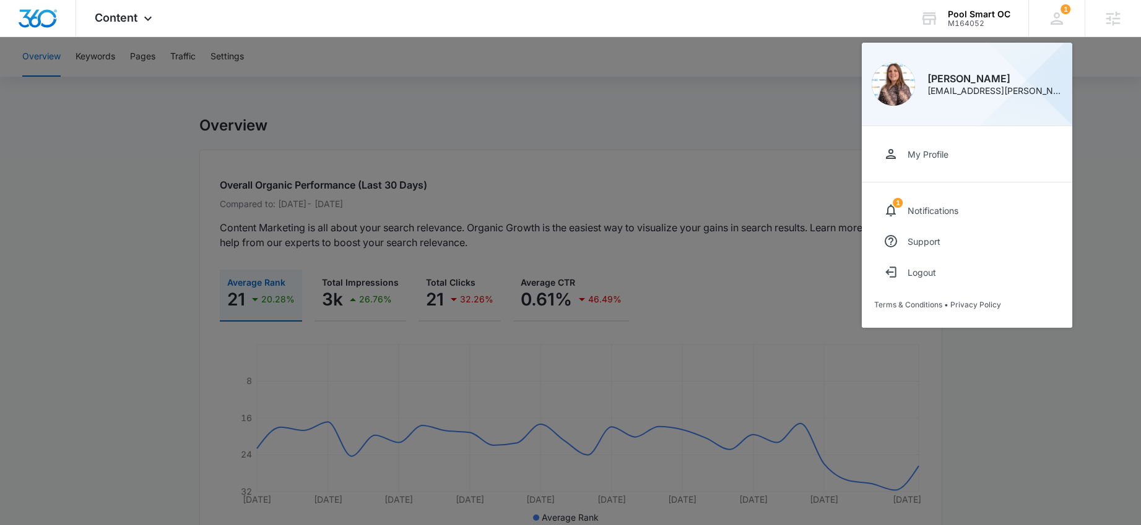
drag, startPoint x: 1097, startPoint y: 218, endPoint x: 1087, endPoint y: 214, distance: 10.6
click at [1095, 218] on div at bounding box center [570, 262] width 1141 height 525
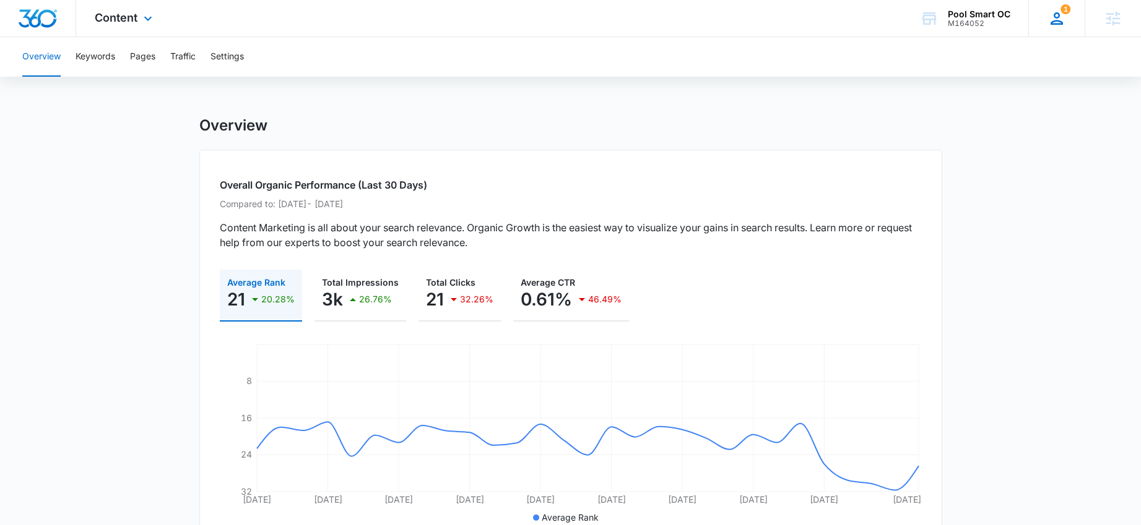
click at [1068, 21] on div "1 Alyssa Bauer alyssa.bauer@madwire.com My Profile 1 Notifications Support Logo…" at bounding box center [1056, 18] width 56 height 37
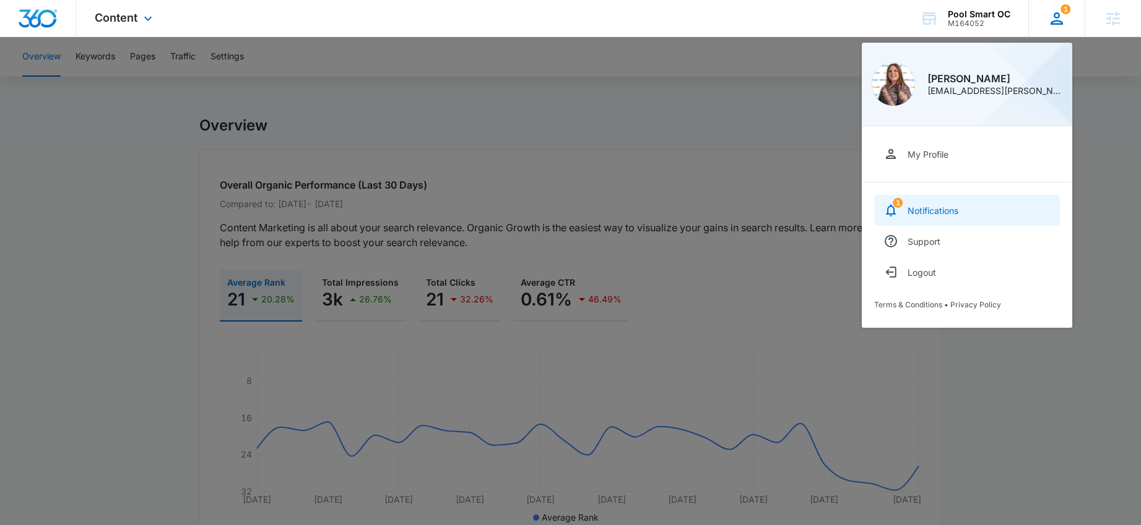
click at [948, 217] on link "1 Notifications" at bounding box center [967, 210] width 186 height 31
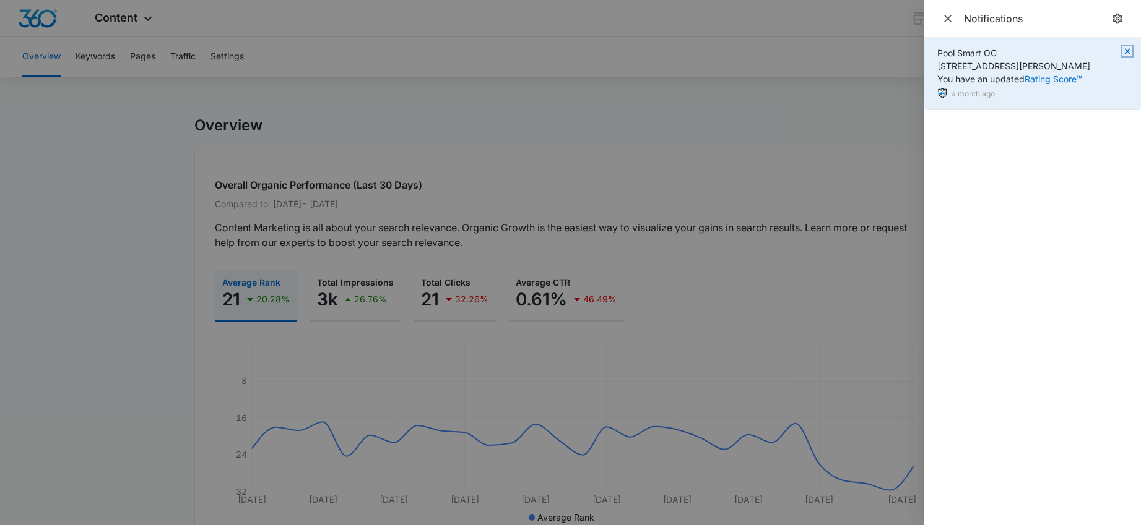
click at [1125, 52] on icon "button" at bounding box center [1127, 51] width 10 height 10
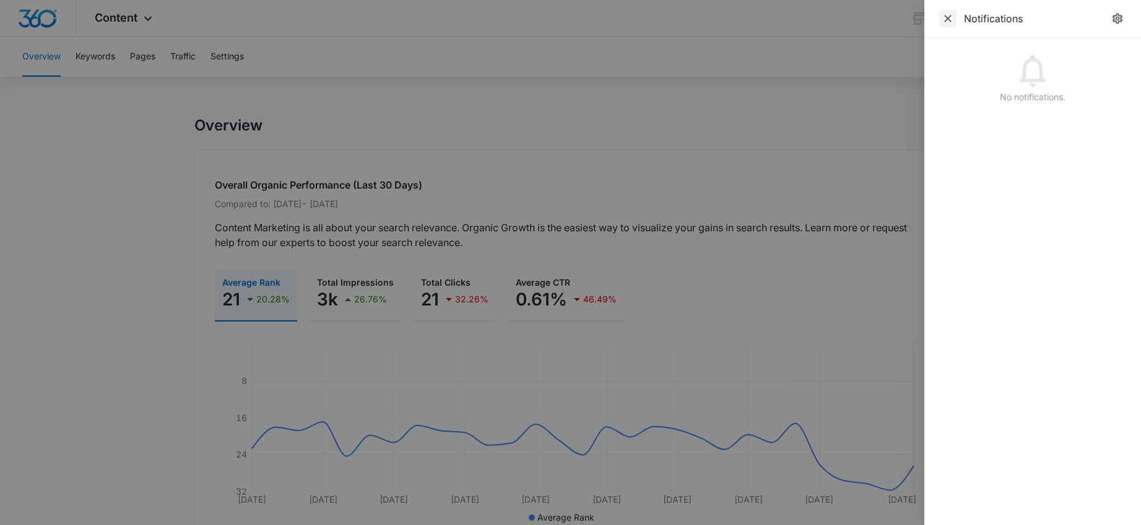
click at [954, 19] on span "Close" at bounding box center [947, 18] width 17 height 17
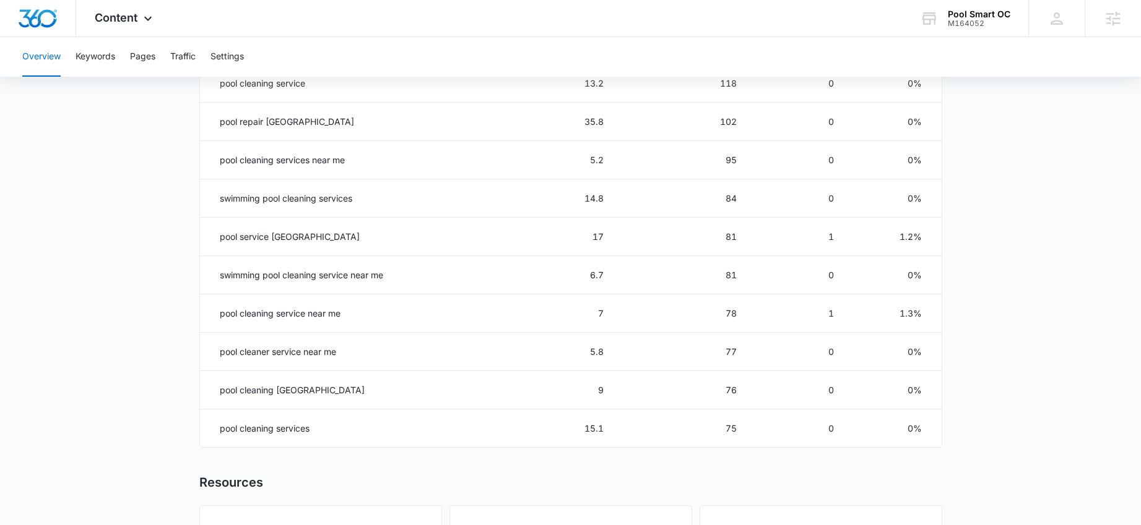
scroll to position [402, 0]
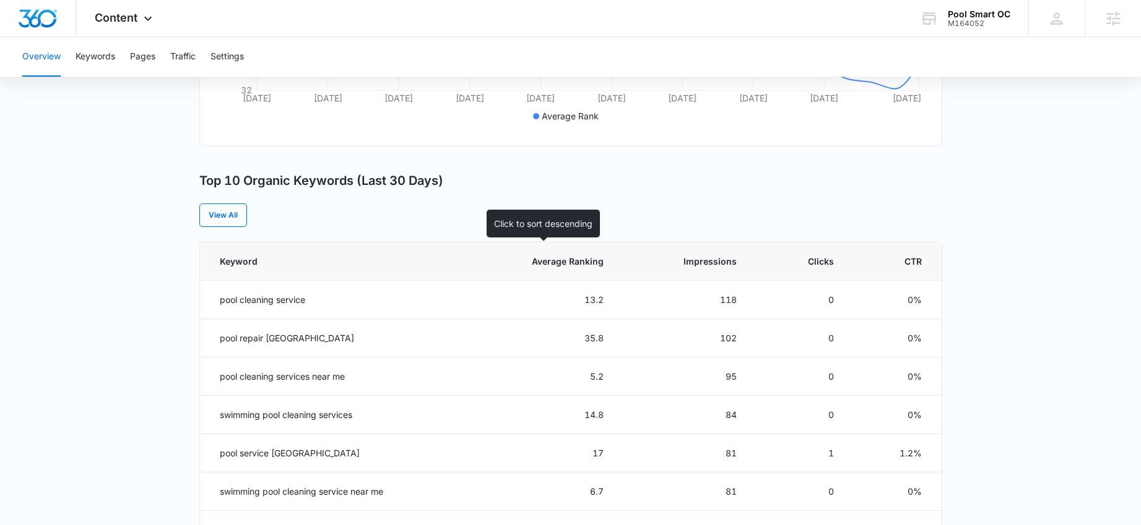
click at [599, 256] on span "Average Ranking" at bounding box center [549, 261] width 110 height 13
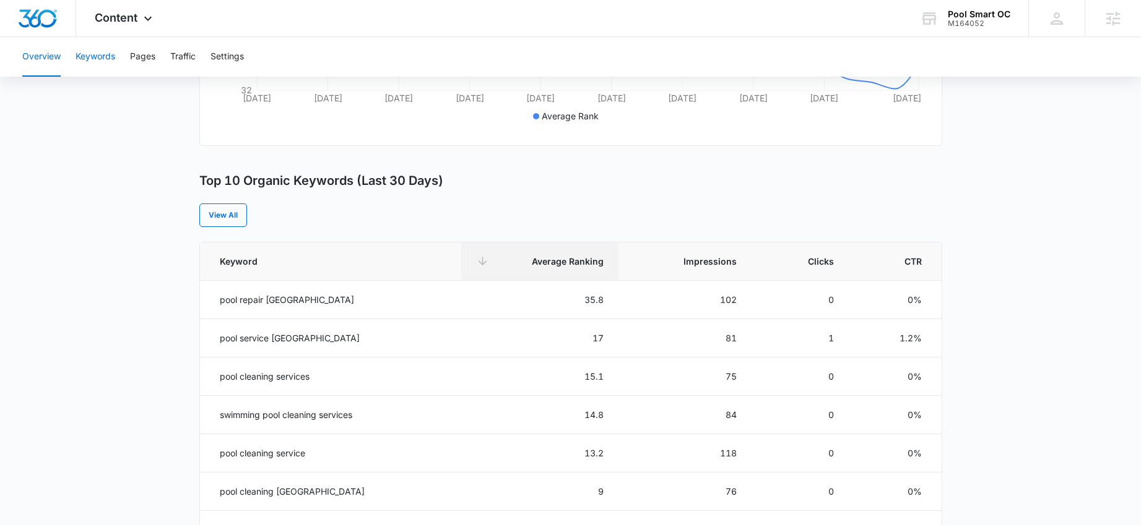
click at [97, 58] on button "Keywords" at bounding box center [96, 57] width 40 height 40
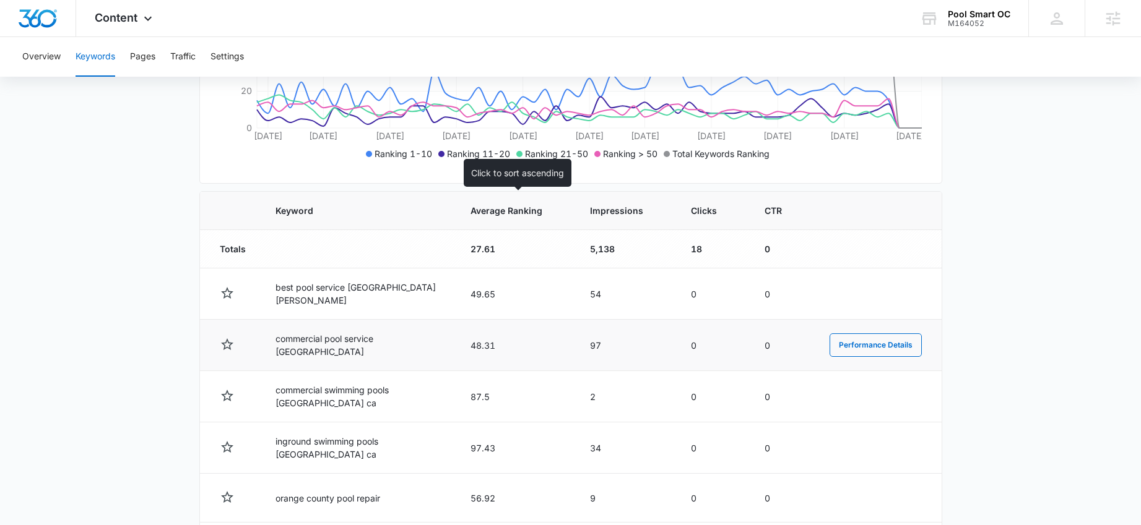
scroll to position [336, 0]
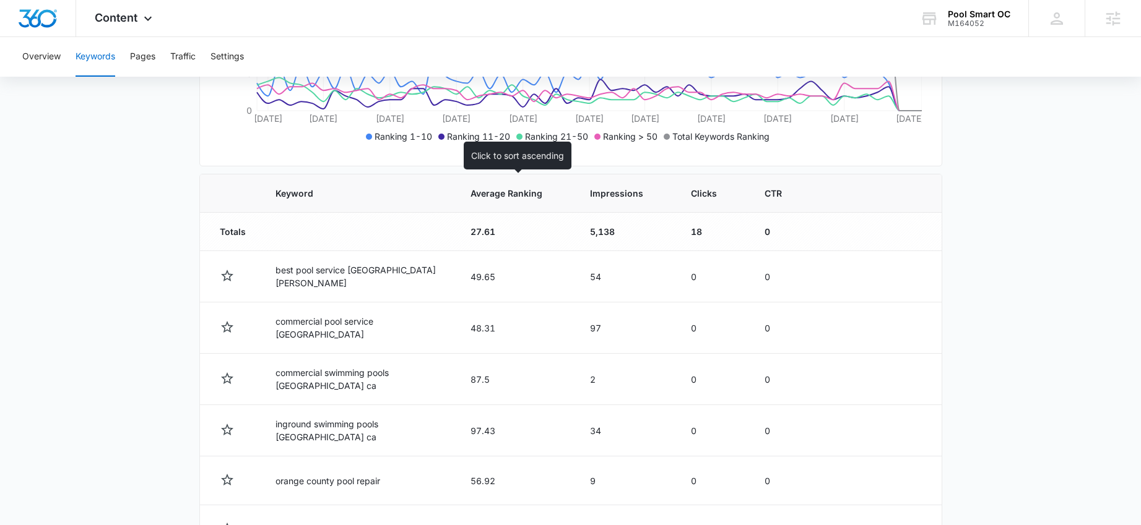
click at [529, 190] on span "Average Ranking" at bounding box center [506, 193] width 72 height 13
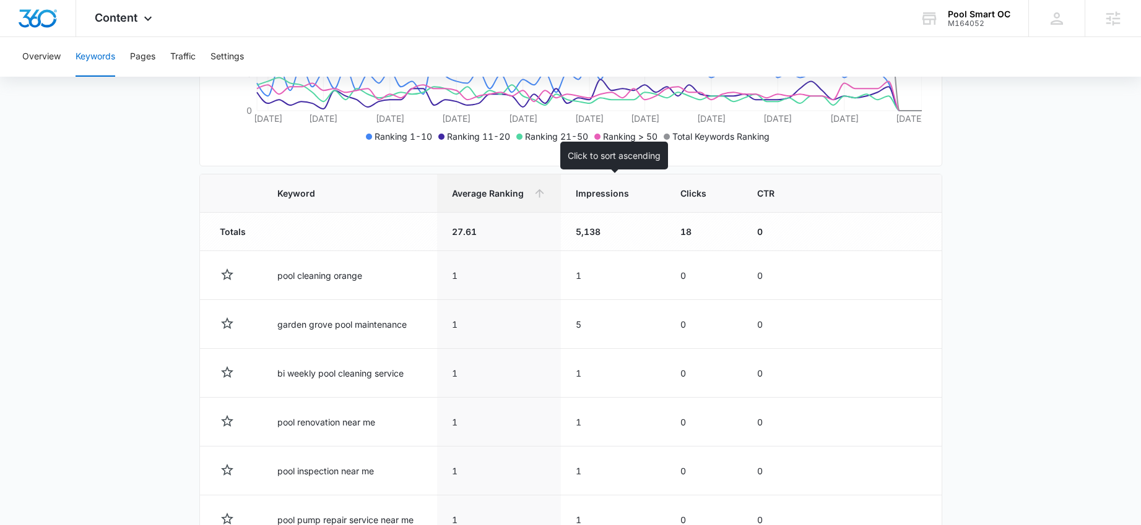
click at [600, 189] on span "Impressions" at bounding box center [604, 193] width 57 height 13
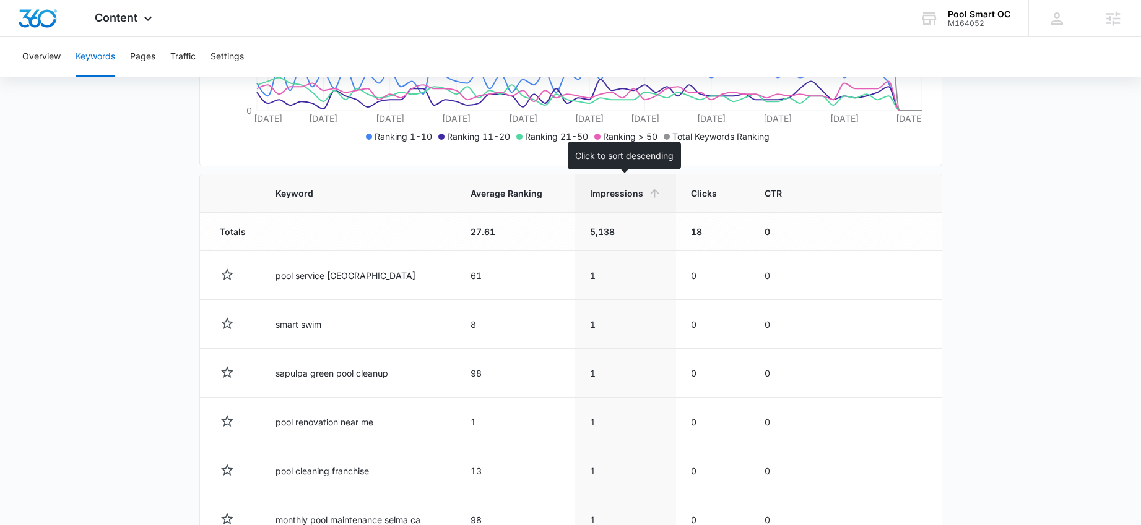
click at [652, 191] on icon at bounding box center [654, 193] width 9 height 9
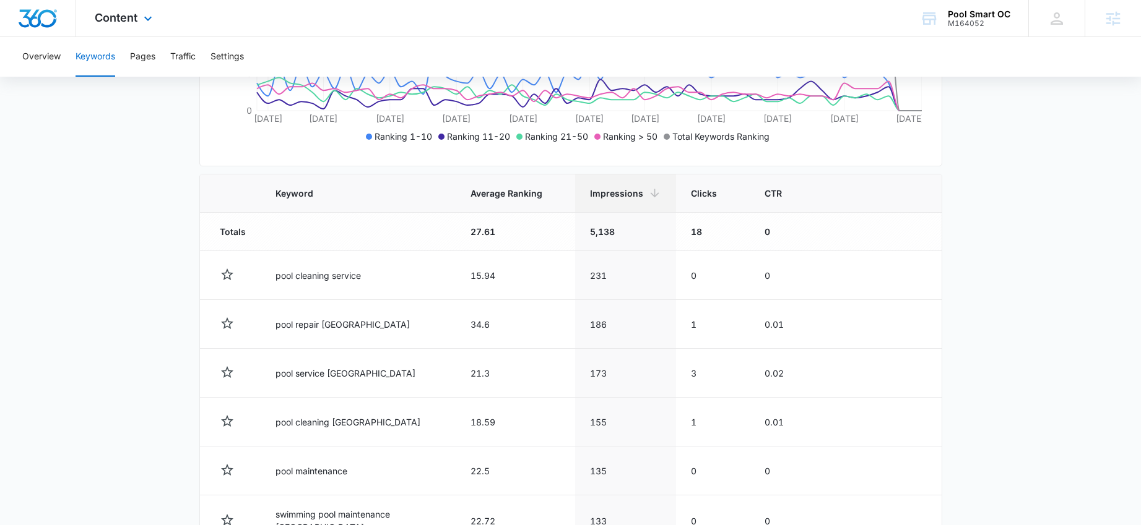
drag, startPoint x: 129, startPoint y: 15, endPoint x: 129, endPoint y: 27, distance: 11.8
click at [129, 15] on span "Content" at bounding box center [116, 17] width 43 height 13
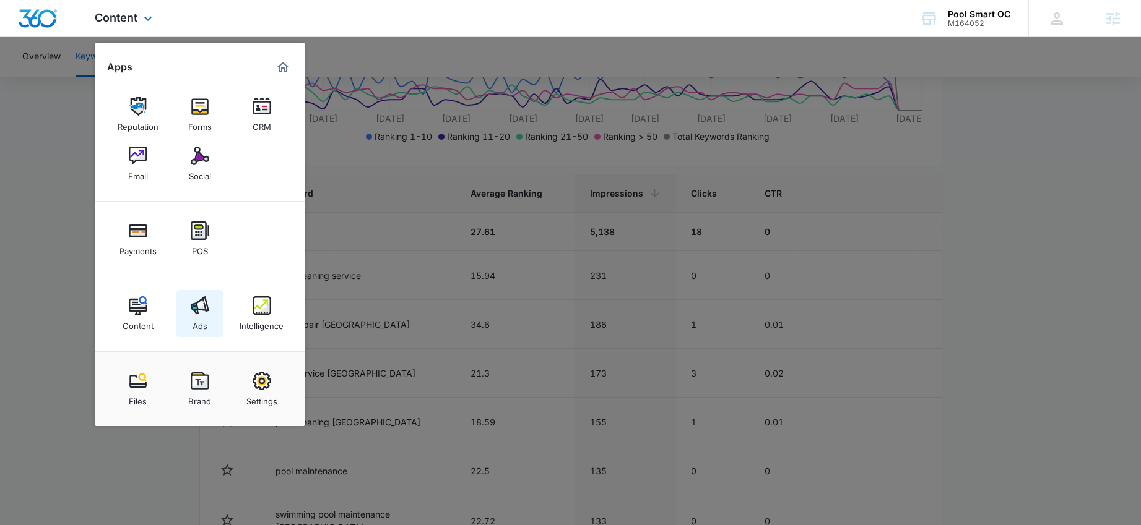
click at [210, 316] on link "Ads" at bounding box center [199, 313] width 47 height 47
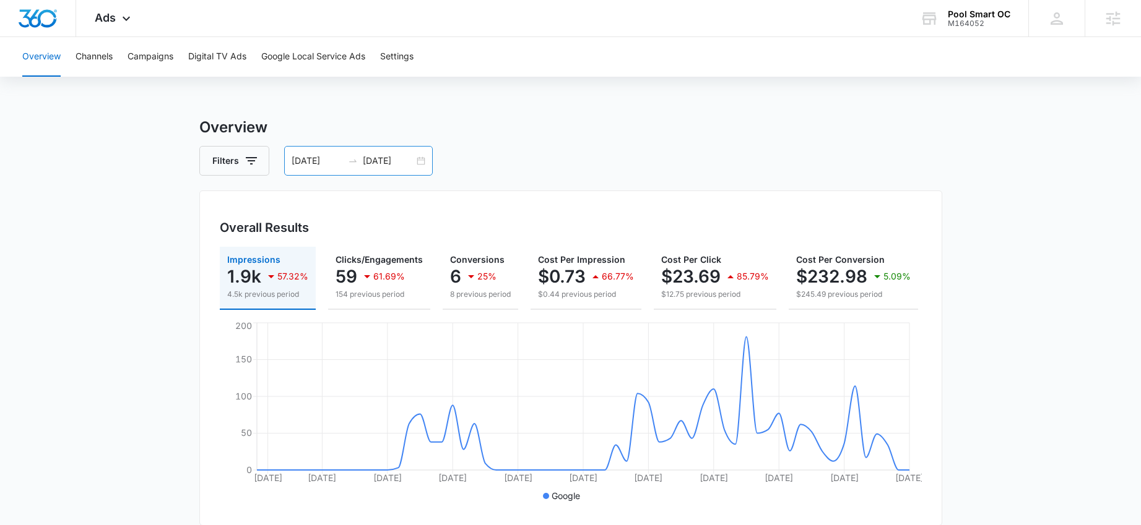
click at [413, 163] on div "07/05/2025 09/03/2025" at bounding box center [358, 161] width 149 height 30
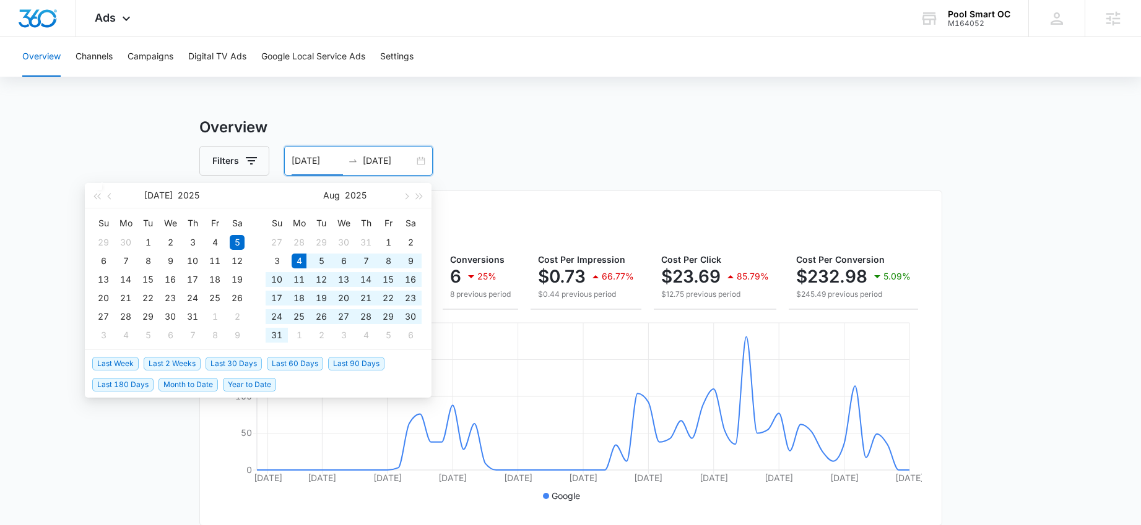
click at [248, 360] on span "Last 30 Days" at bounding box center [233, 364] width 56 height 14
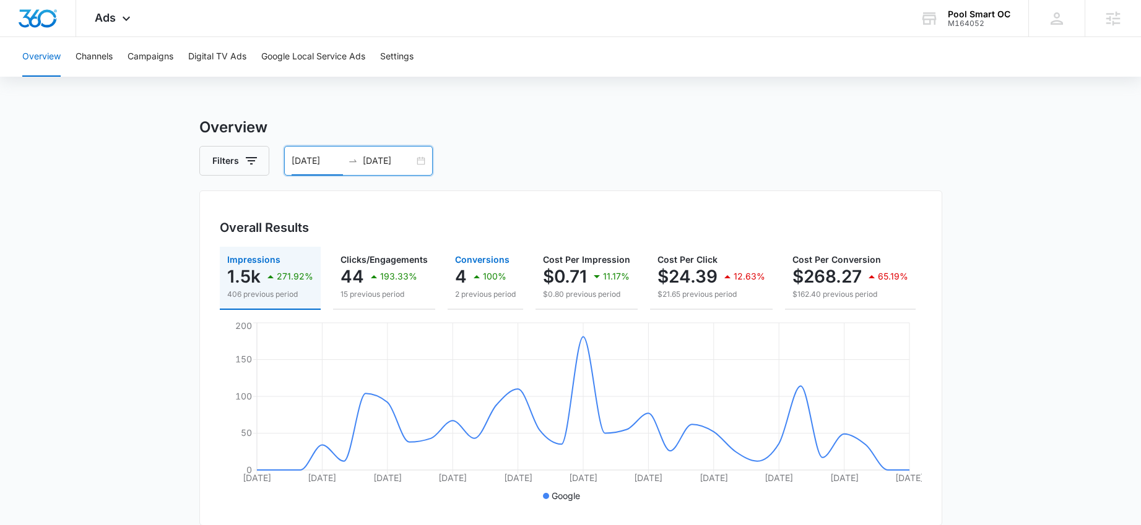
click at [511, 271] on div "4 100%" at bounding box center [485, 276] width 61 height 25
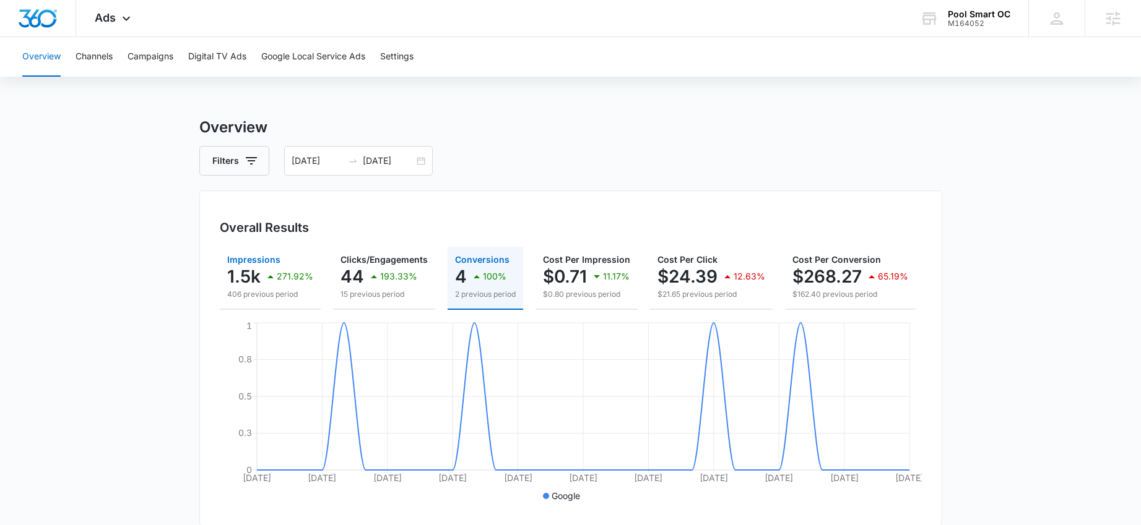
click at [297, 267] on div "271.92%" at bounding box center [288, 276] width 50 height 25
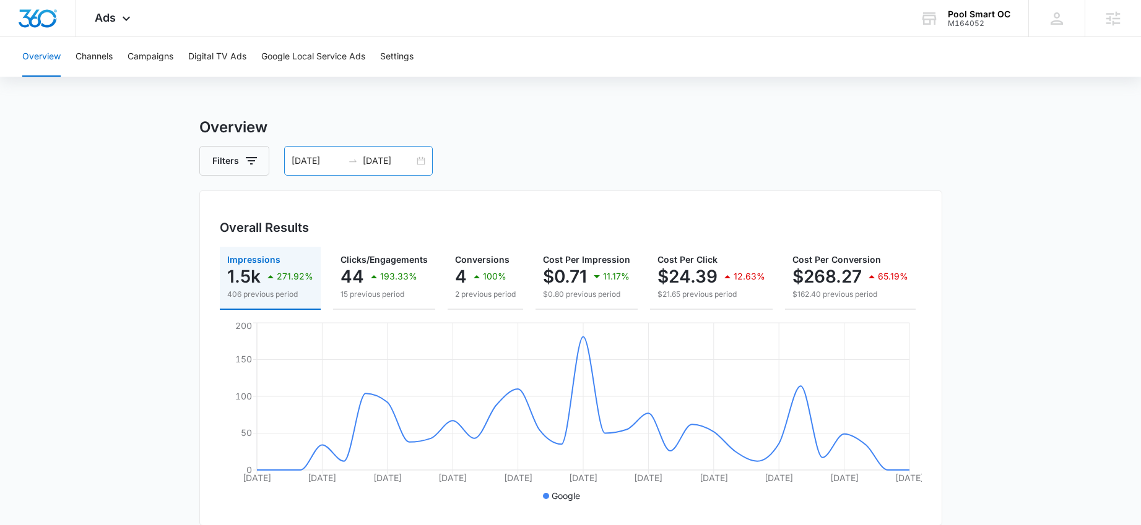
click at [416, 159] on div "08/04/2025 09/03/2025" at bounding box center [358, 161] width 149 height 30
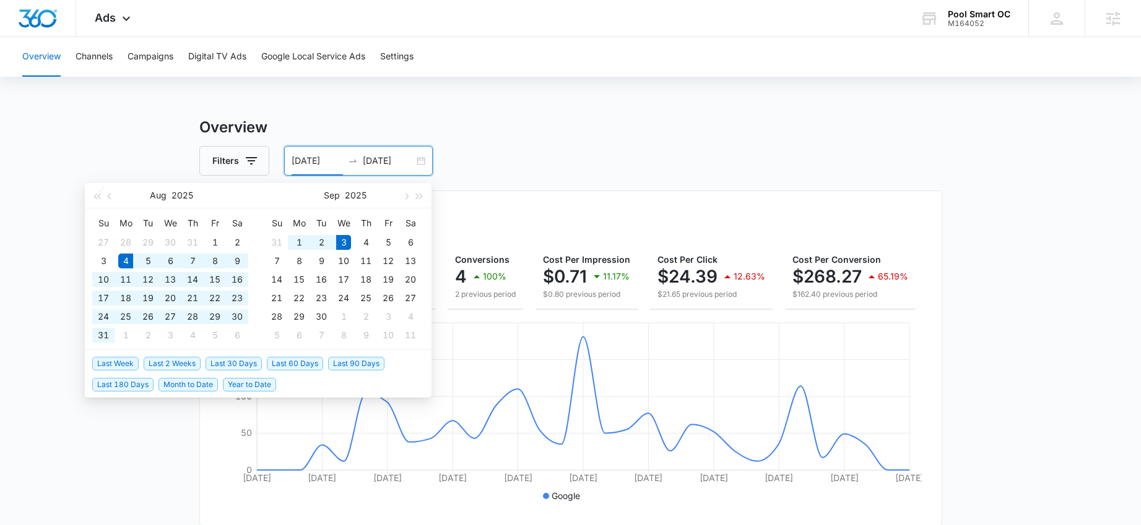
click at [314, 161] on input "08/04/2025" at bounding box center [317, 161] width 51 height 14
type input "[DATE]"
click at [384, 163] on input "09/03/2025" at bounding box center [388, 161] width 51 height 14
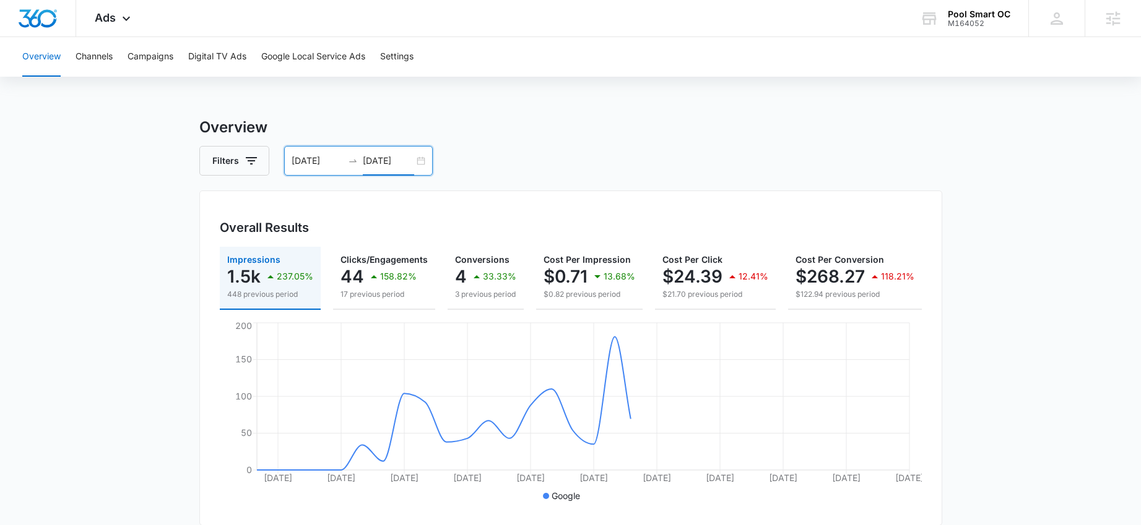
type input "[DATE]"
click at [486, 283] on div "33.33%" at bounding box center [492, 276] width 47 height 25
